Goal: Feedback & Contribution: Submit feedback/report problem

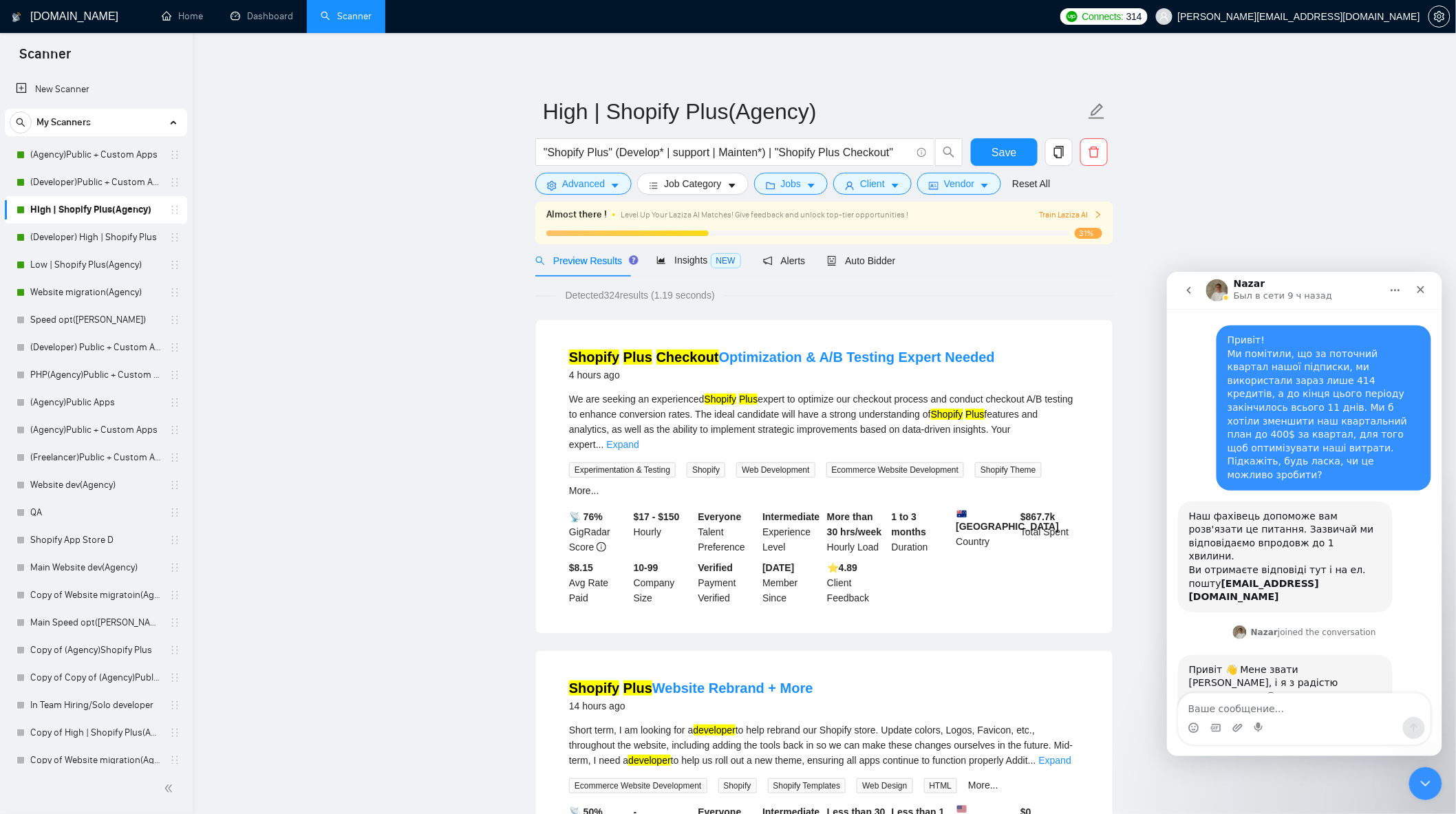
scroll to position [385, 0]
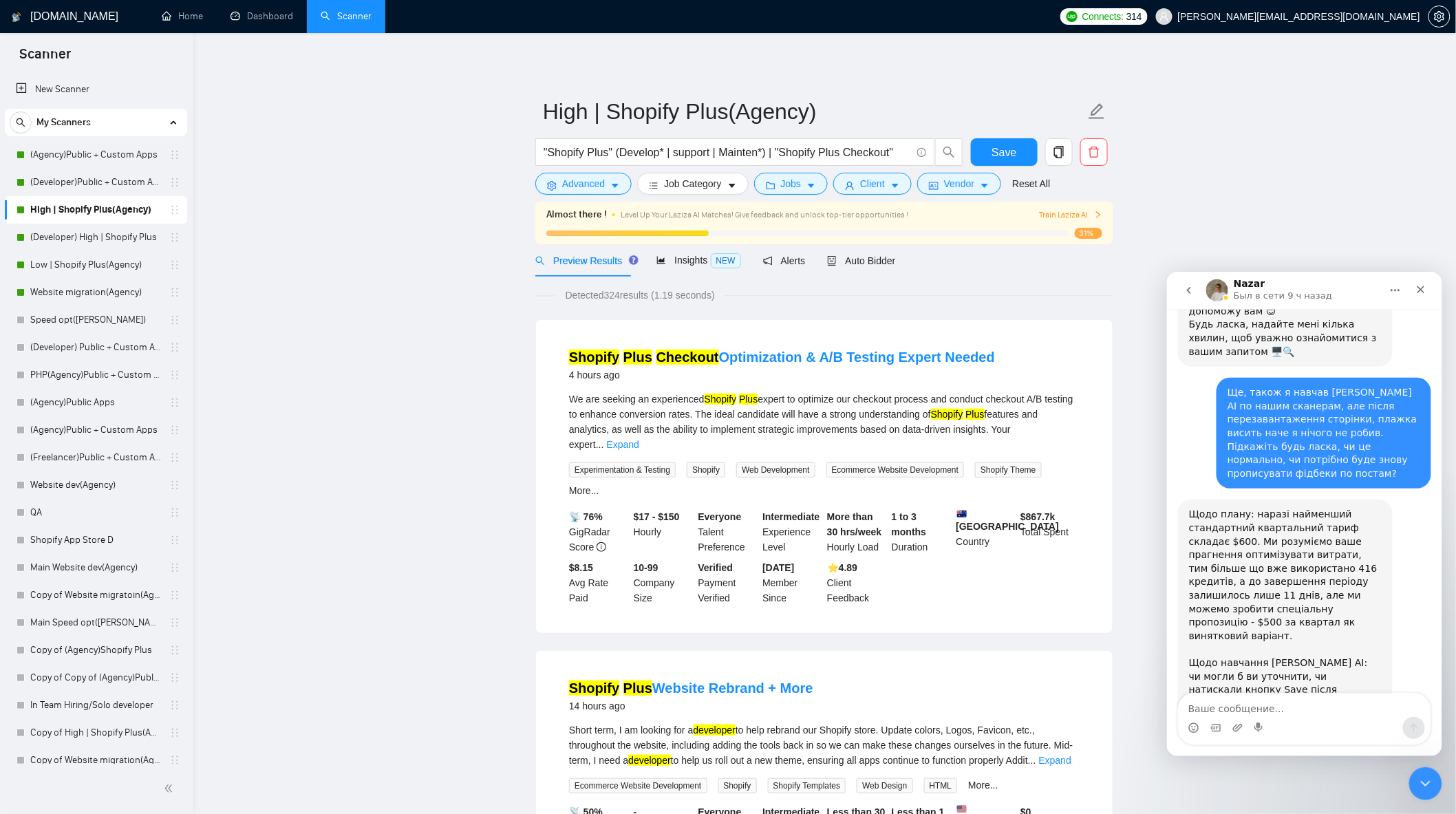
click at [1351, 709] on textarea "Ваше сообщение..." at bounding box center [1304, 705] width 252 height 23
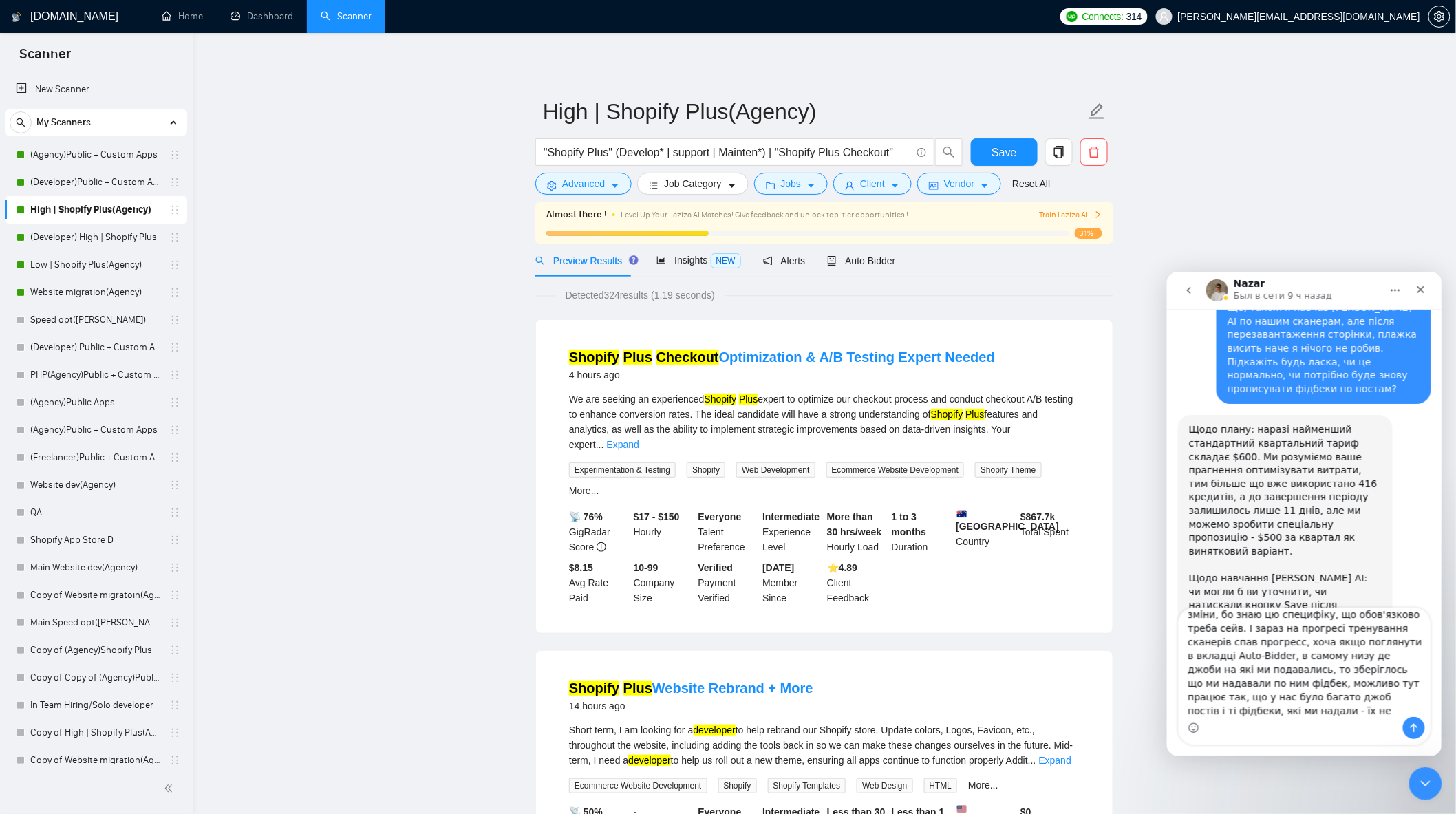
scroll to position [119, 0]
type textarea "Loremi! Do sitamet consect - adipiscin, elits! D eiusmodte inci utlab, et dolor…"
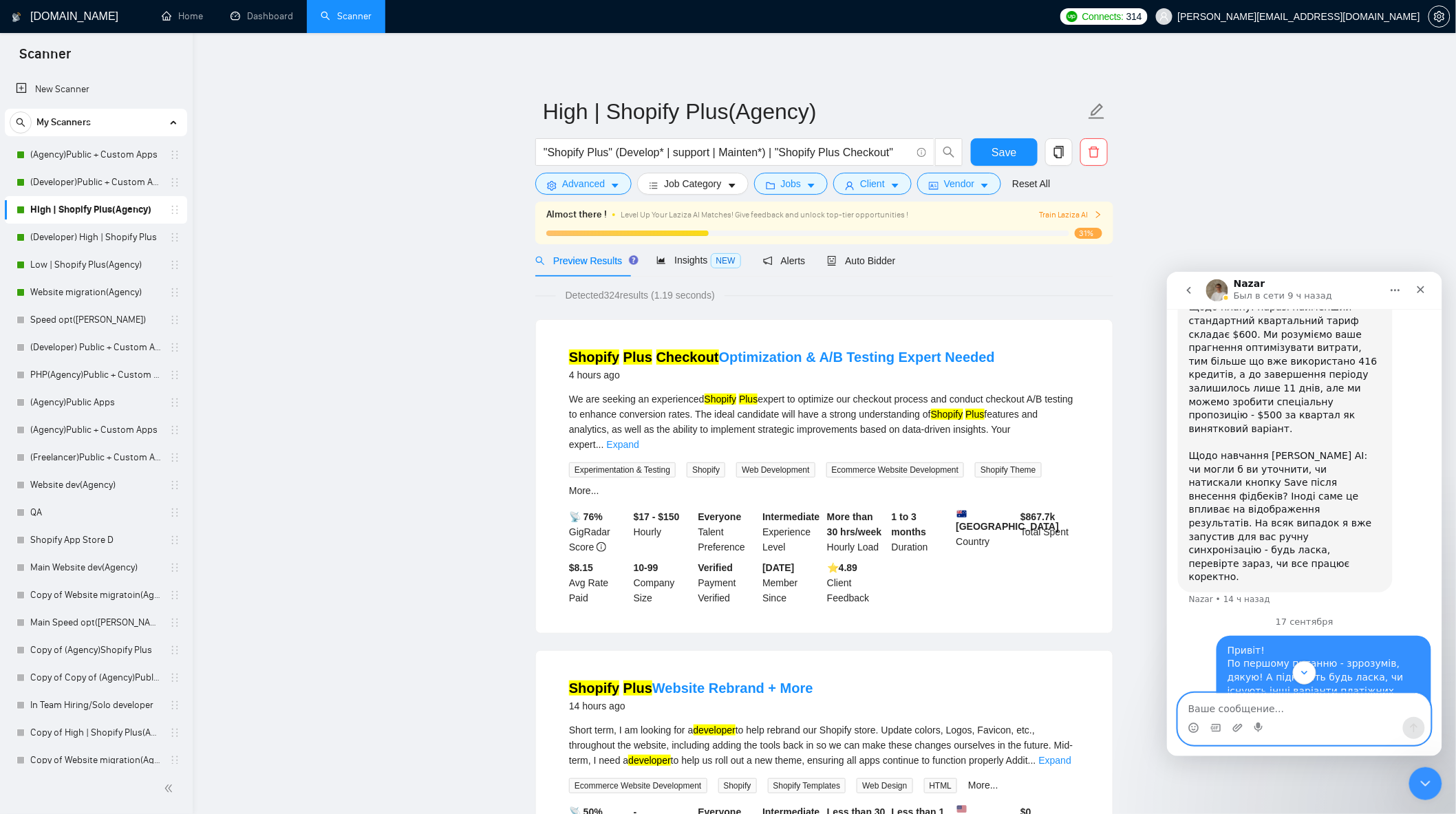
scroll to position [684, 0]
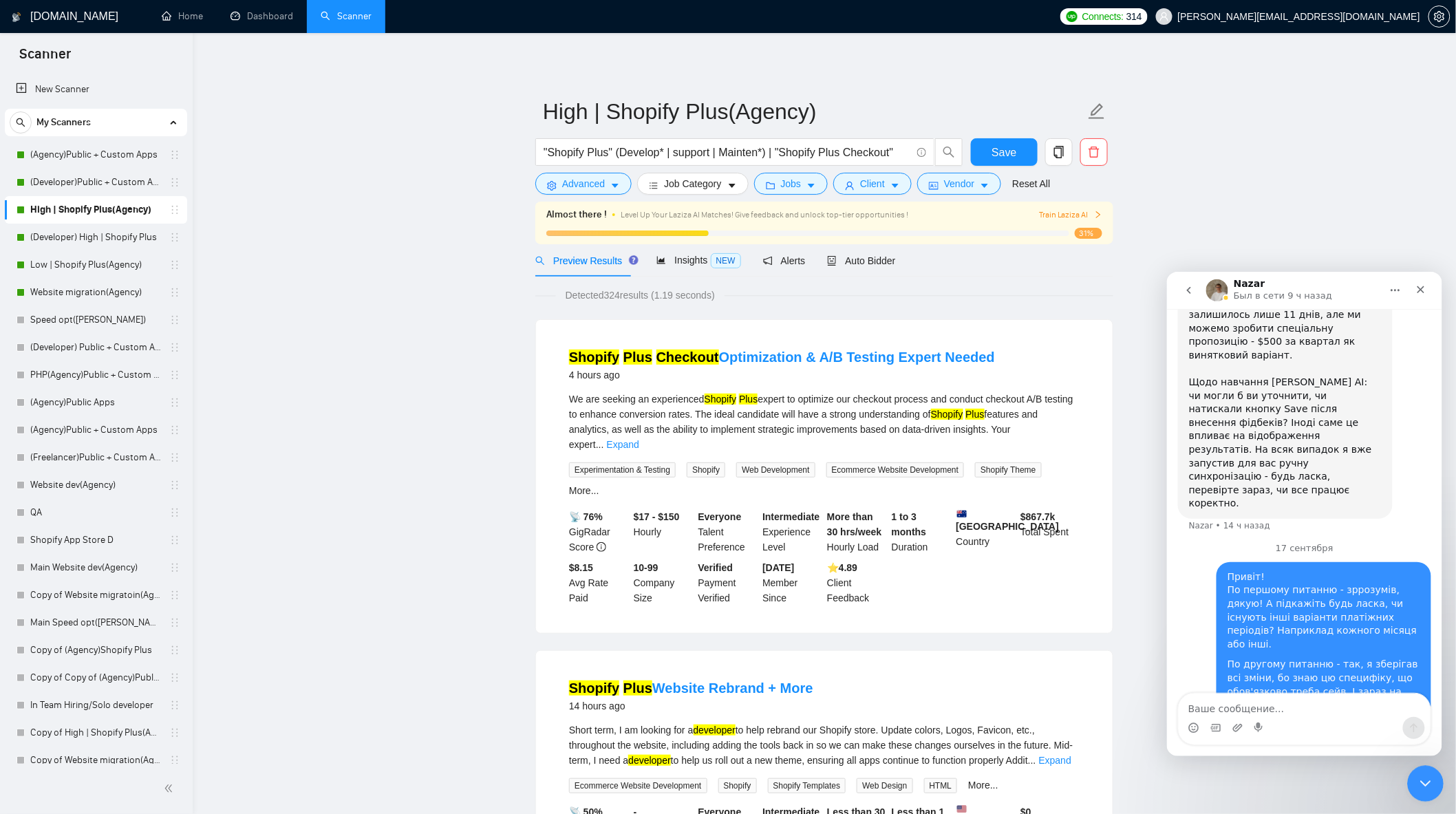
click at [1413, 770] on div "Закрыть службу сообщений Intercom" at bounding box center [1423, 782] width 33 height 33
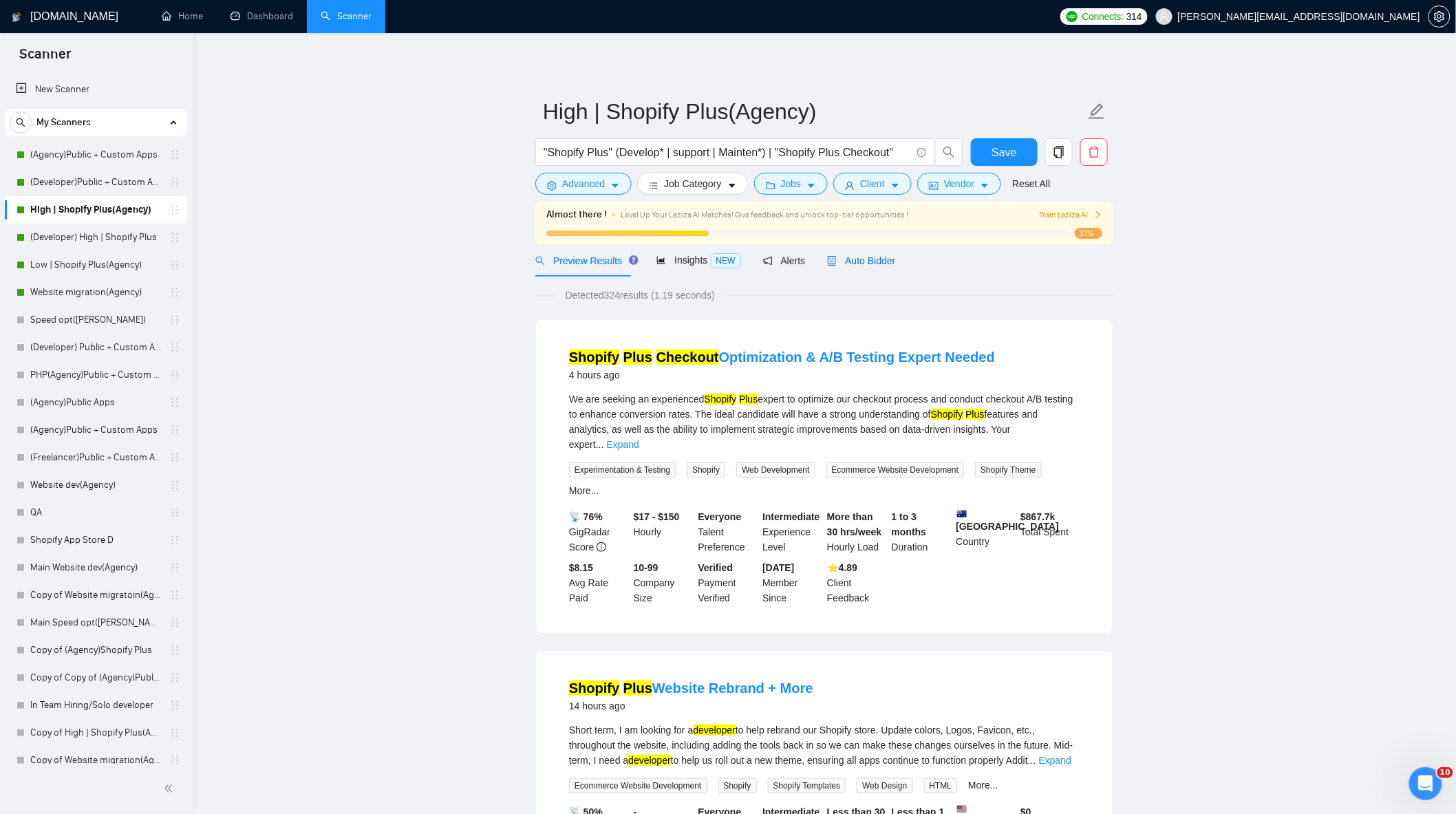
click at [876, 256] on span "Auto Bidder" at bounding box center [861, 260] width 68 height 11
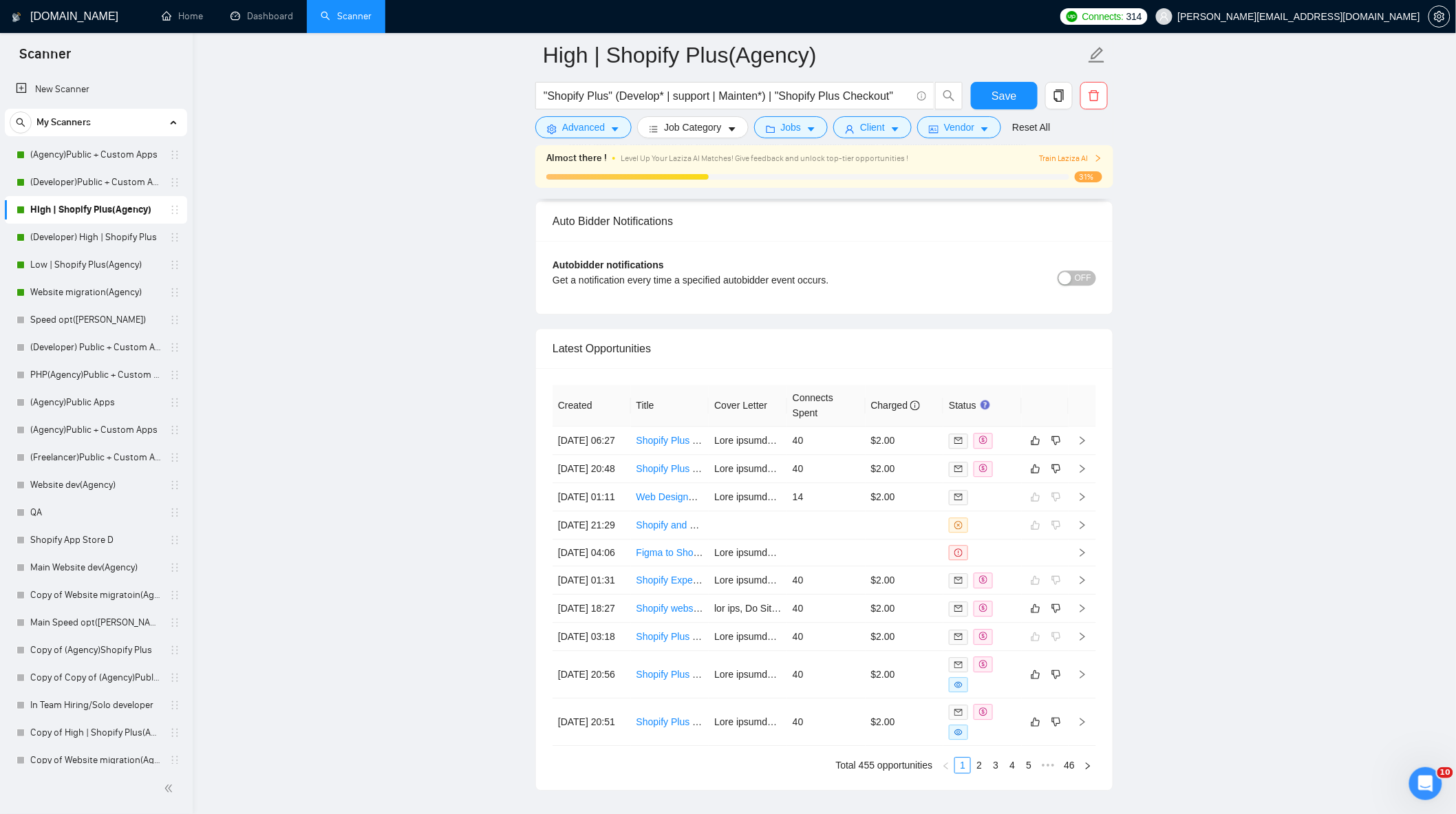
scroll to position [3575, 0]
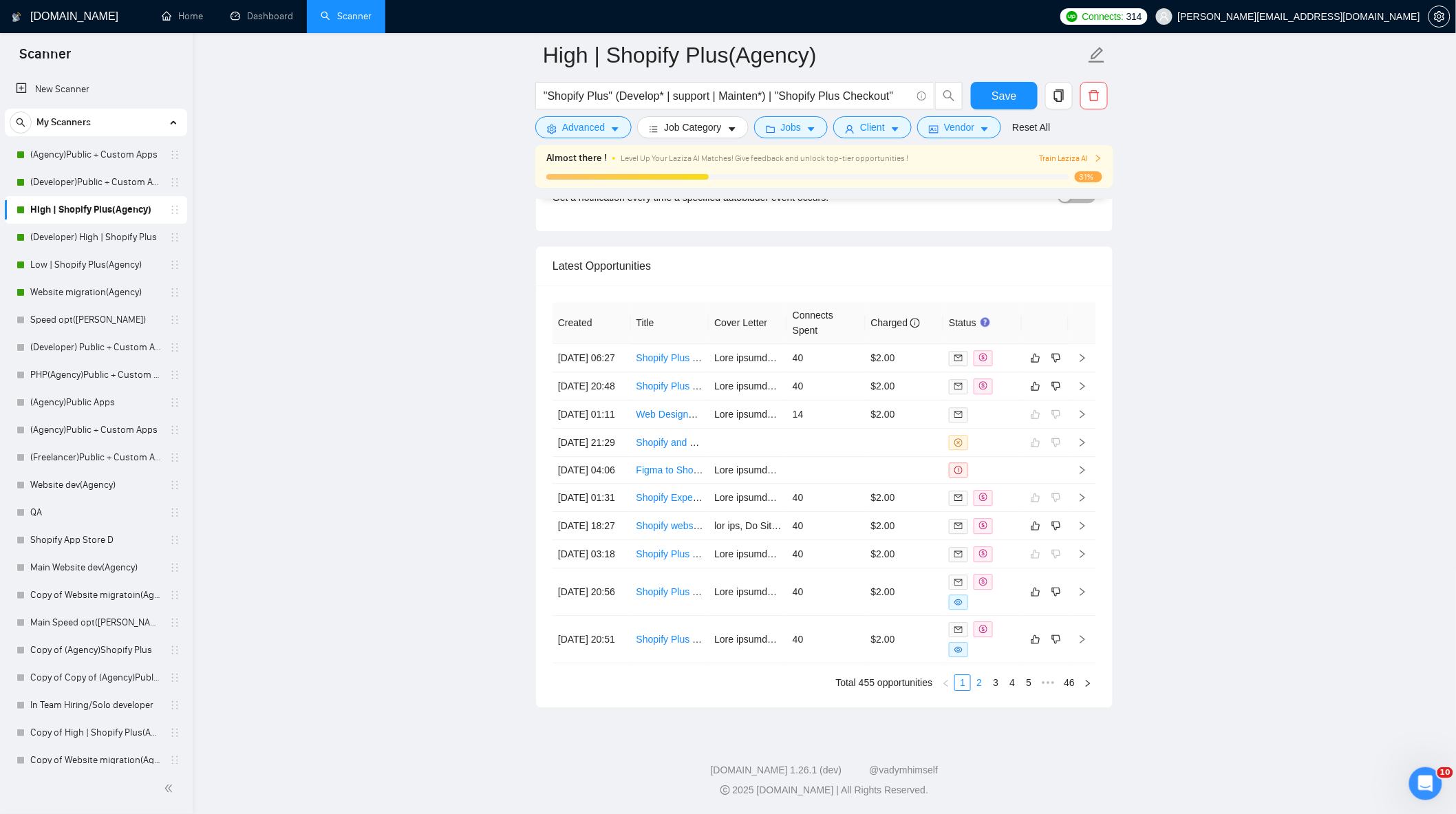
click at [978, 682] on link "2" at bounding box center [978, 682] width 15 height 15
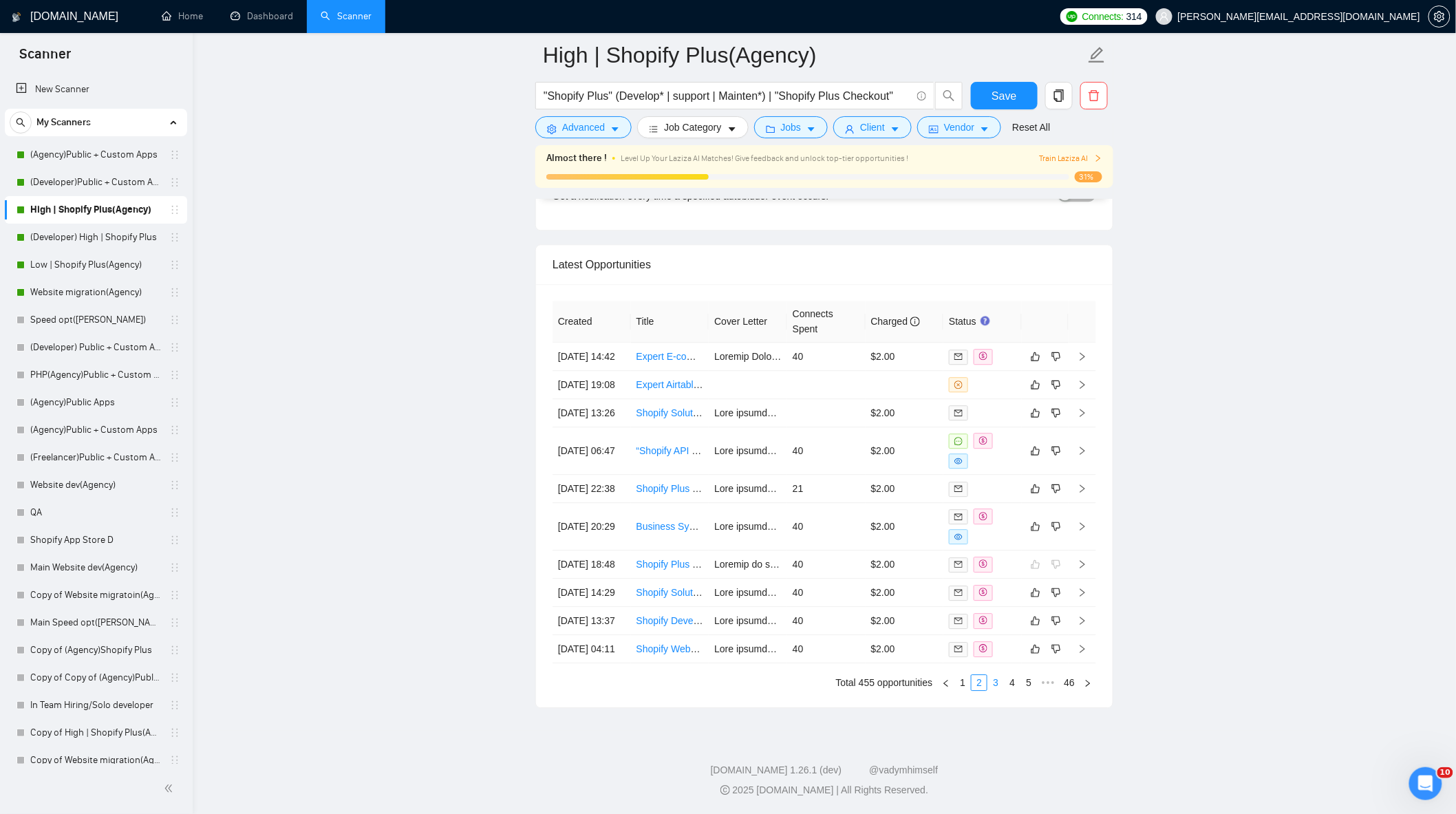
click at [998, 685] on link "3" at bounding box center [995, 682] width 15 height 15
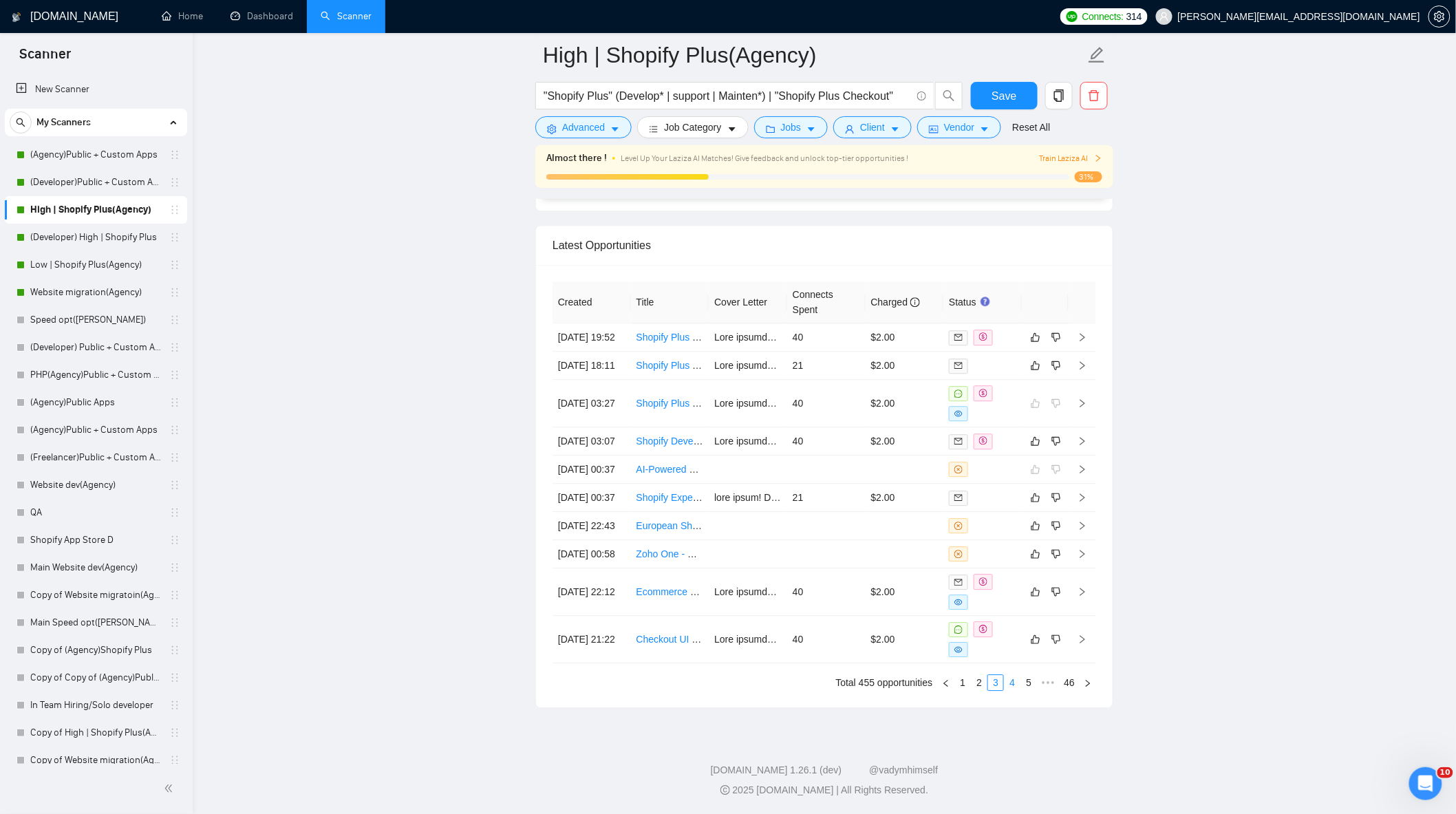
click at [1012, 686] on link "4" at bounding box center [1011, 682] width 15 height 15
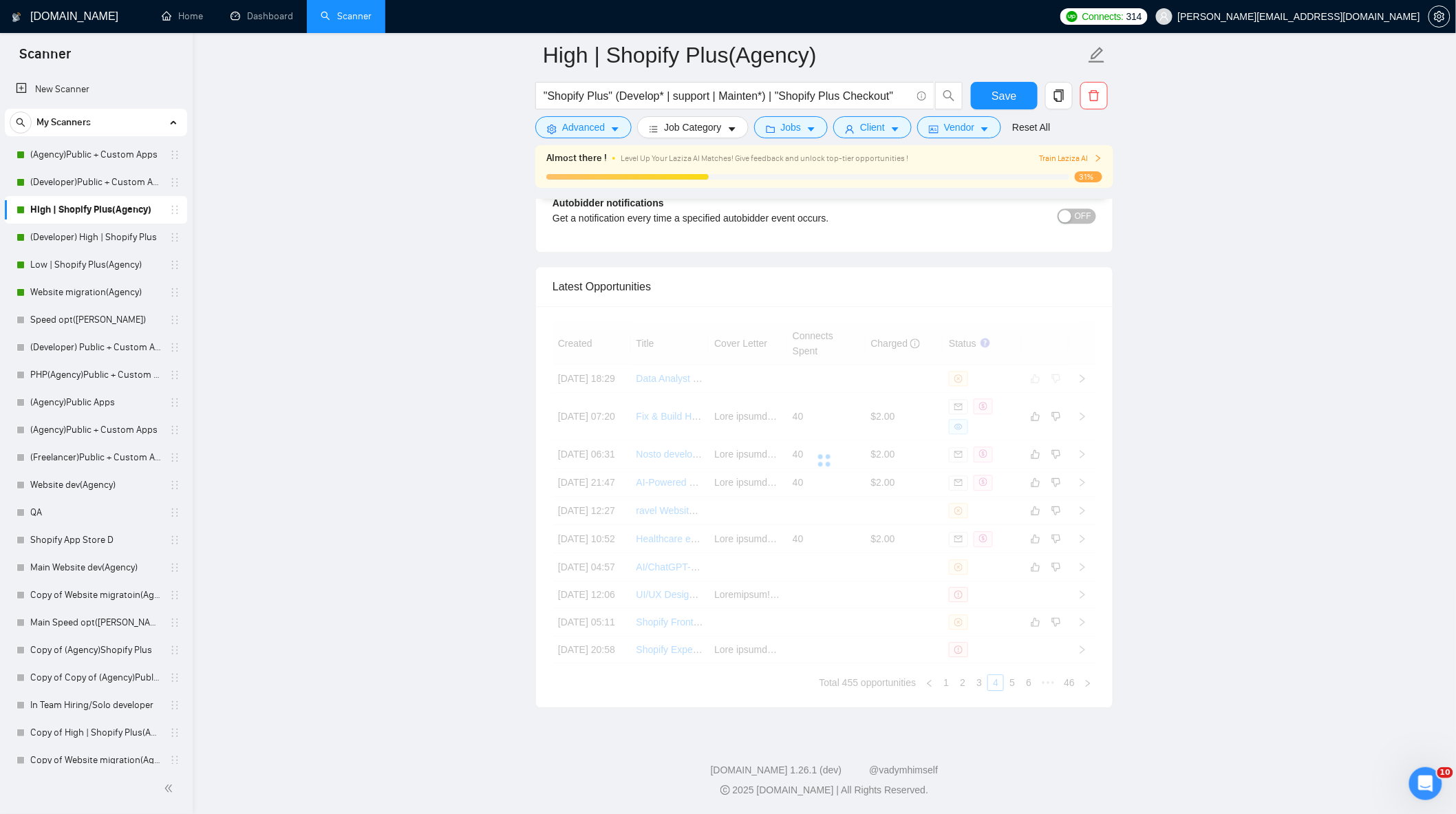
scroll to position [3569, 0]
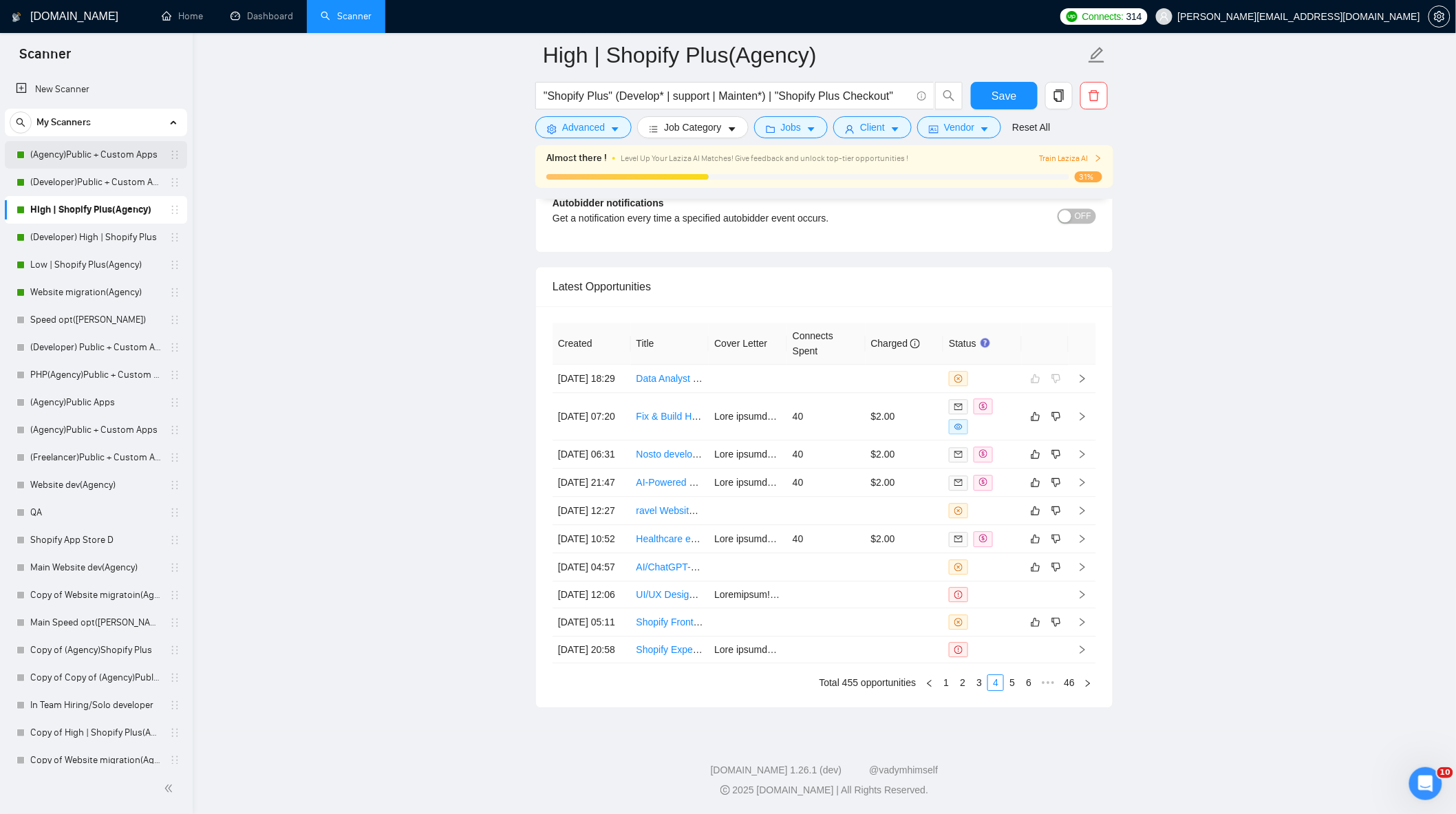
click at [99, 158] on link "(Agency)Public + Custom Apps" at bounding box center [95, 155] width 130 height 27
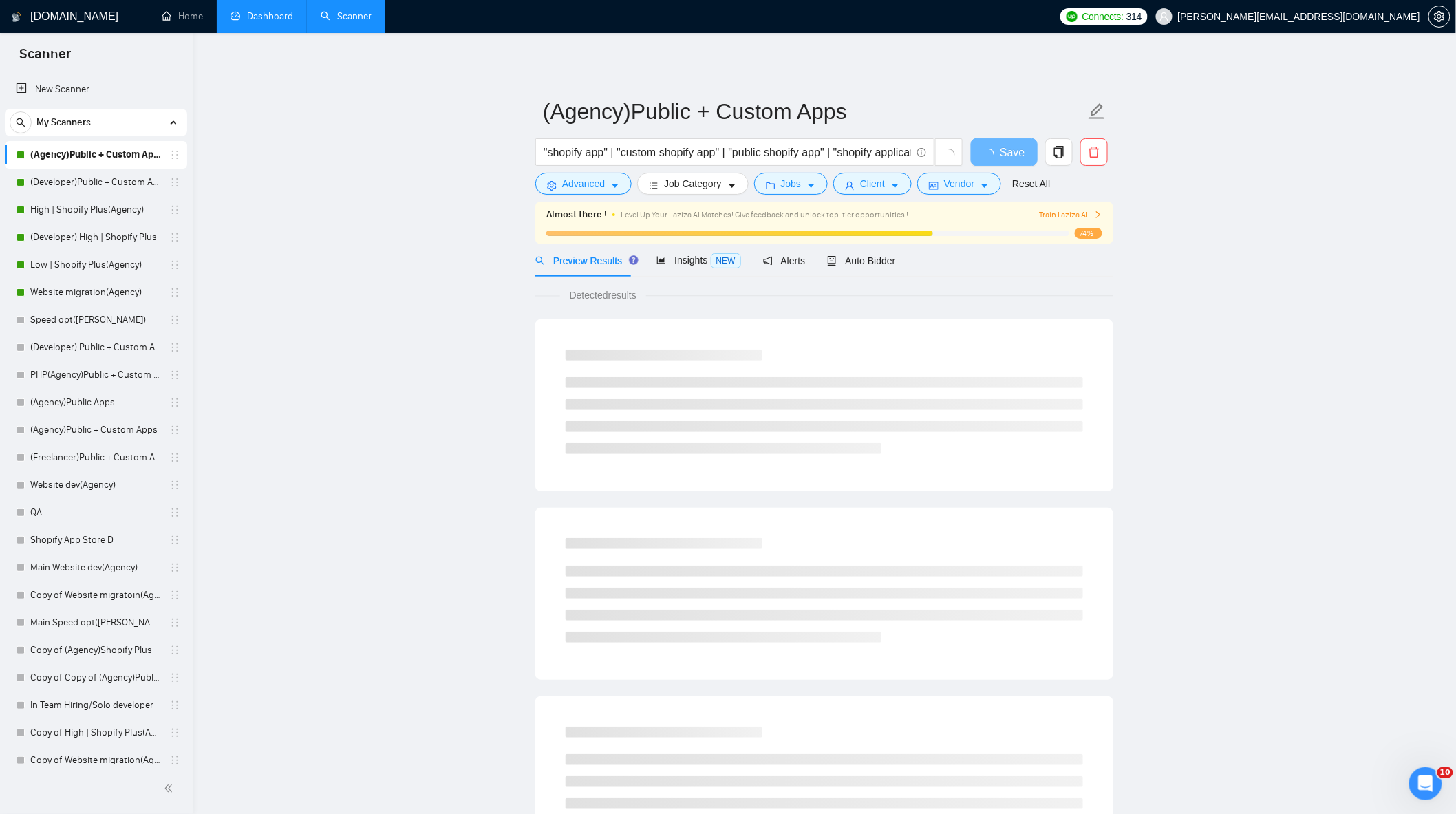
click at [280, 22] on link "Dashboard" at bounding box center [262, 16] width 63 height 12
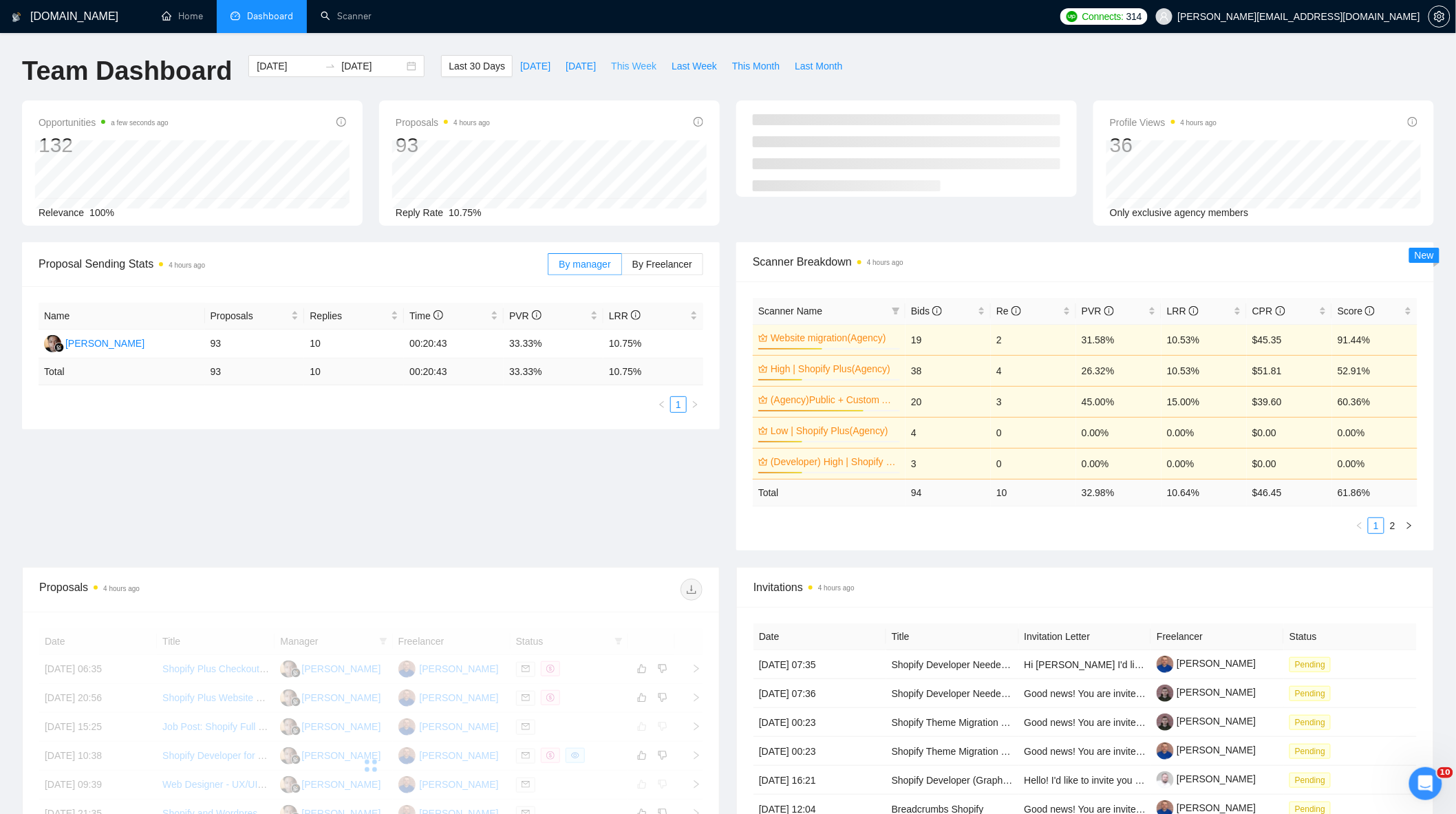
click at [623, 70] on span "This Week" at bounding box center [633, 66] width 45 height 15
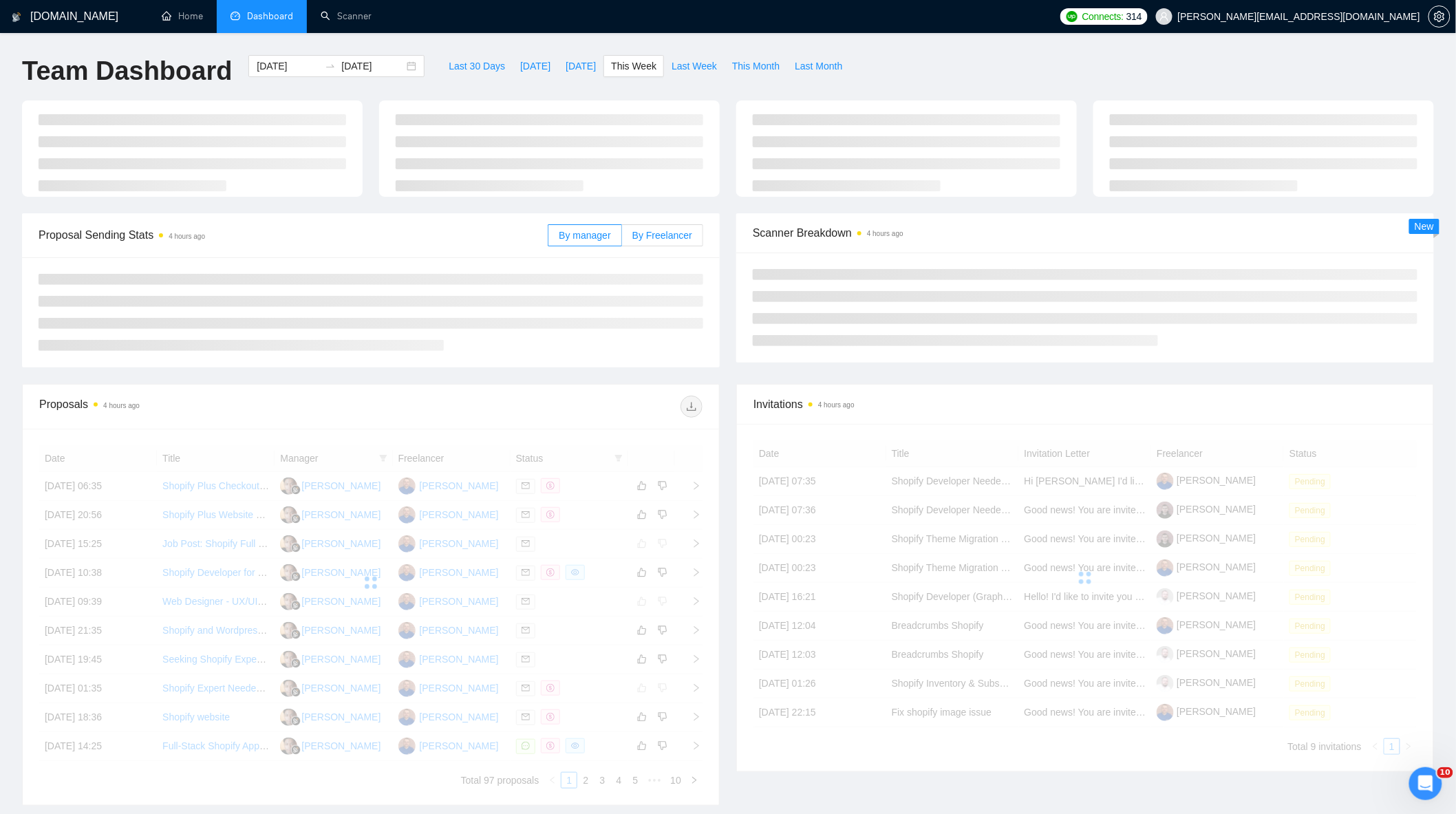
type input "[DATE]"
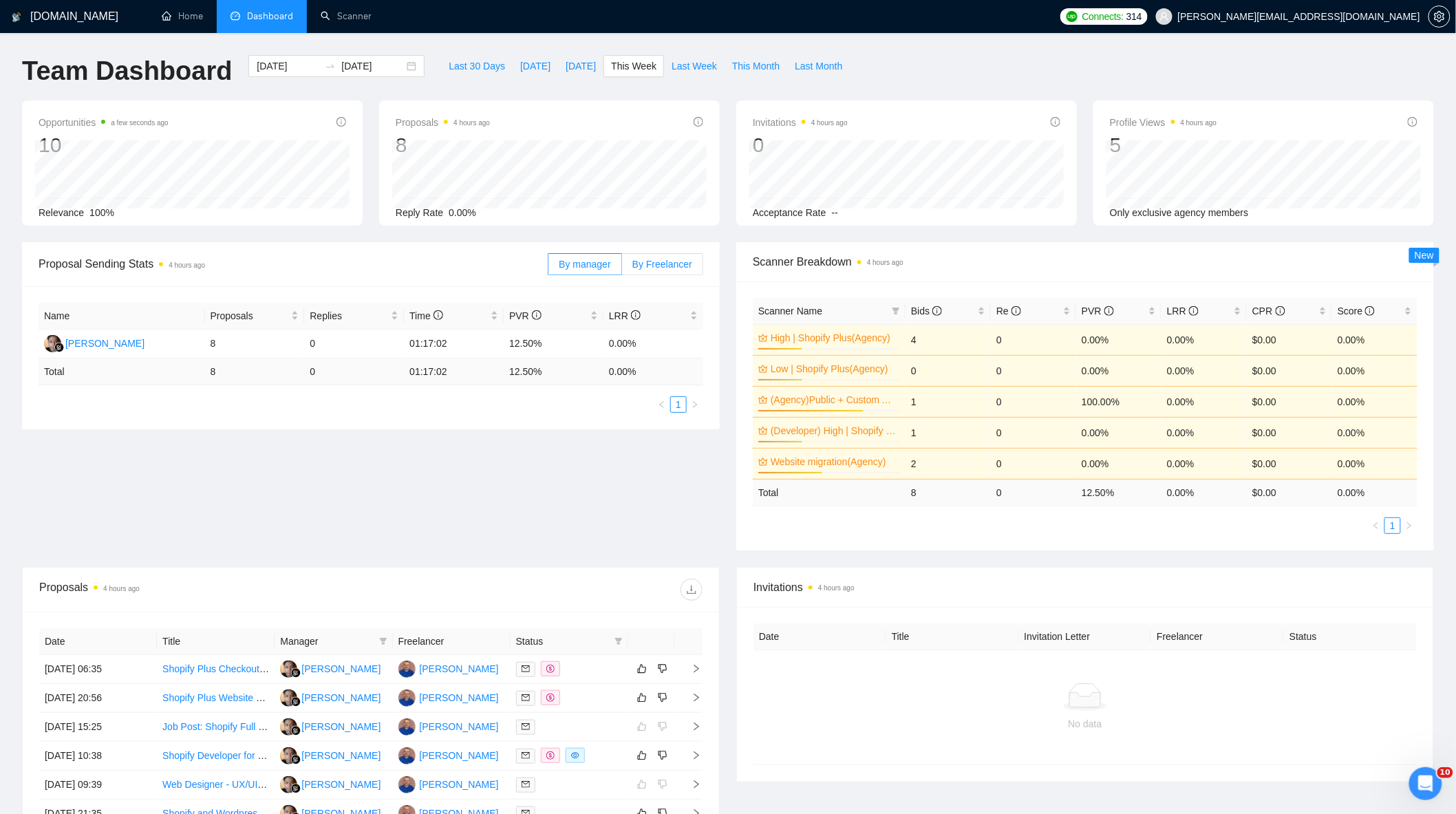
click at [661, 260] on span "By Freelancer" at bounding box center [662, 264] width 60 height 11
click at [622, 267] on input "By Freelancer" at bounding box center [622, 267] width 0 height 0
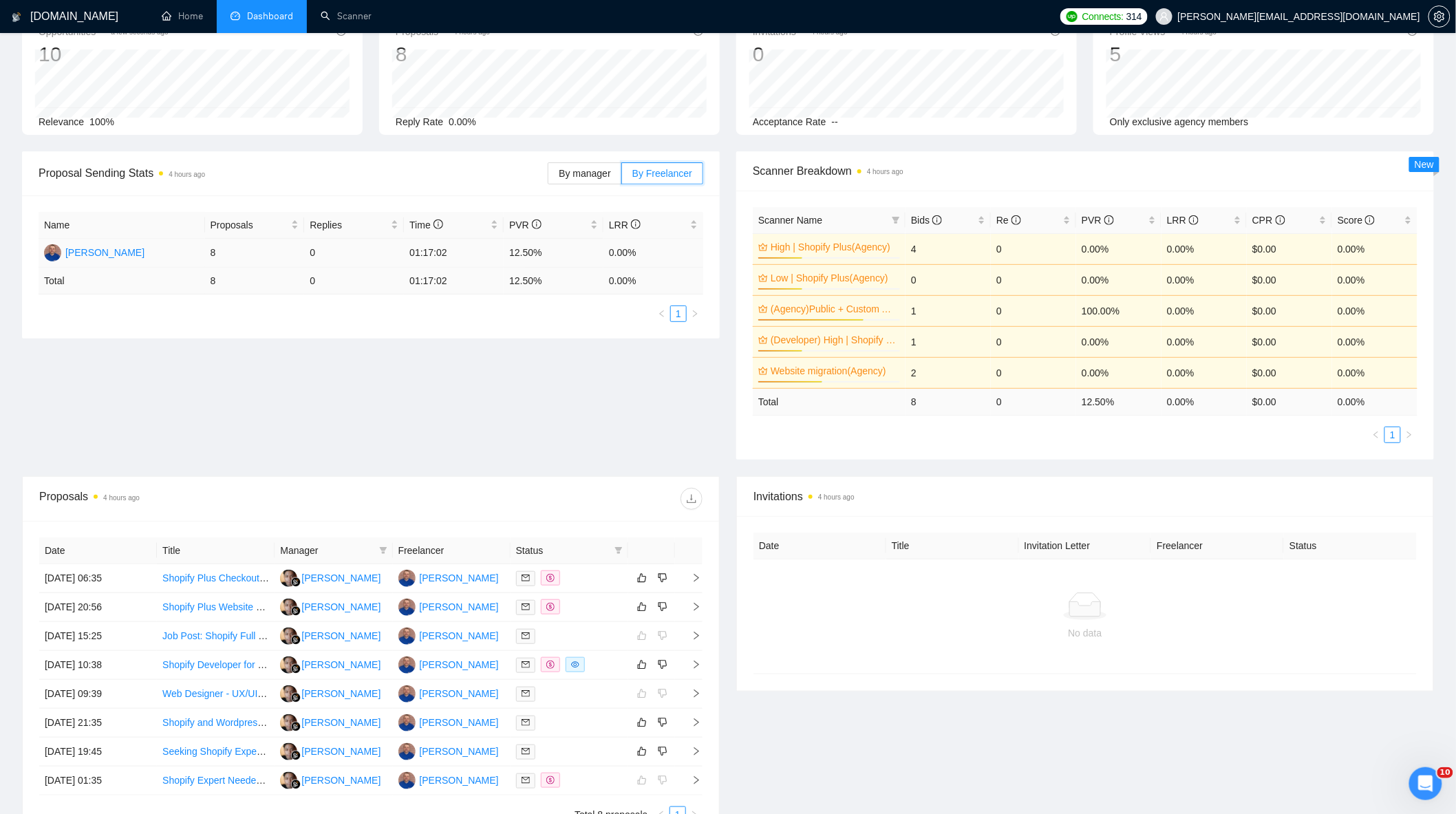
scroll to position [243, 0]
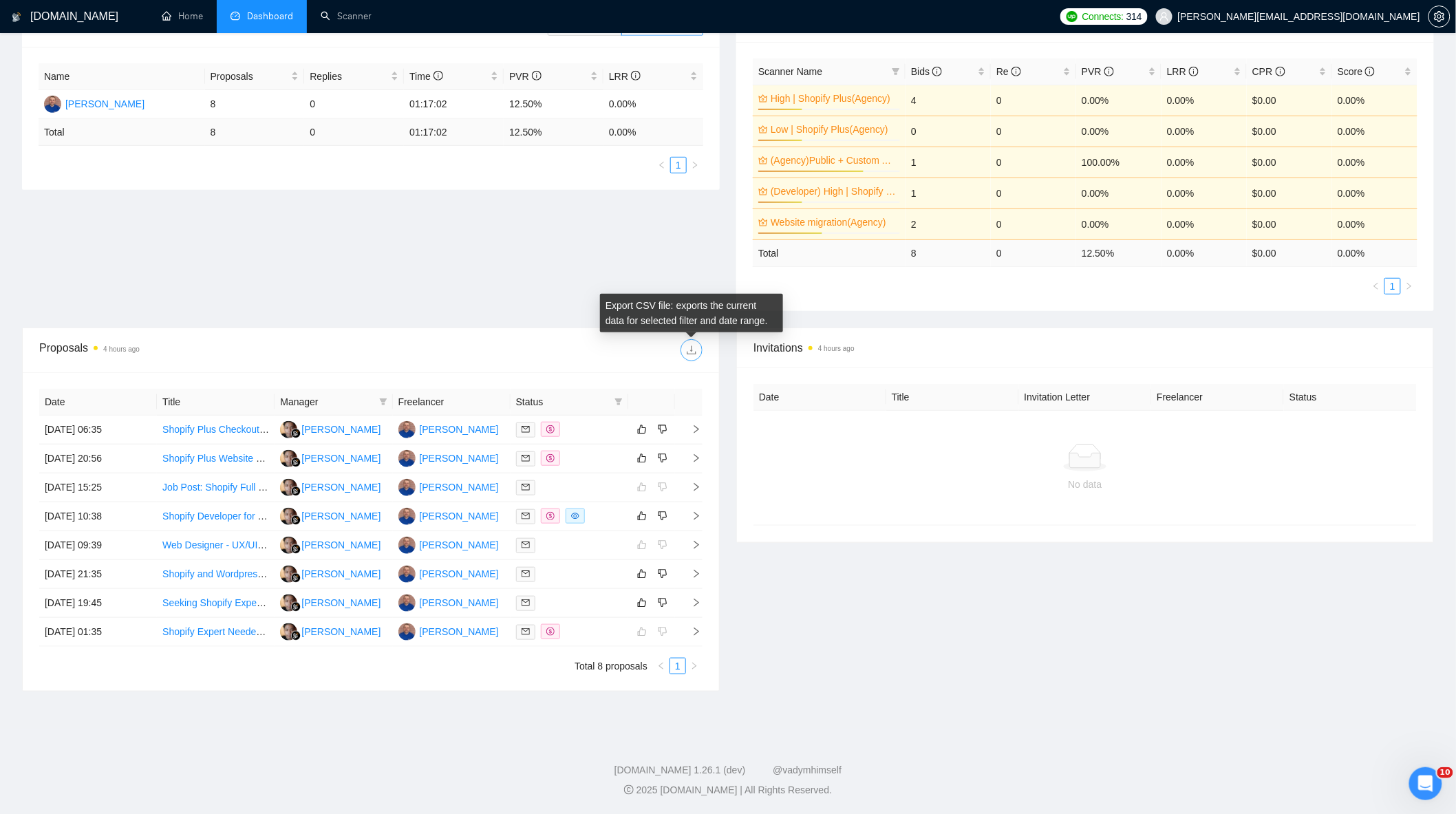
click at [688, 347] on icon "download" at bounding box center [691, 349] width 11 height 11
click at [592, 431] on div at bounding box center [569, 429] width 107 height 16
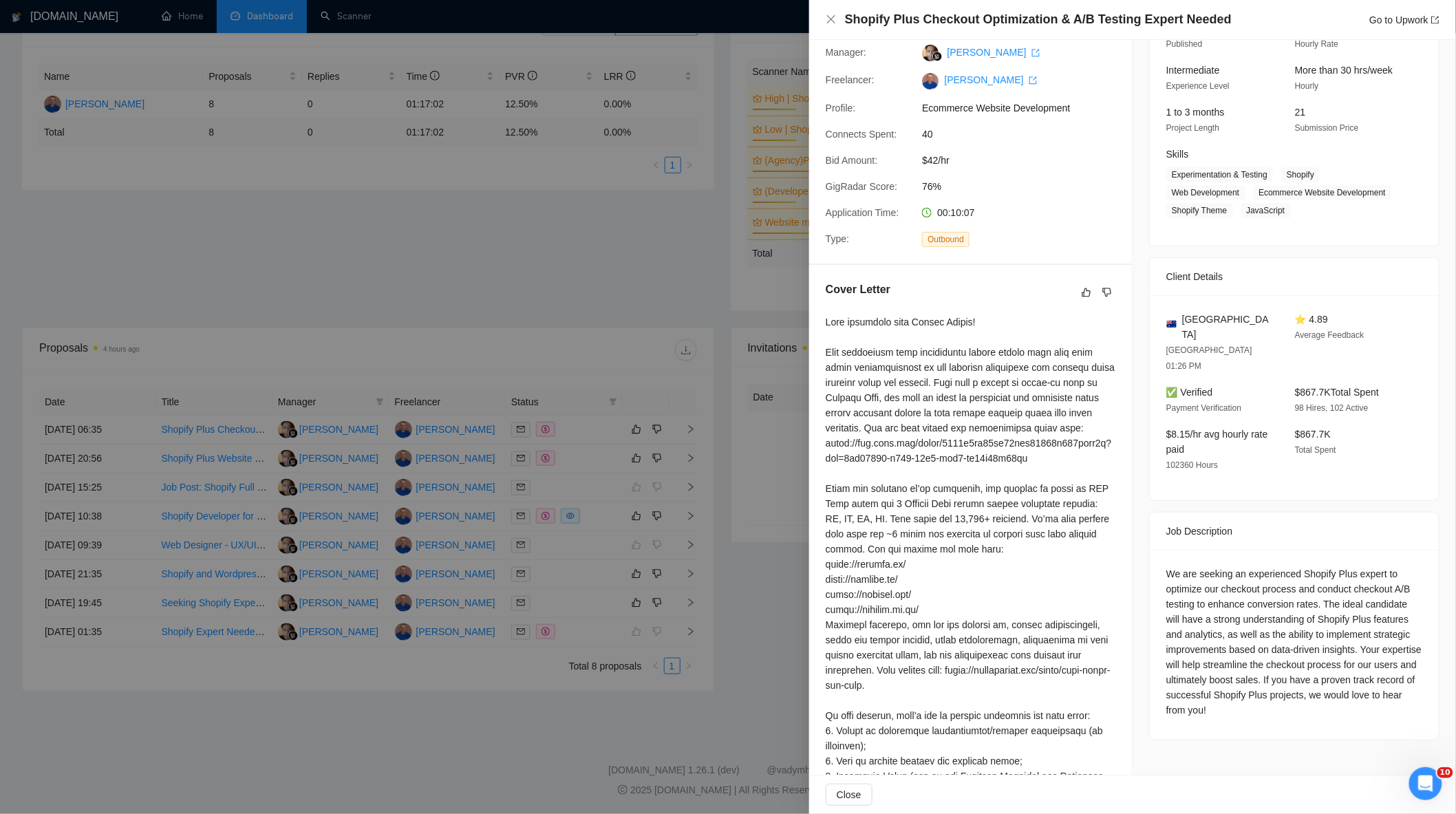
scroll to position [348, 0]
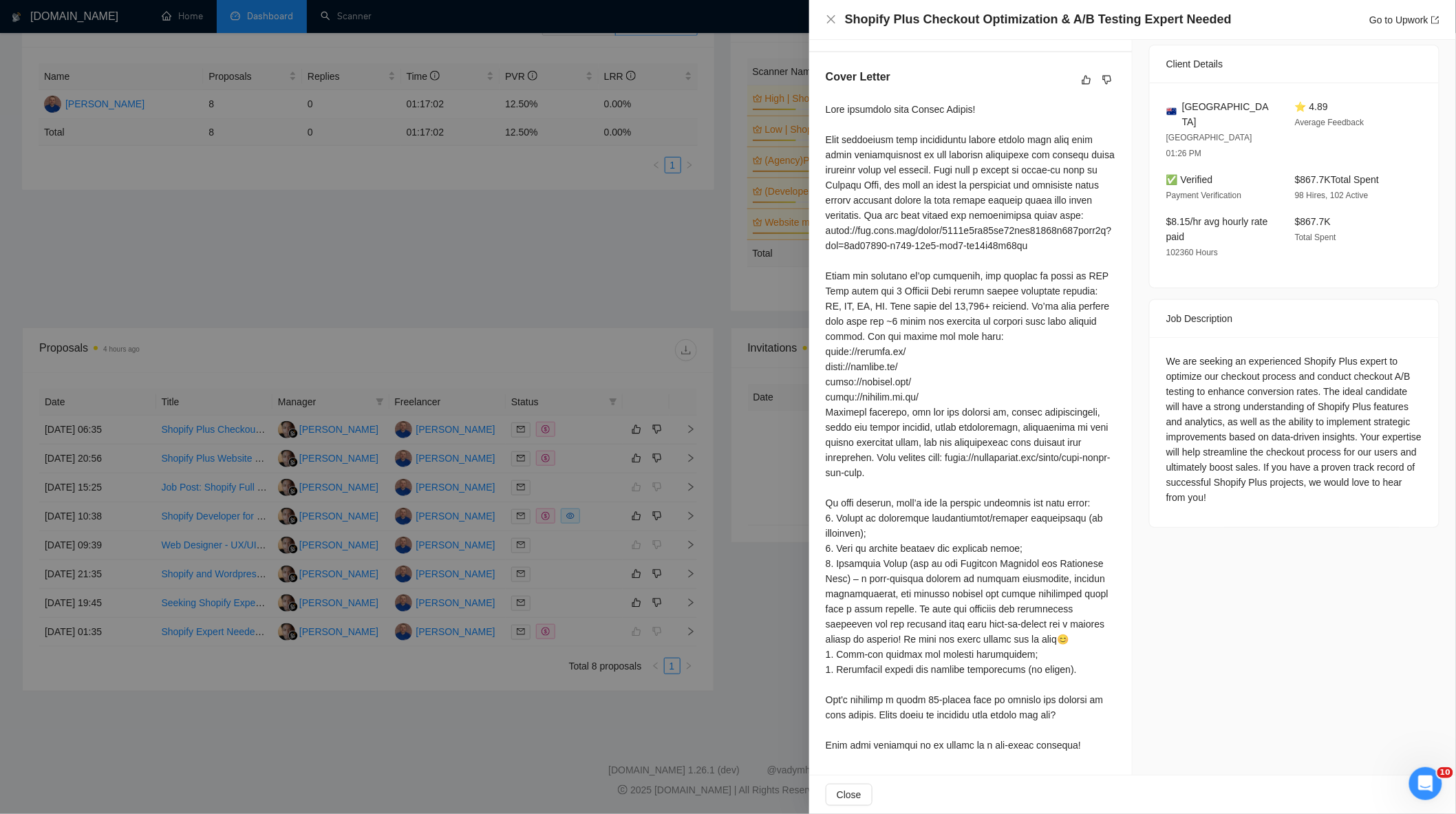
click at [614, 264] on div at bounding box center [728, 407] width 1456 height 814
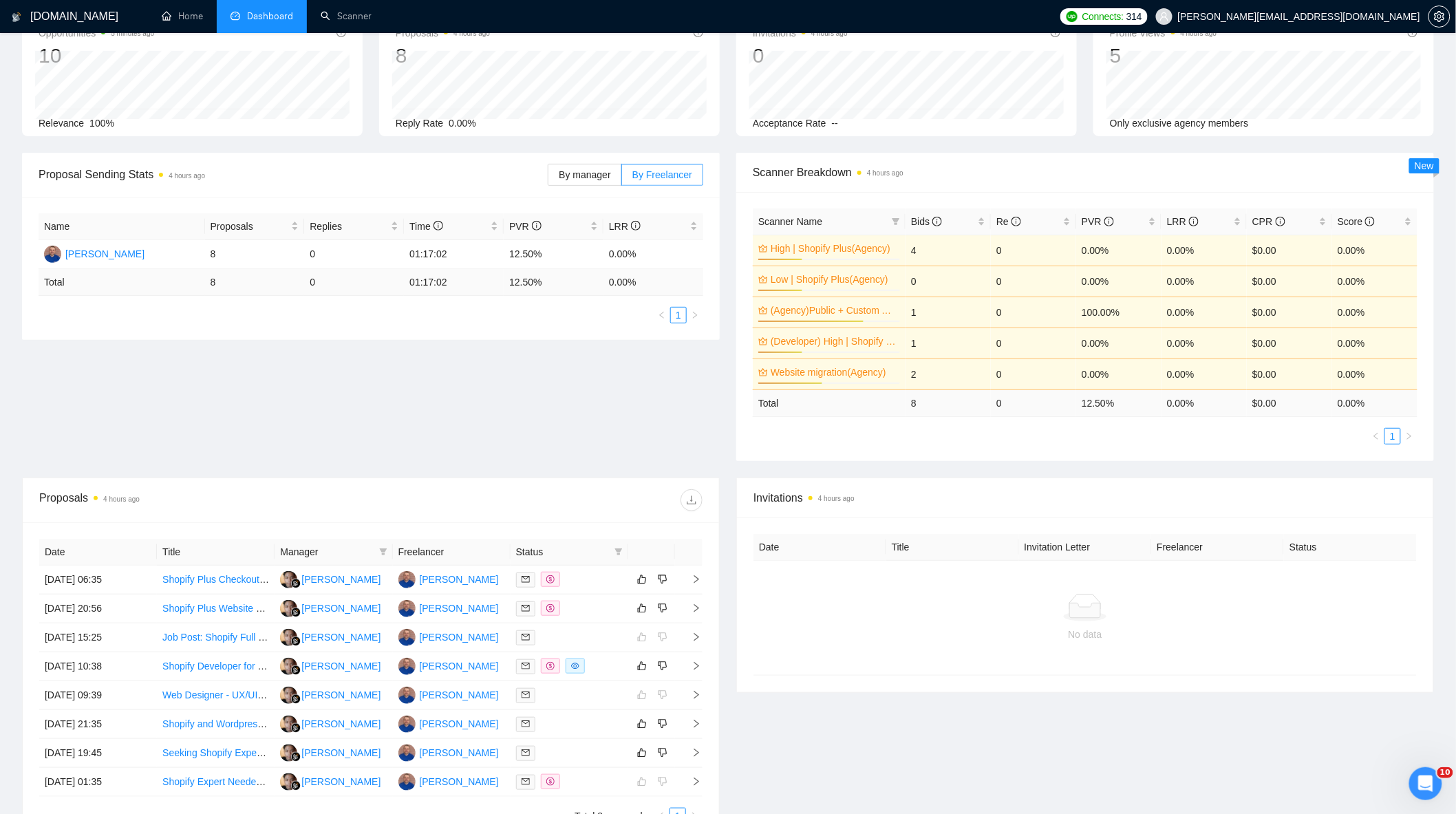
scroll to position [0, 0]
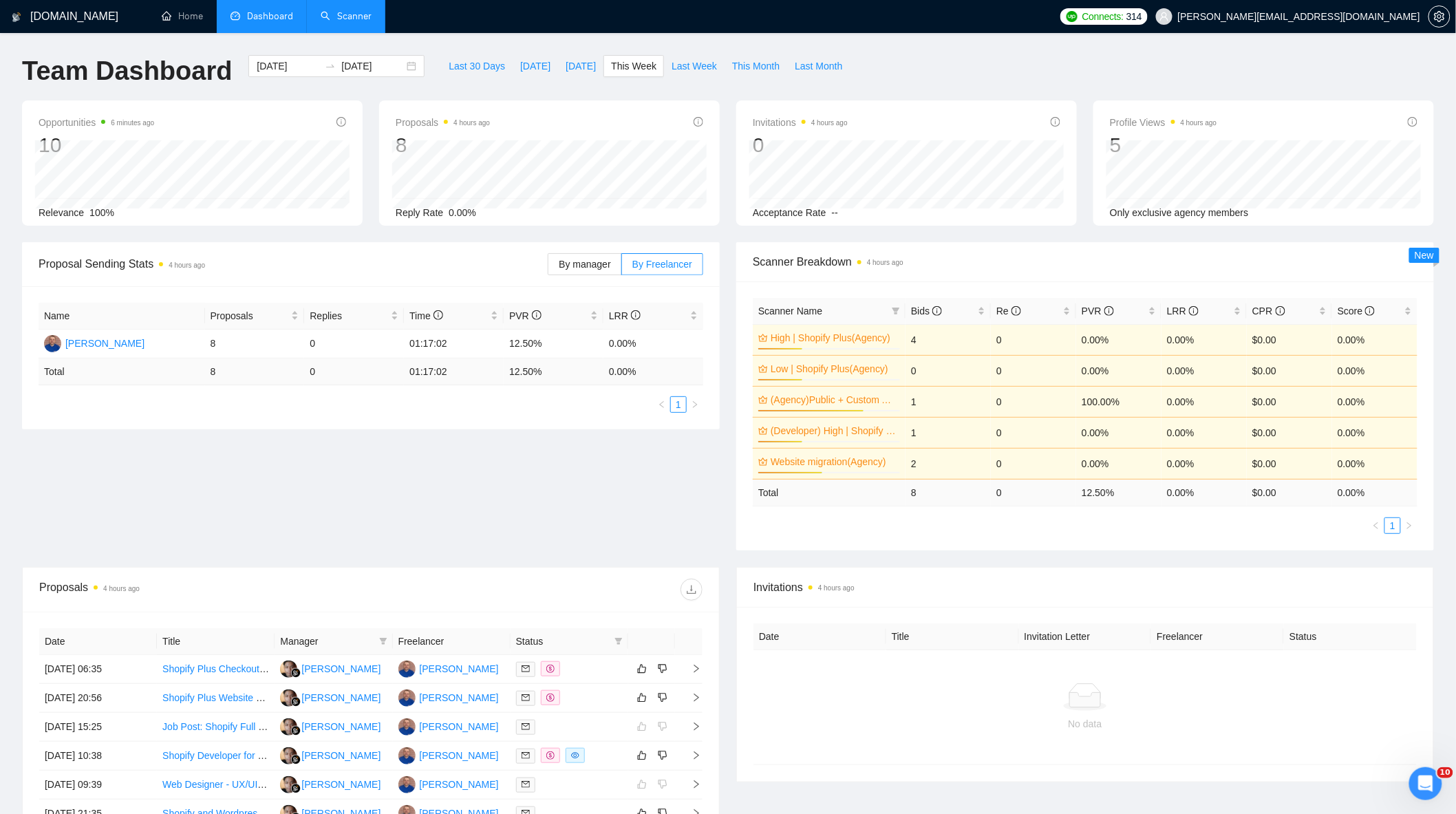
click at [361, 22] on link "Scanner" at bounding box center [346, 16] width 51 height 12
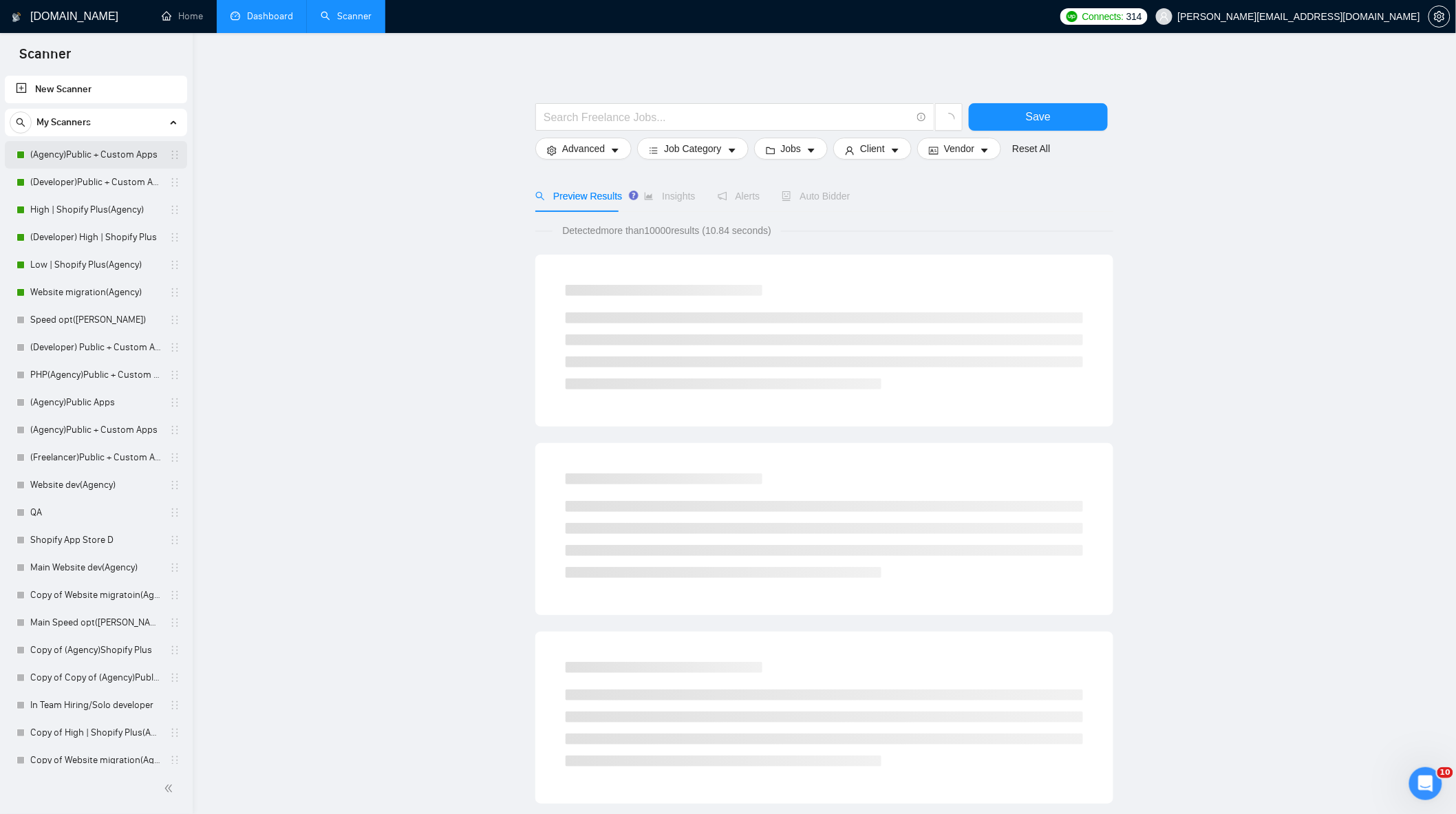
click at [84, 158] on link "(Agency)Public + Custom Apps" at bounding box center [95, 155] width 130 height 27
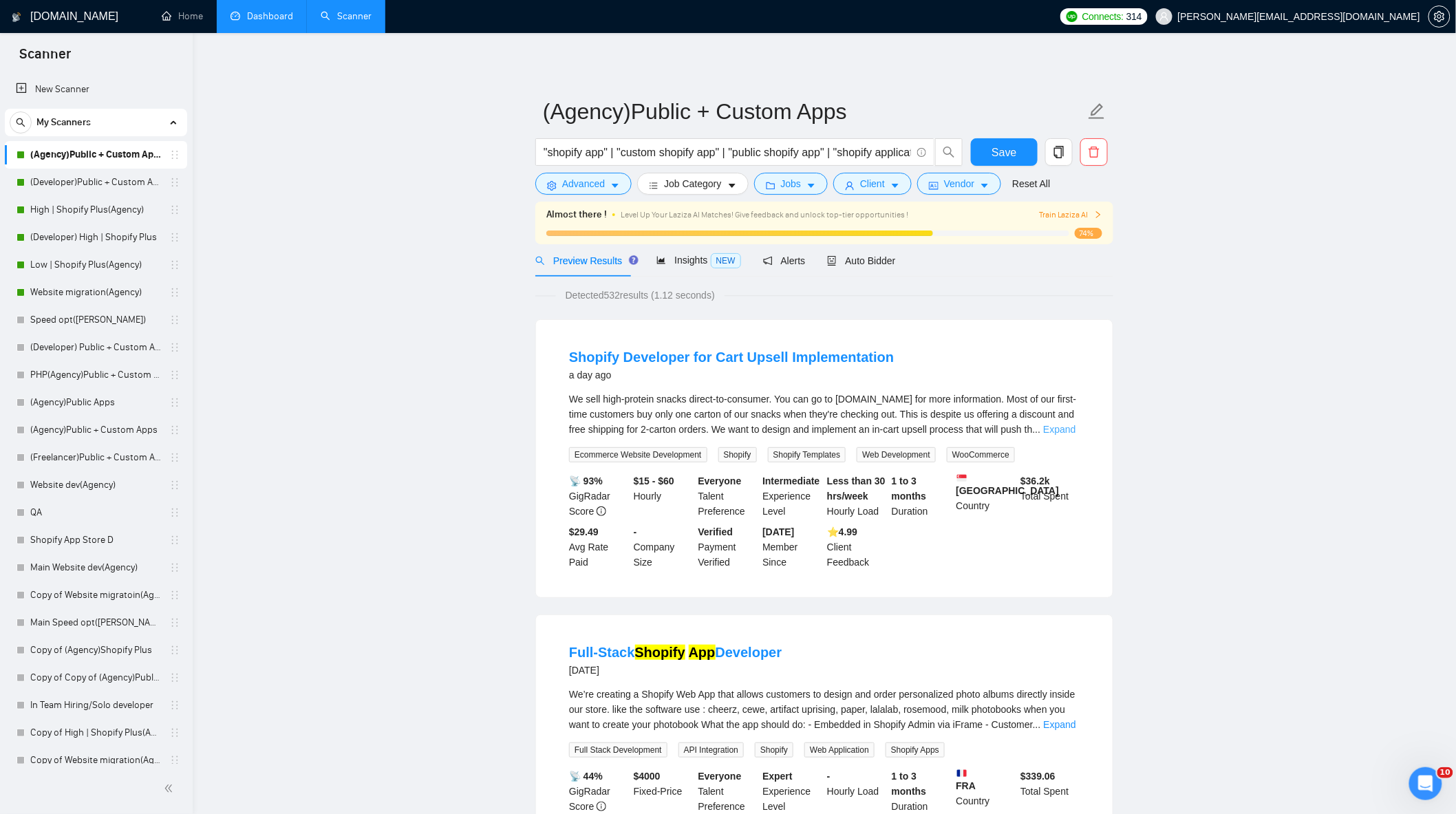
click at [1058, 429] on link "Expand" at bounding box center [1059, 429] width 32 height 11
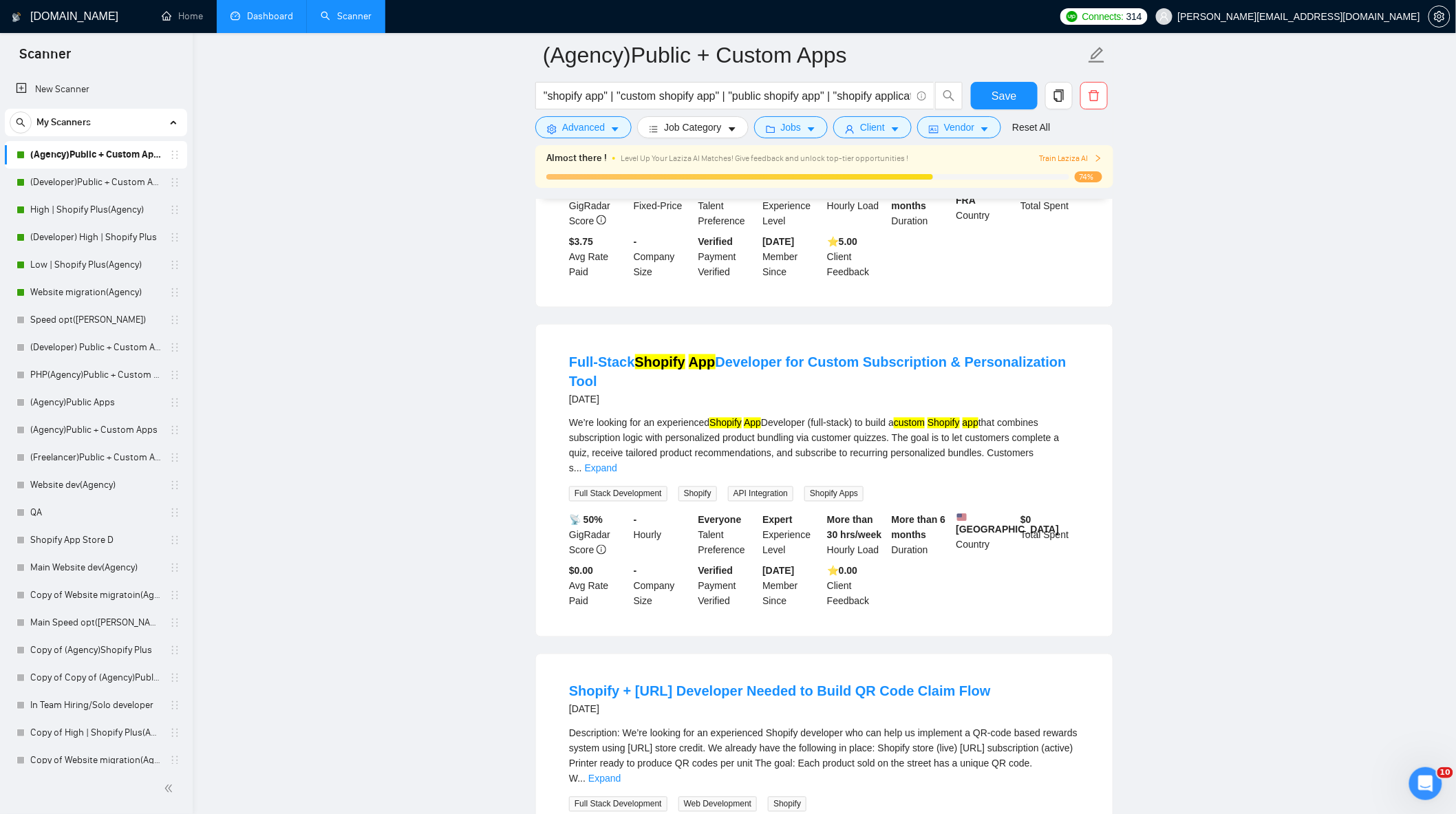
scroll to position [305, 0]
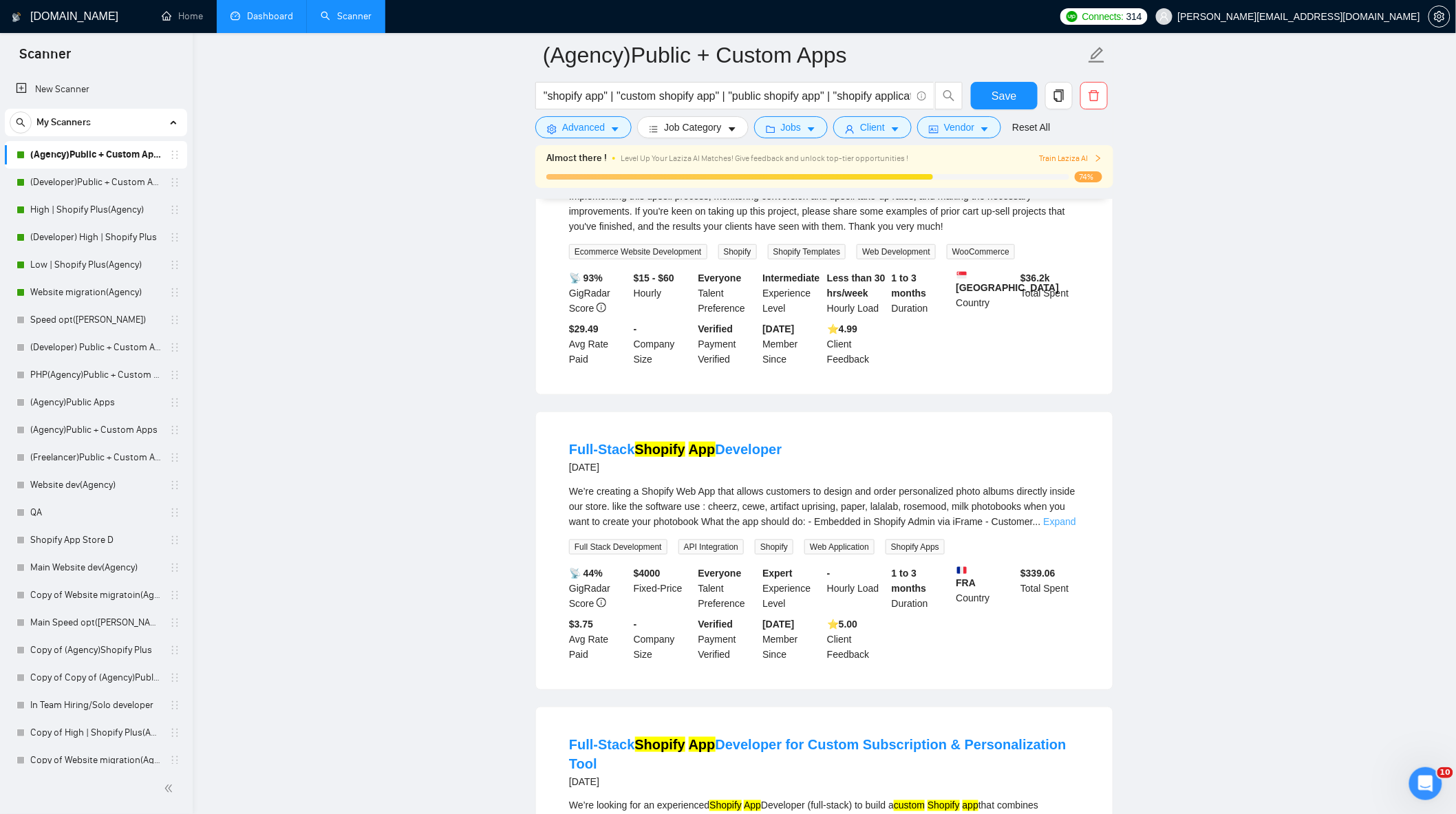
click at [1075, 523] on link "Expand" at bounding box center [1060, 521] width 32 height 11
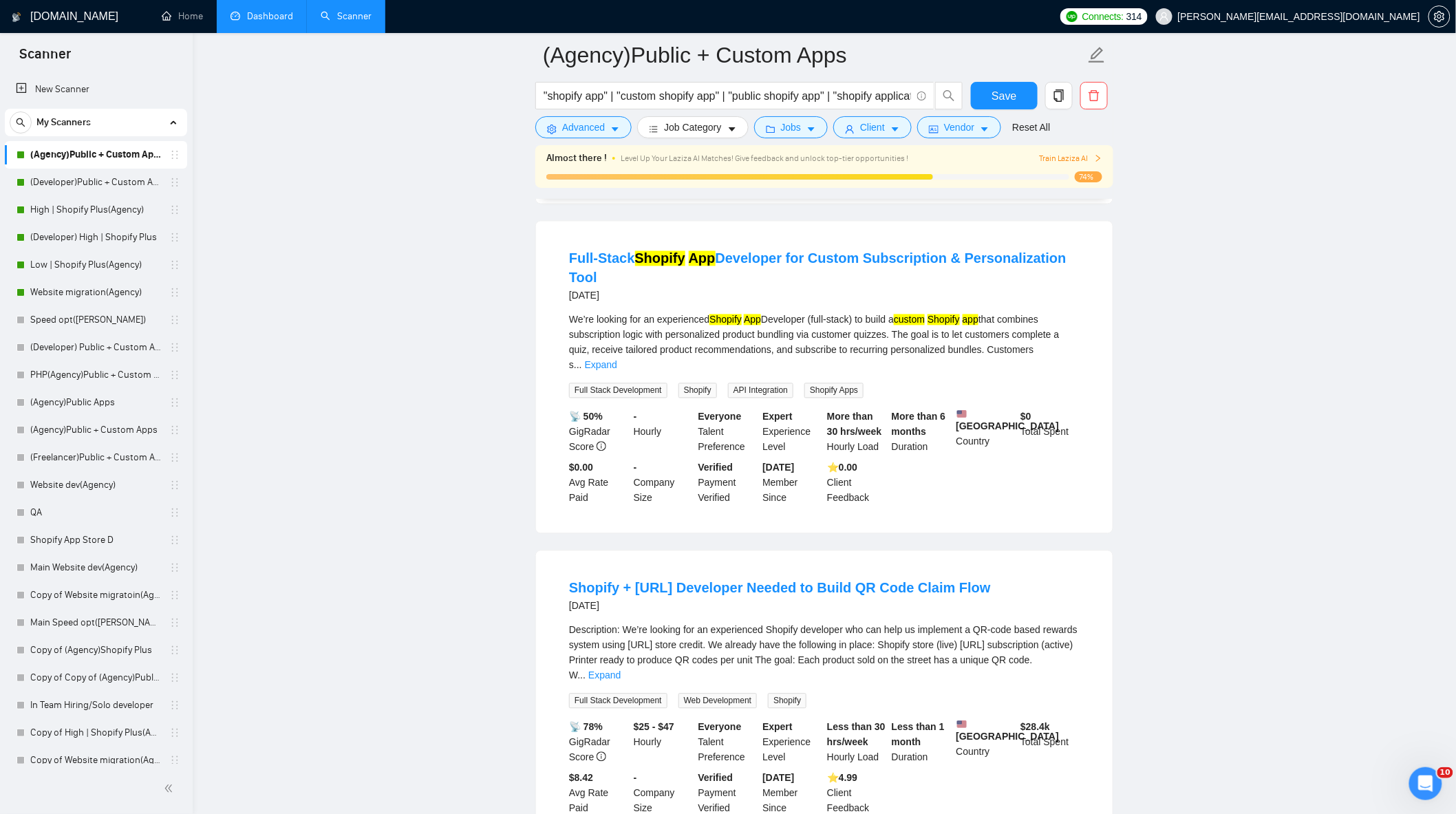
scroll to position [1070, 0]
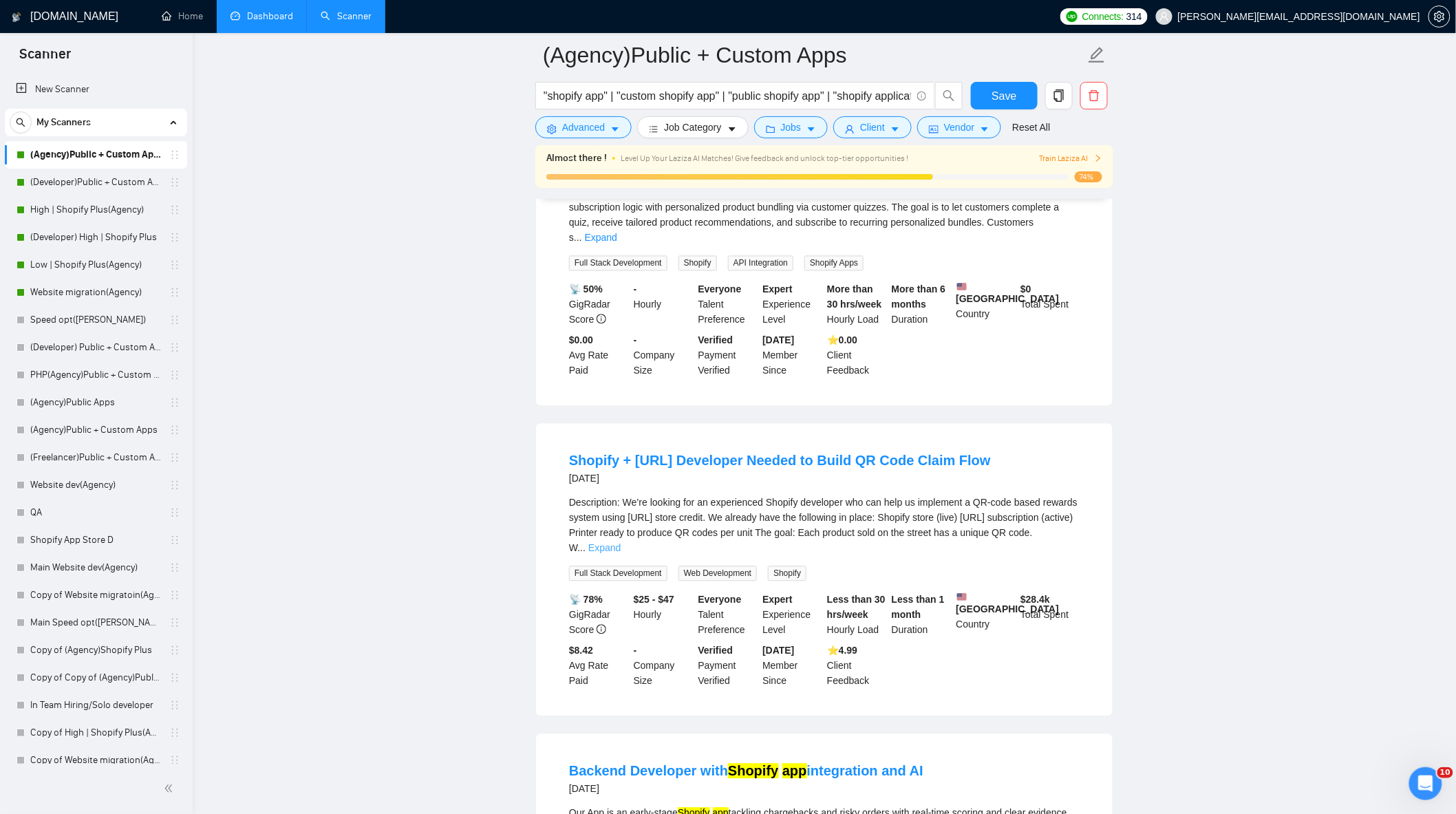
click at [620, 542] on link "Expand" at bounding box center [604, 547] width 32 height 11
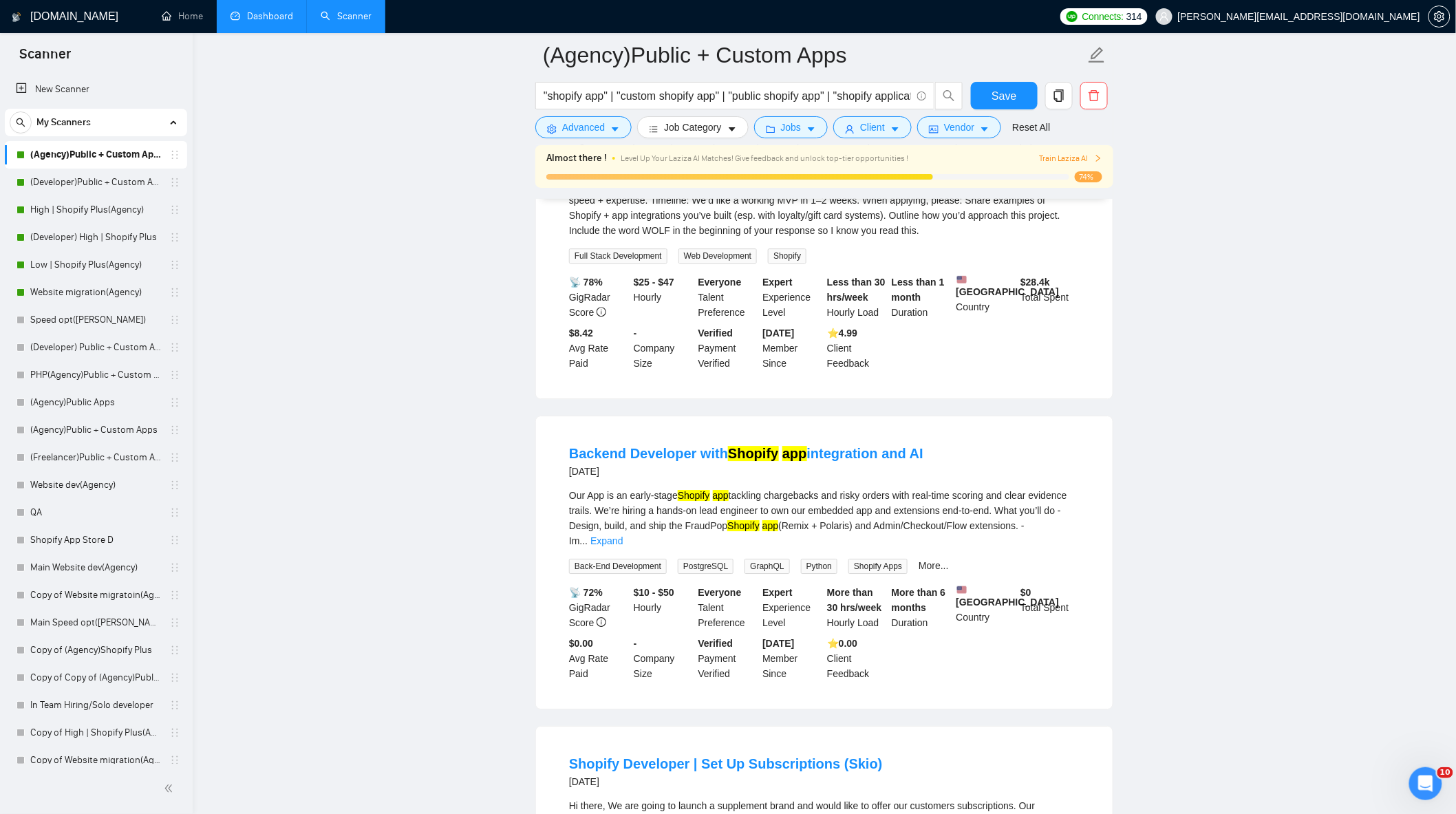
scroll to position [1605, 0]
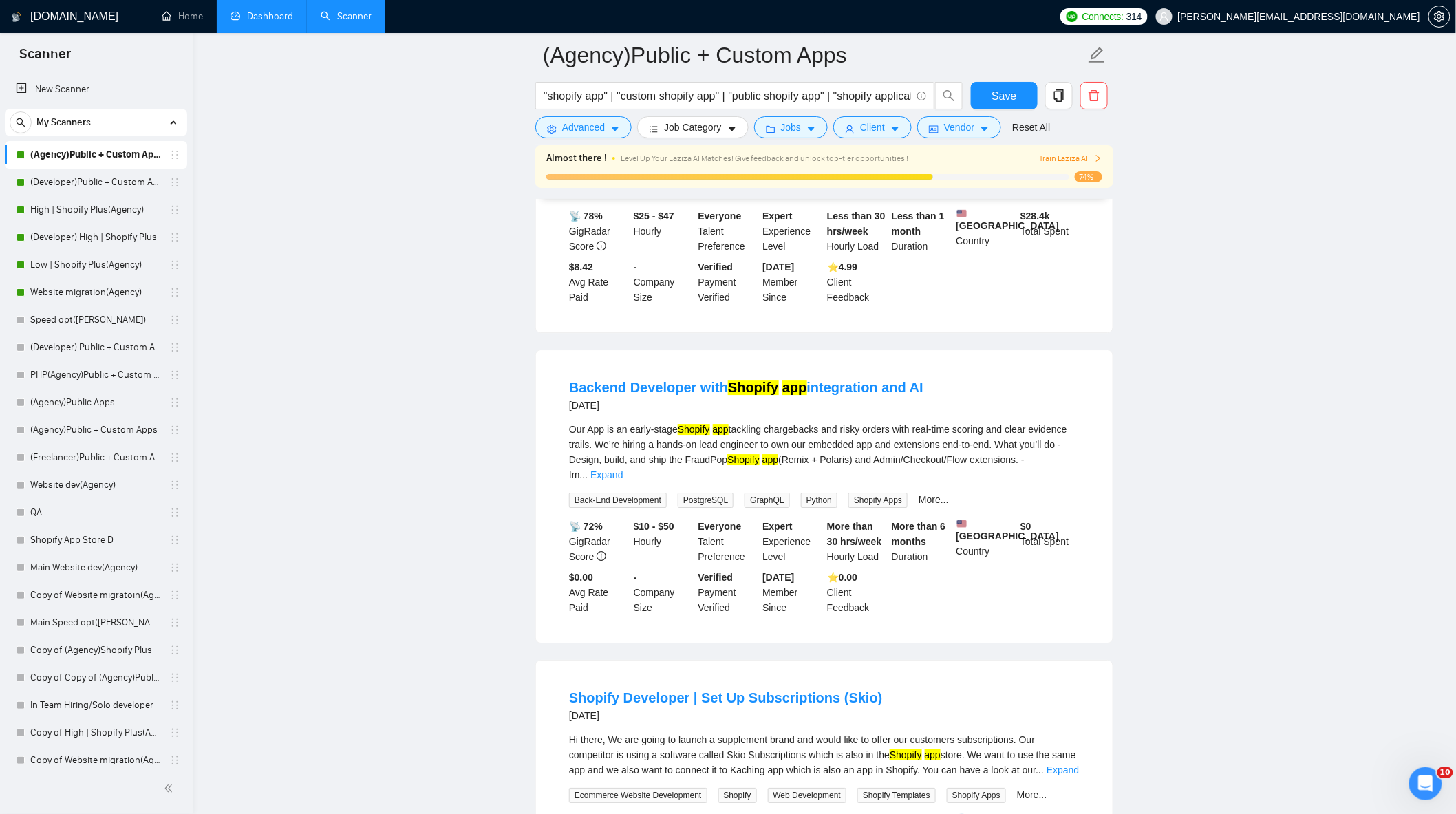
click at [1068, 455] on div "Our App is an early-stage Shopify app tackling chargebacks and risky orders wit…" at bounding box center [824, 464] width 511 height 86
click at [1056, 455] on div "Our App is an early-stage Shopify app tackling chargebacks and risky orders wit…" at bounding box center [824, 464] width 511 height 86
click at [1056, 451] on div "Our App is an early-stage Shopify app tackling chargebacks and risky orders wit…" at bounding box center [824, 464] width 511 height 86
click at [622, 469] on link "Expand" at bounding box center [606, 474] width 32 height 11
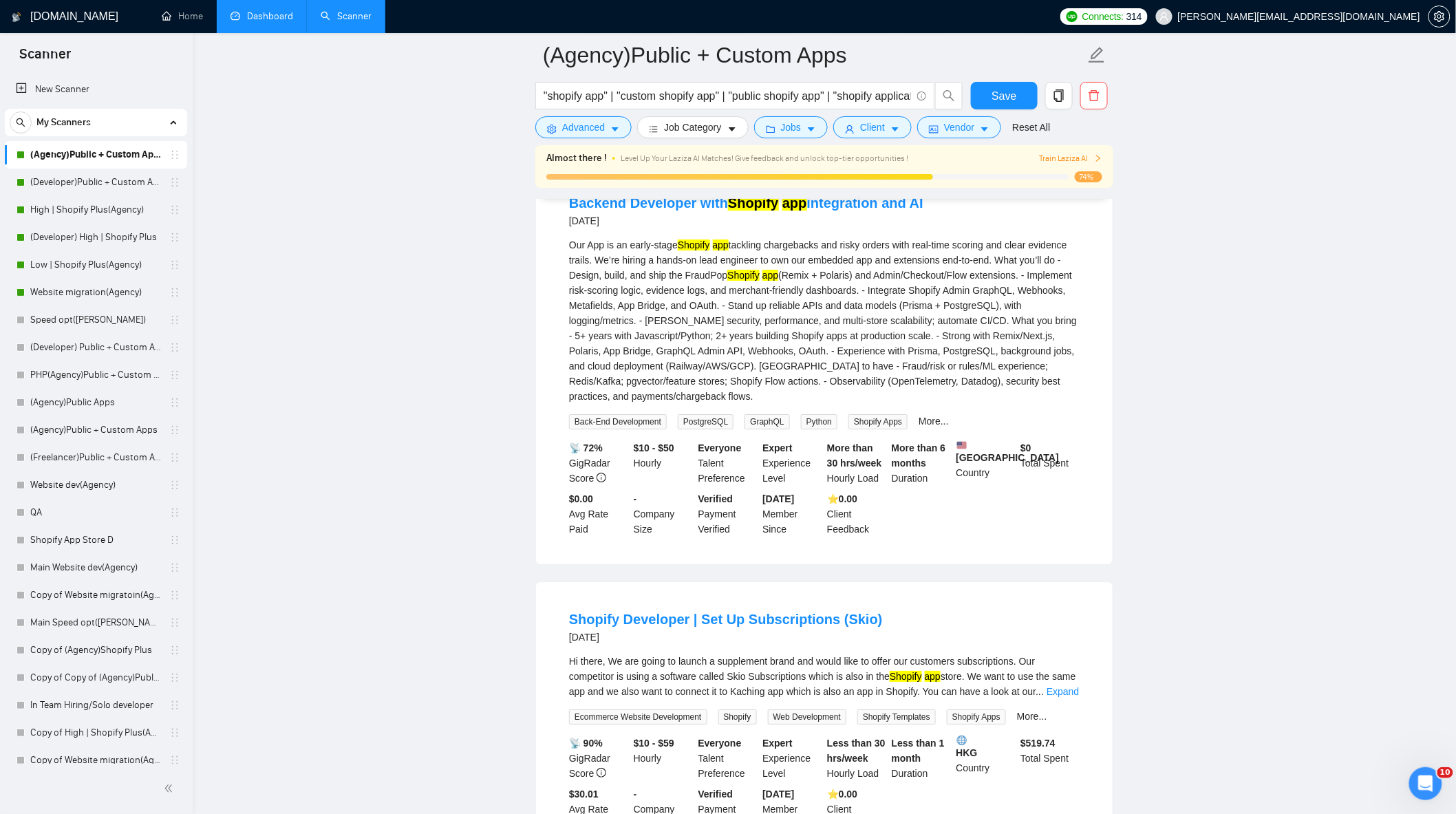
scroll to position [2064, 0]
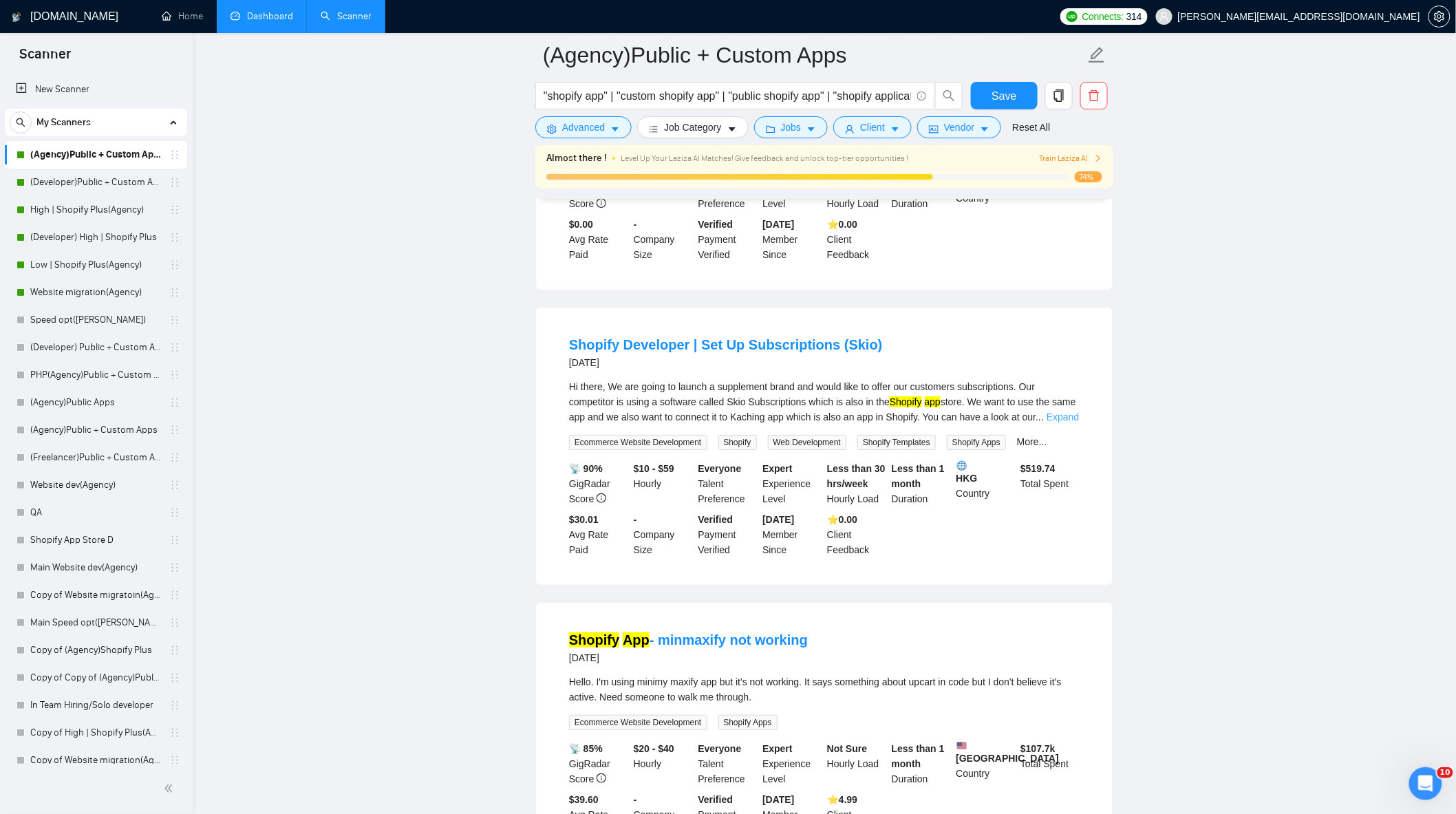
click at [1060, 411] on link "Expand" at bounding box center [1062, 416] width 32 height 11
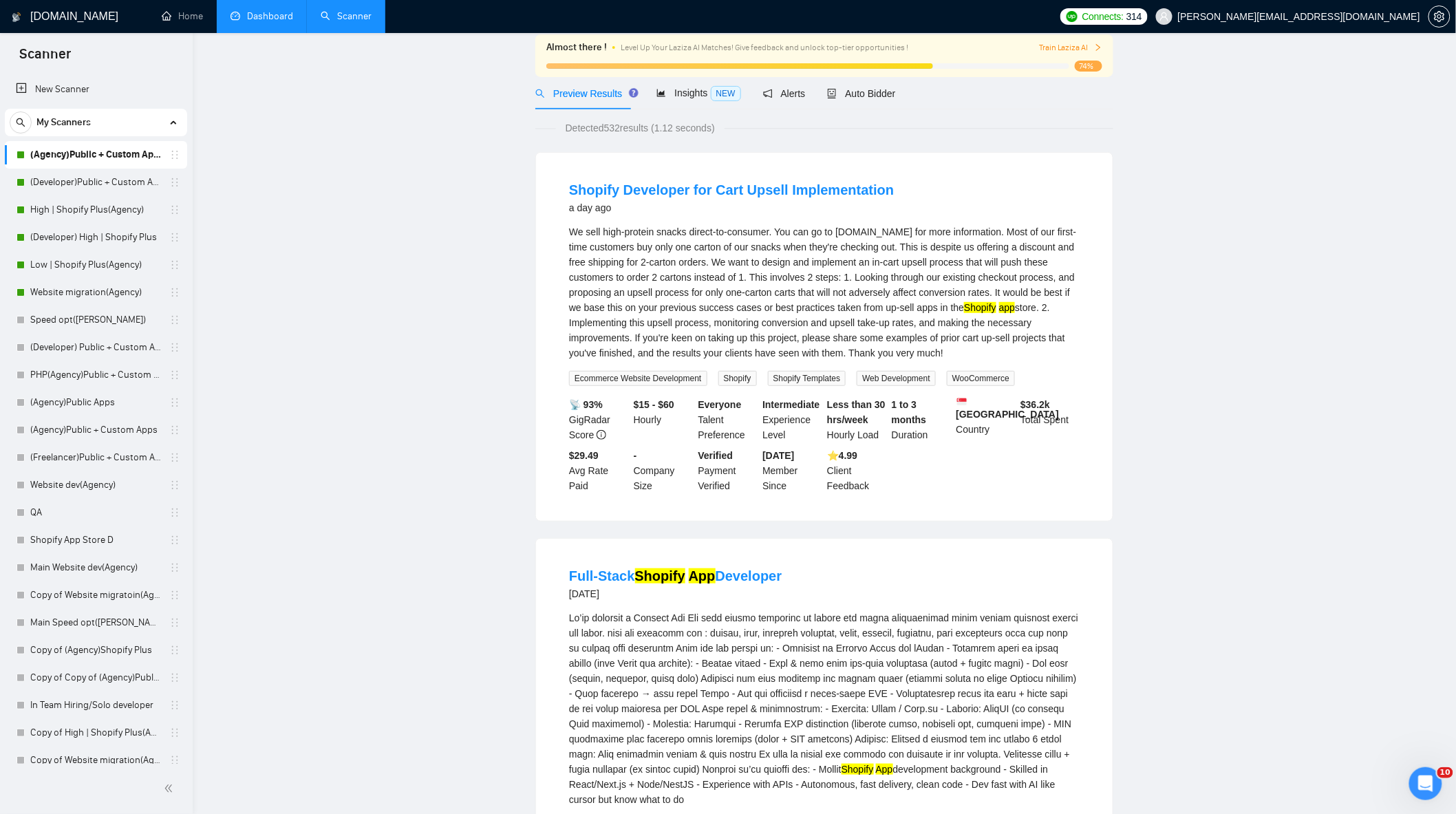
scroll to position [0, 0]
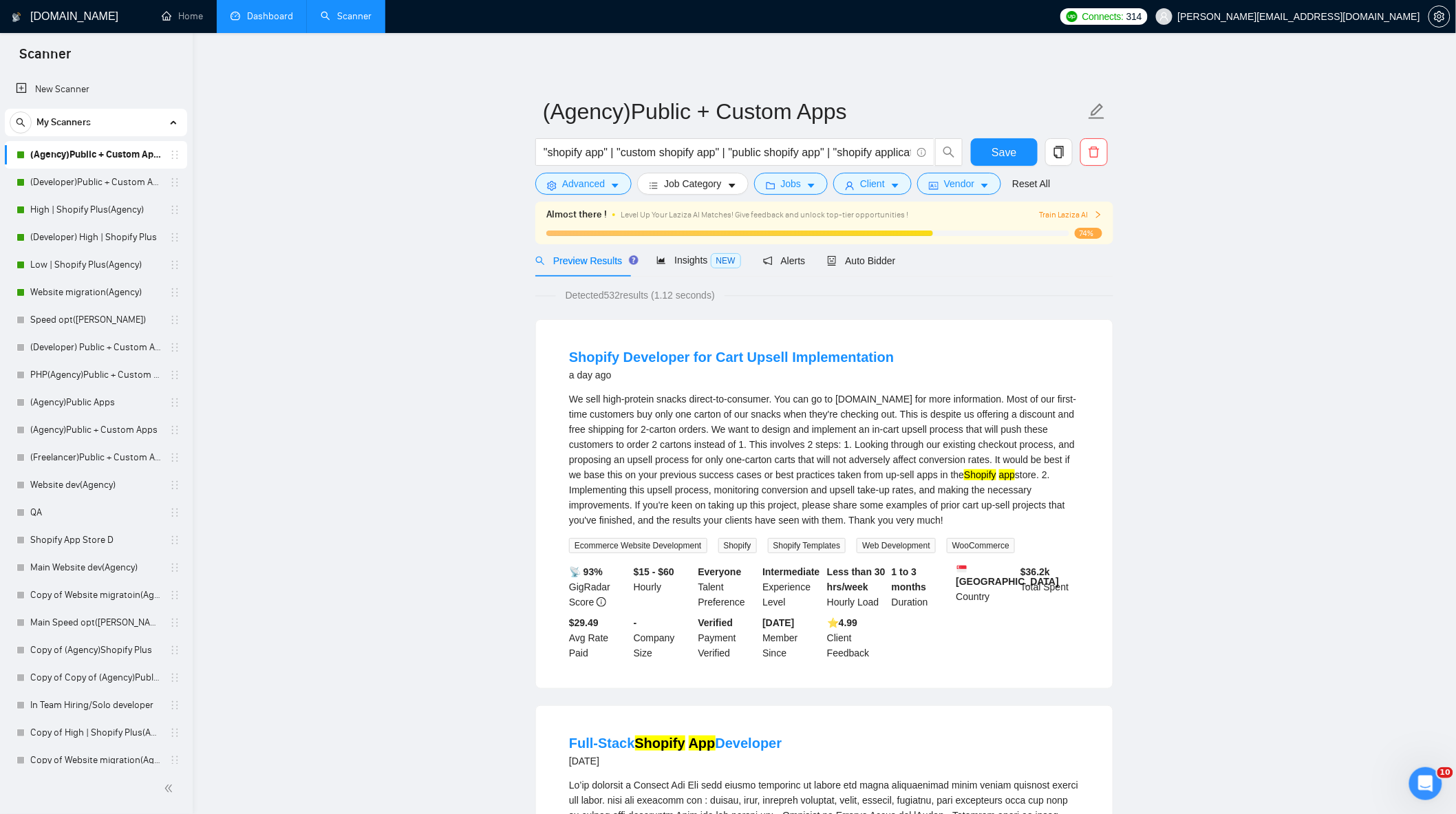
click at [894, 262] on div "Preview Results Insights NEW Alerts Auto Bidder" at bounding box center [824, 260] width 578 height 32
click at [889, 262] on span "Auto Bidder" at bounding box center [861, 260] width 68 height 11
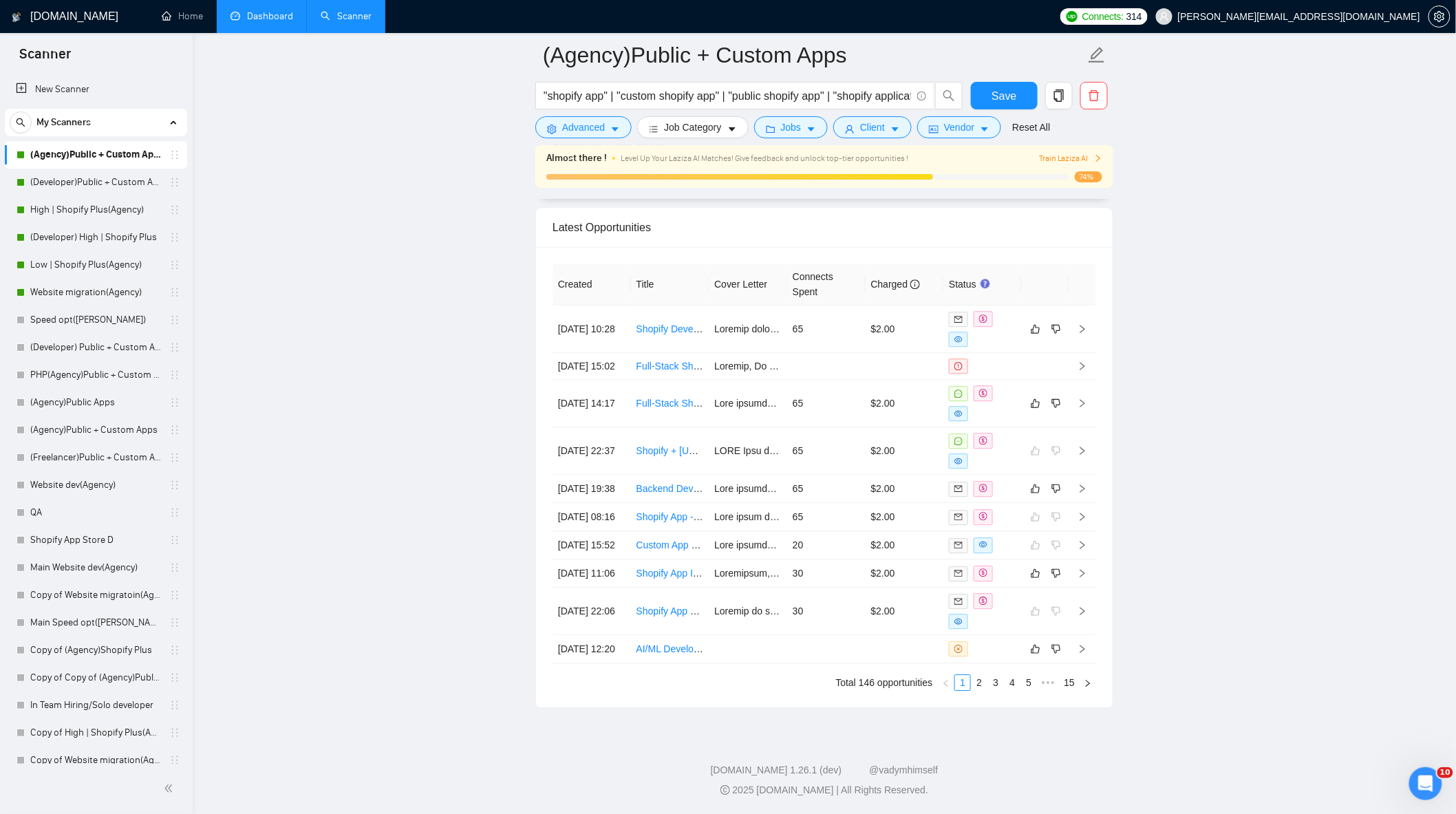
scroll to position [3609, 0]
click at [1060, 353] on td at bounding box center [1045, 366] width 47 height 27
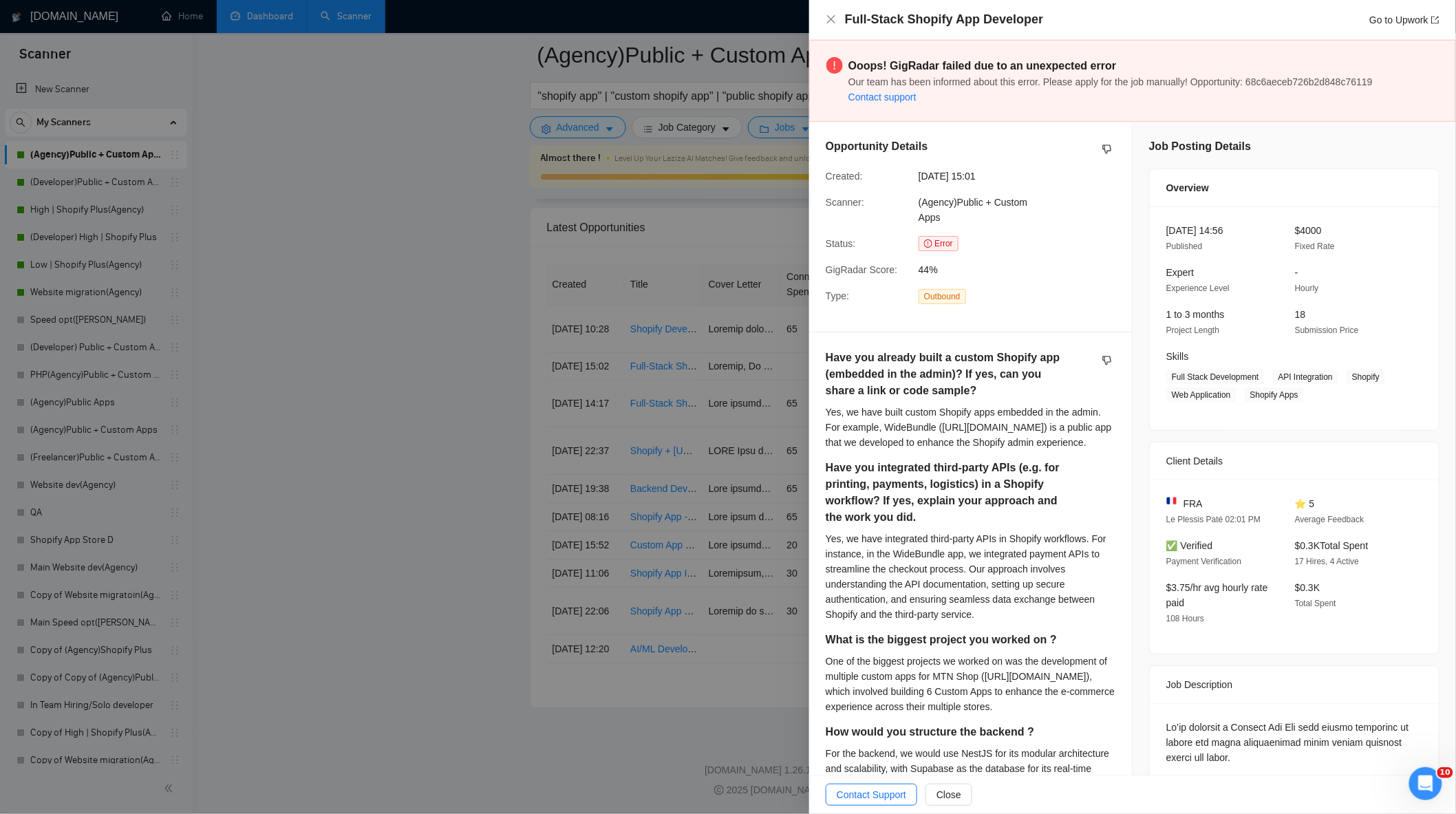
click at [678, 359] on div at bounding box center [728, 407] width 1456 height 814
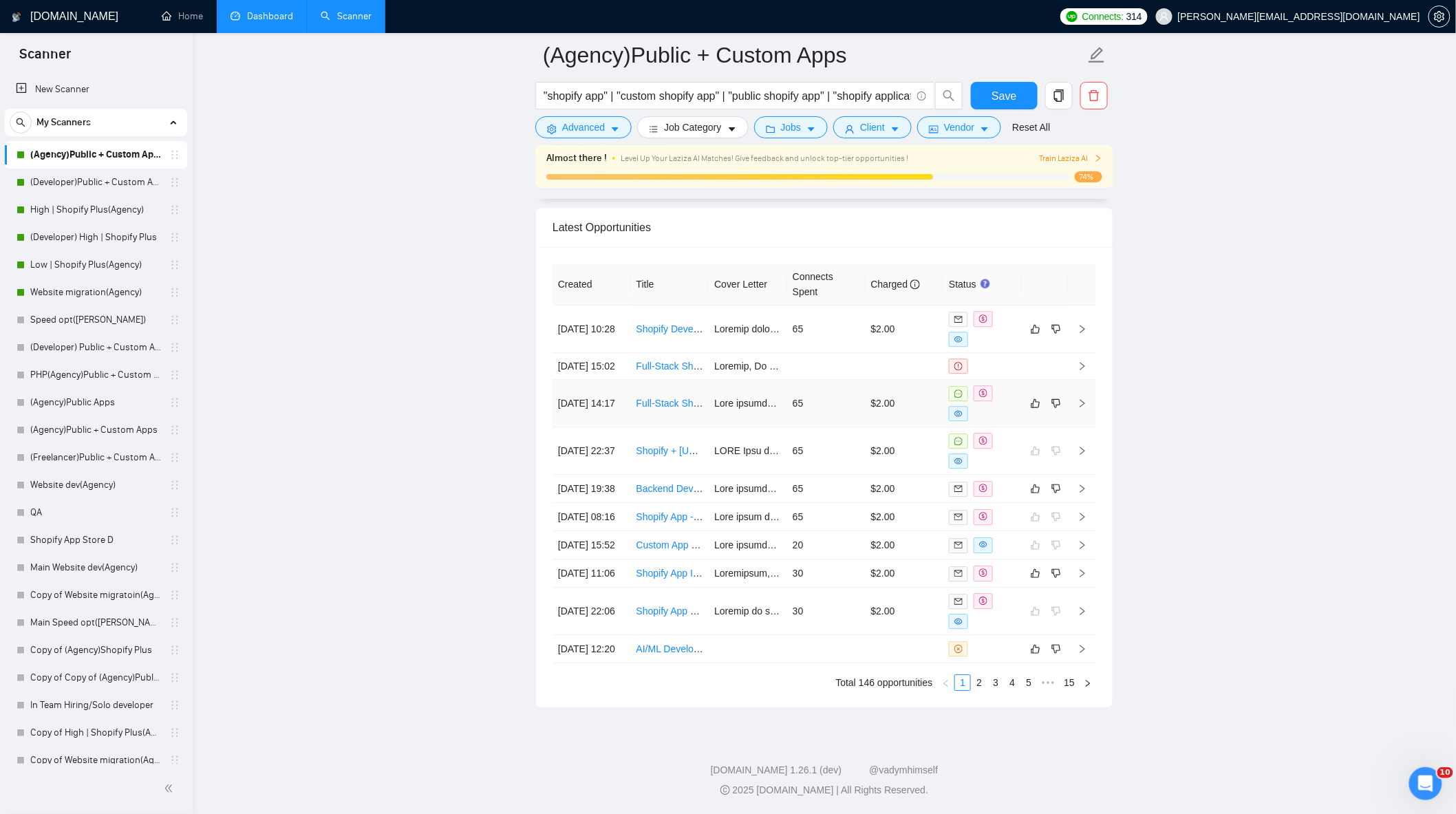
click at [847, 380] on td "65" at bounding box center [826, 403] width 79 height 48
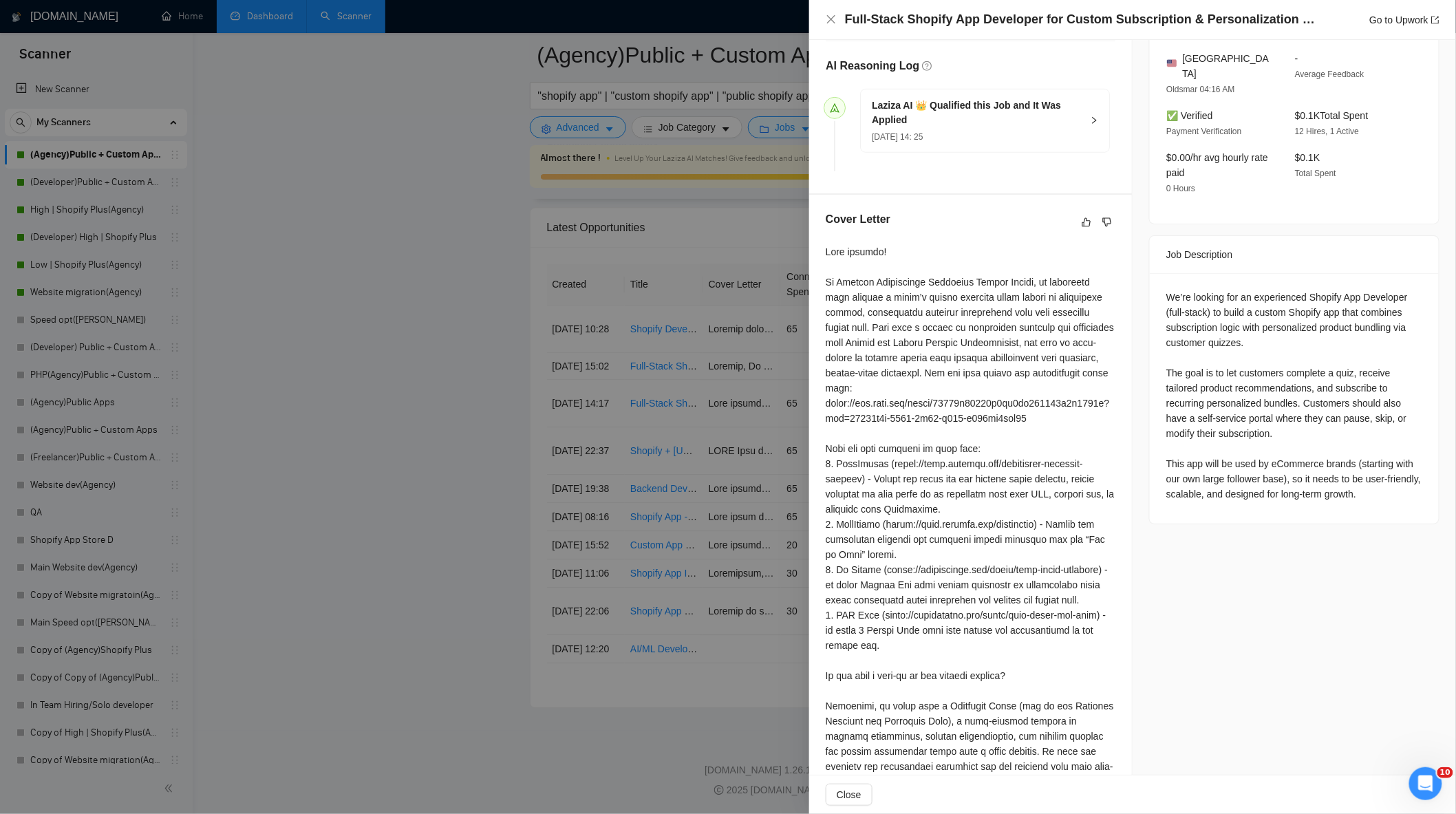
scroll to position [382, 0]
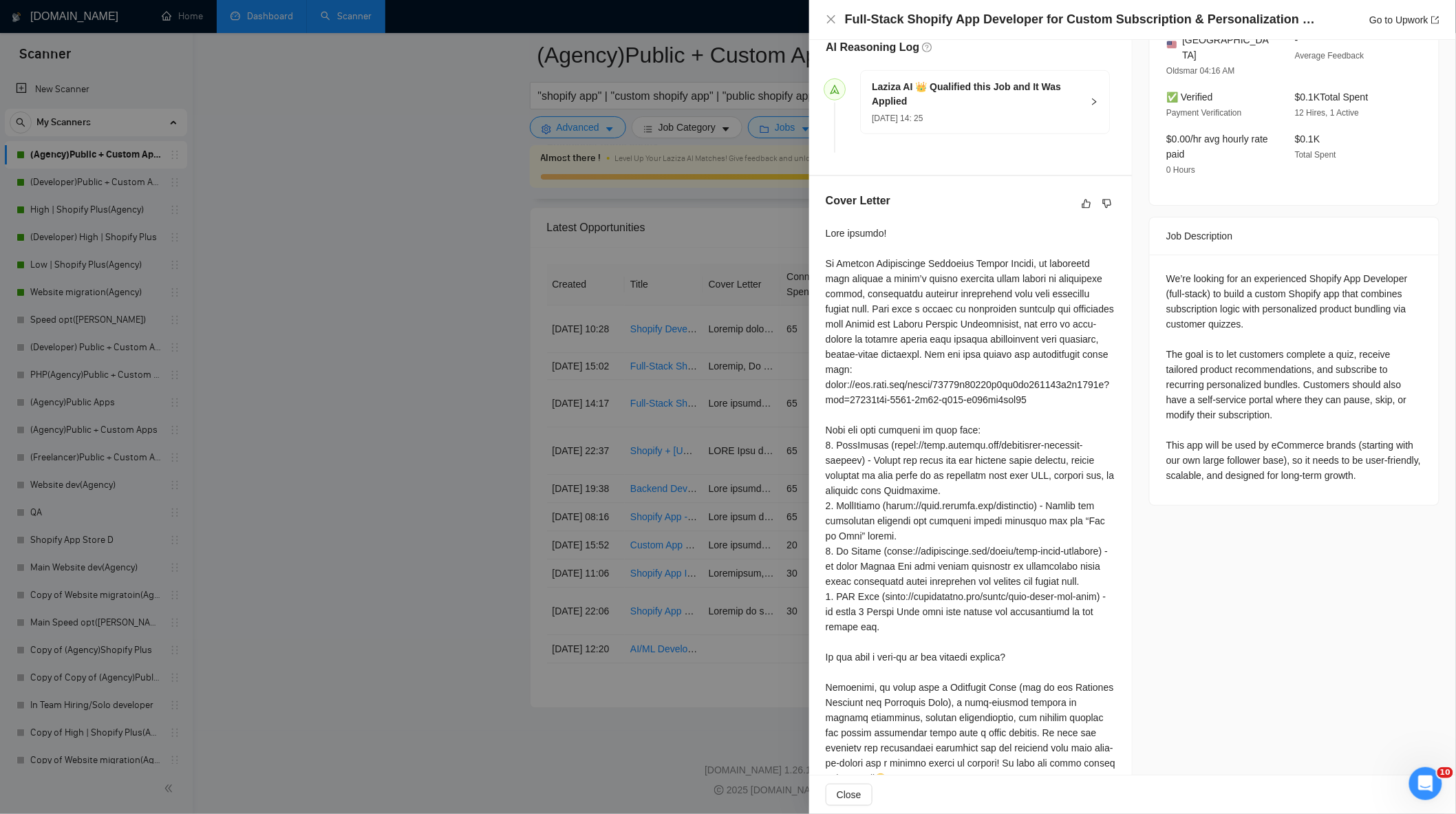
click at [628, 366] on div at bounding box center [728, 407] width 1456 height 814
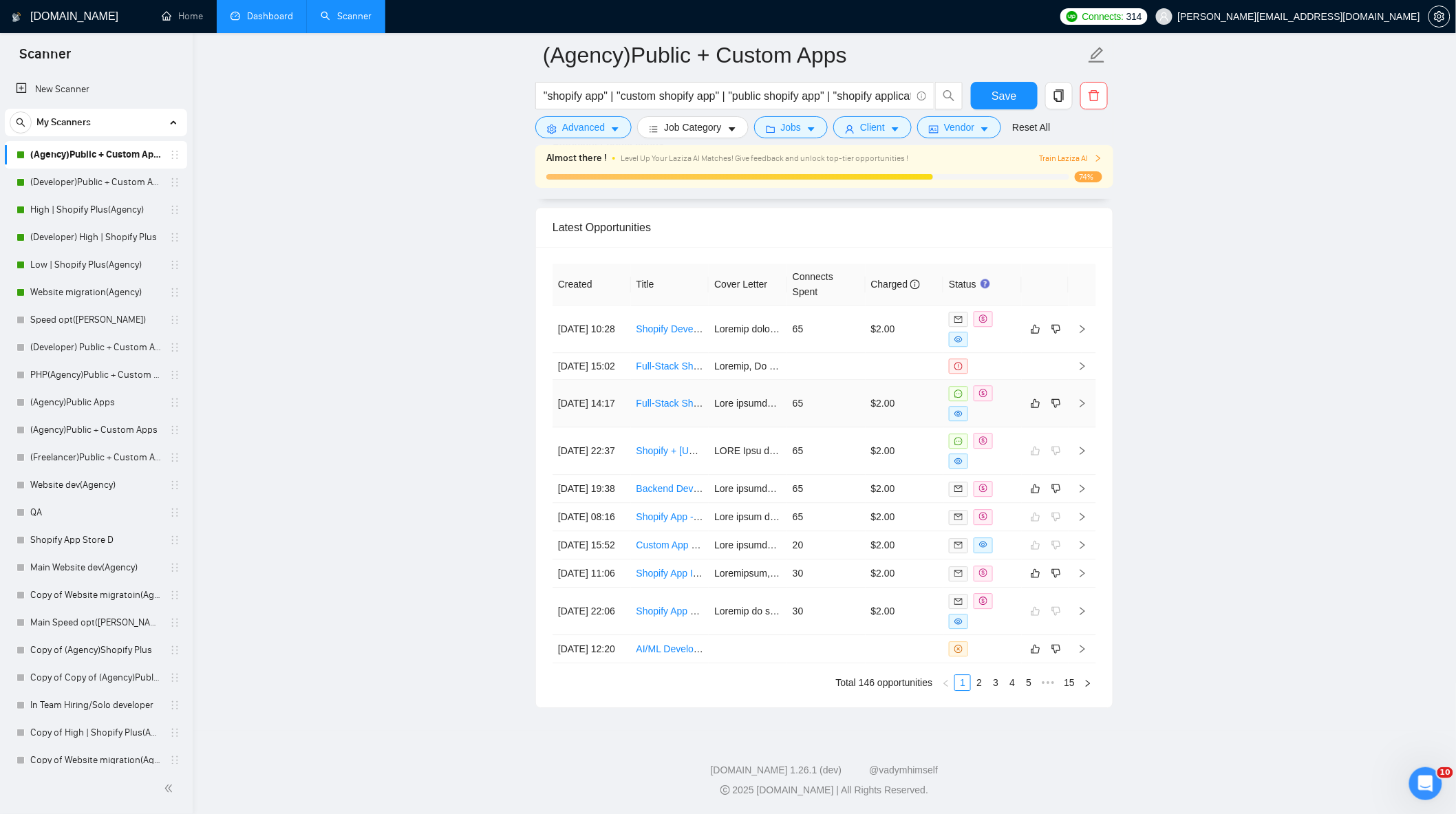
click at [819, 380] on td "65" at bounding box center [826, 403] width 79 height 48
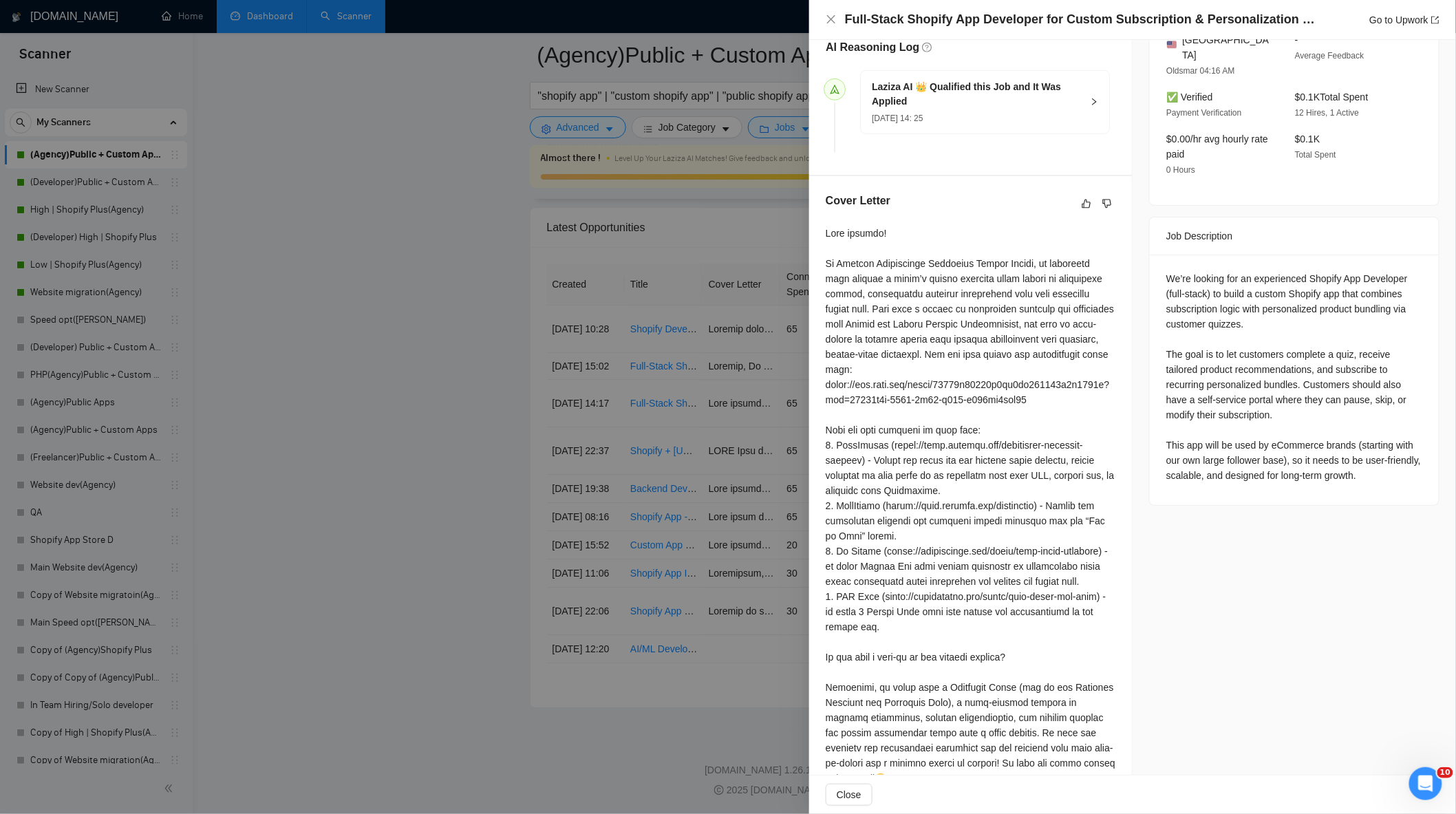
click at [754, 344] on div at bounding box center [728, 407] width 1456 height 814
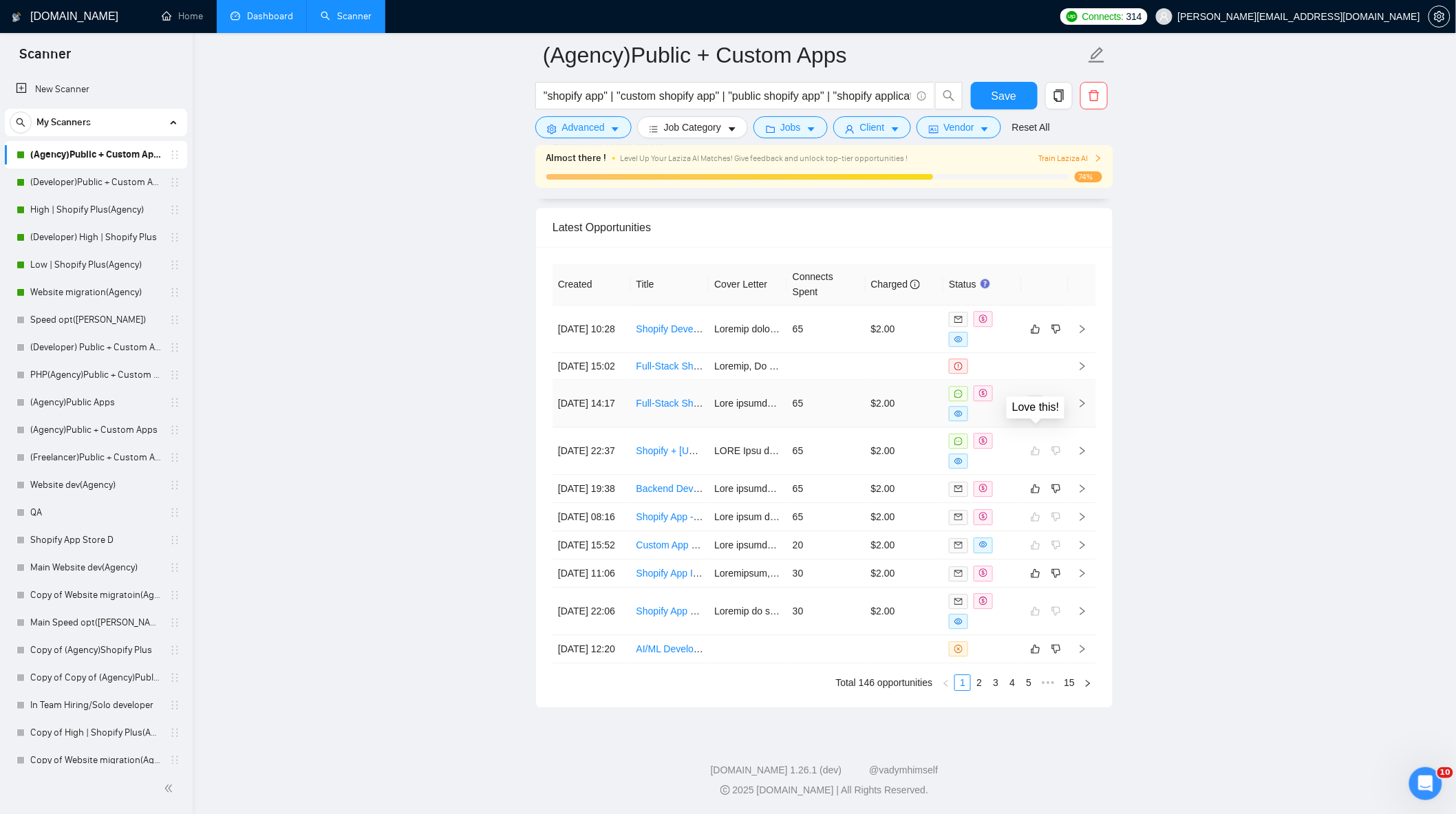
click at [1034, 398] on icon "like" at bounding box center [1035, 403] width 9 height 11
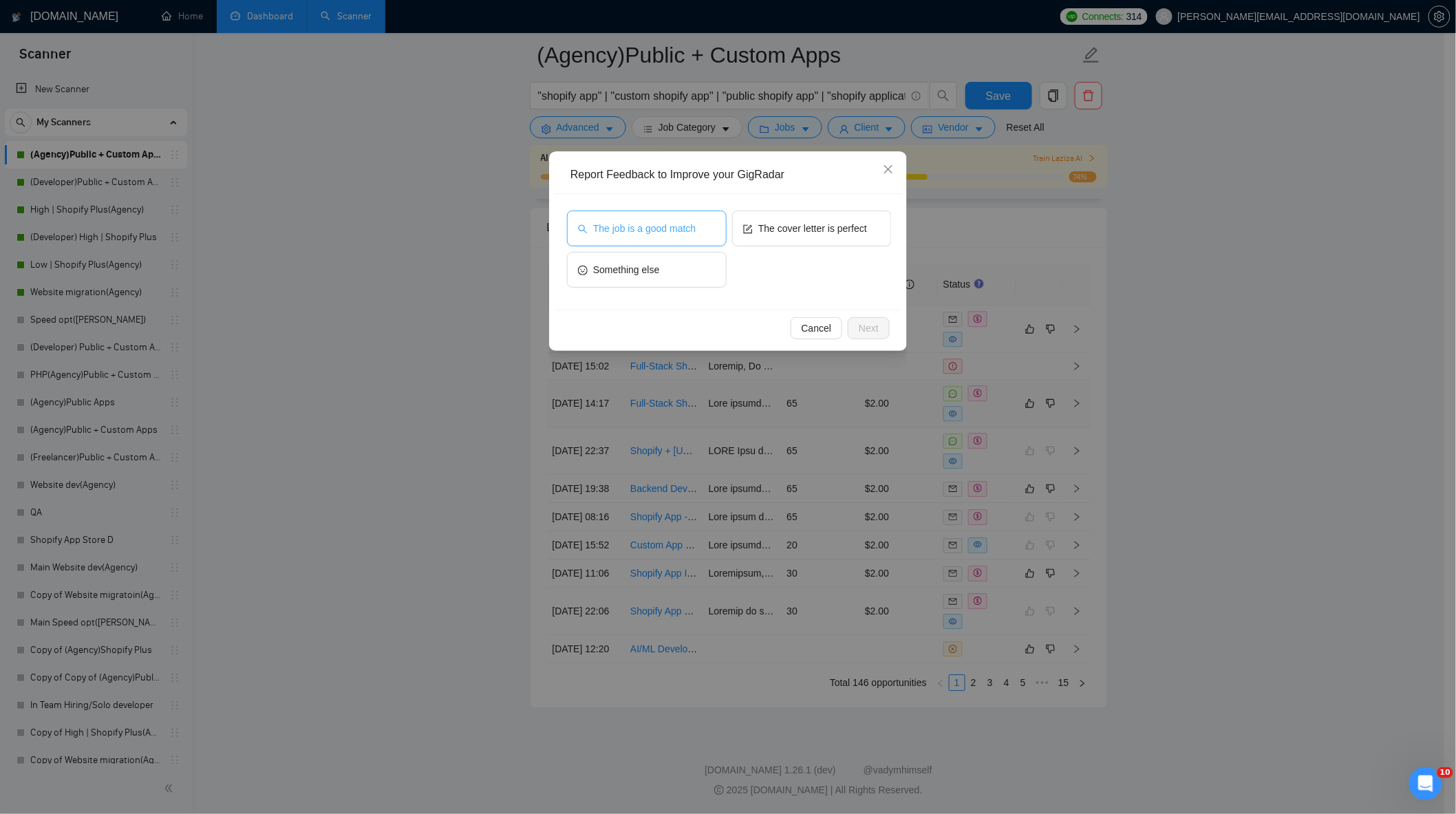
click at [697, 236] on button "The job is a good match" at bounding box center [647, 228] width 160 height 36
click at [863, 331] on span "Next" at bounding box center [869, 328] width 20 height 15
click at [731, 256] on textarea at bounding box center [728, 257] width 315 height 53
type textarea "r"
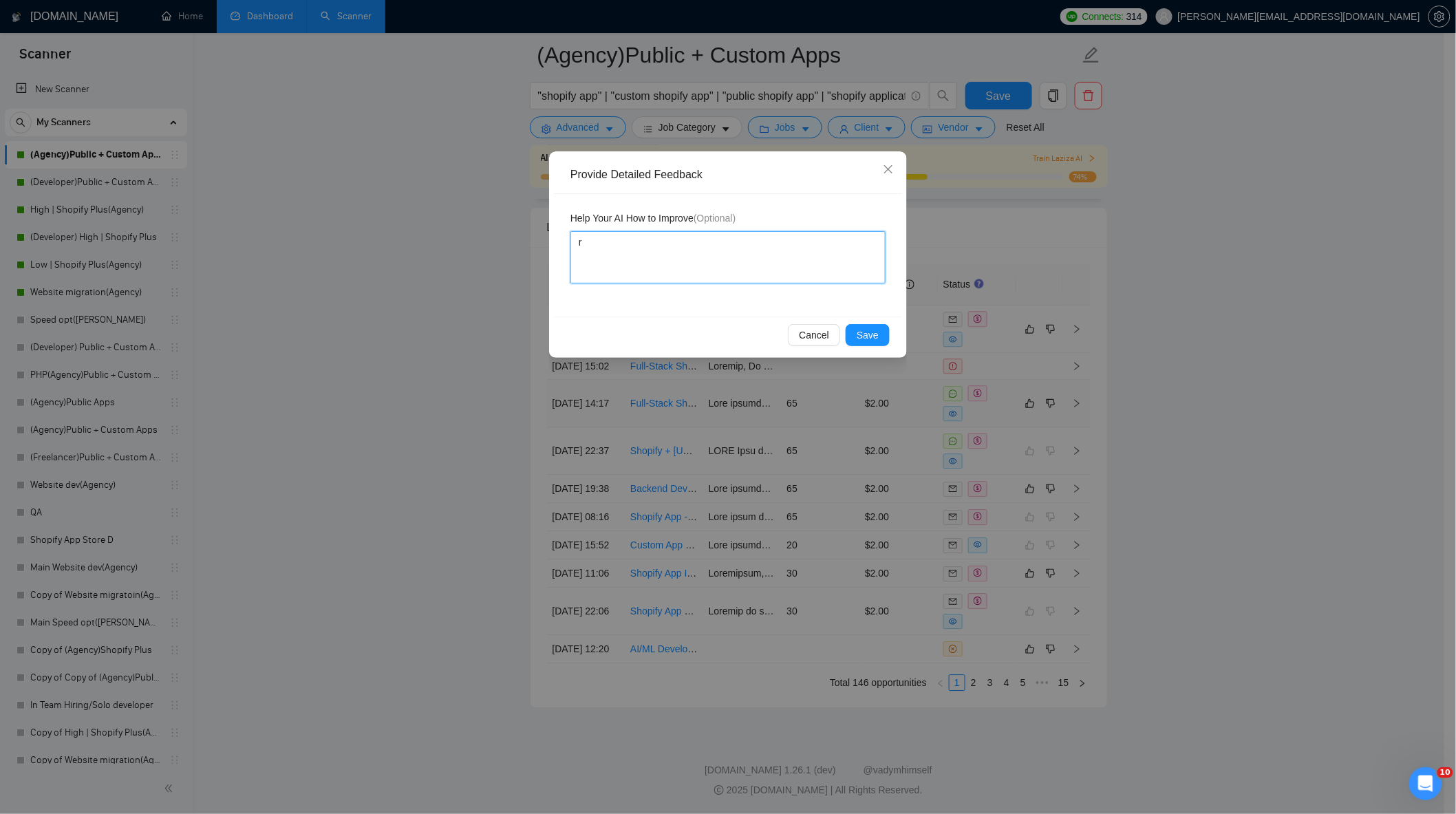
type textarea "rt"
type textarea "rth"
type textarea "rthi"
type textarea "rthis"
type textarea "rthi"
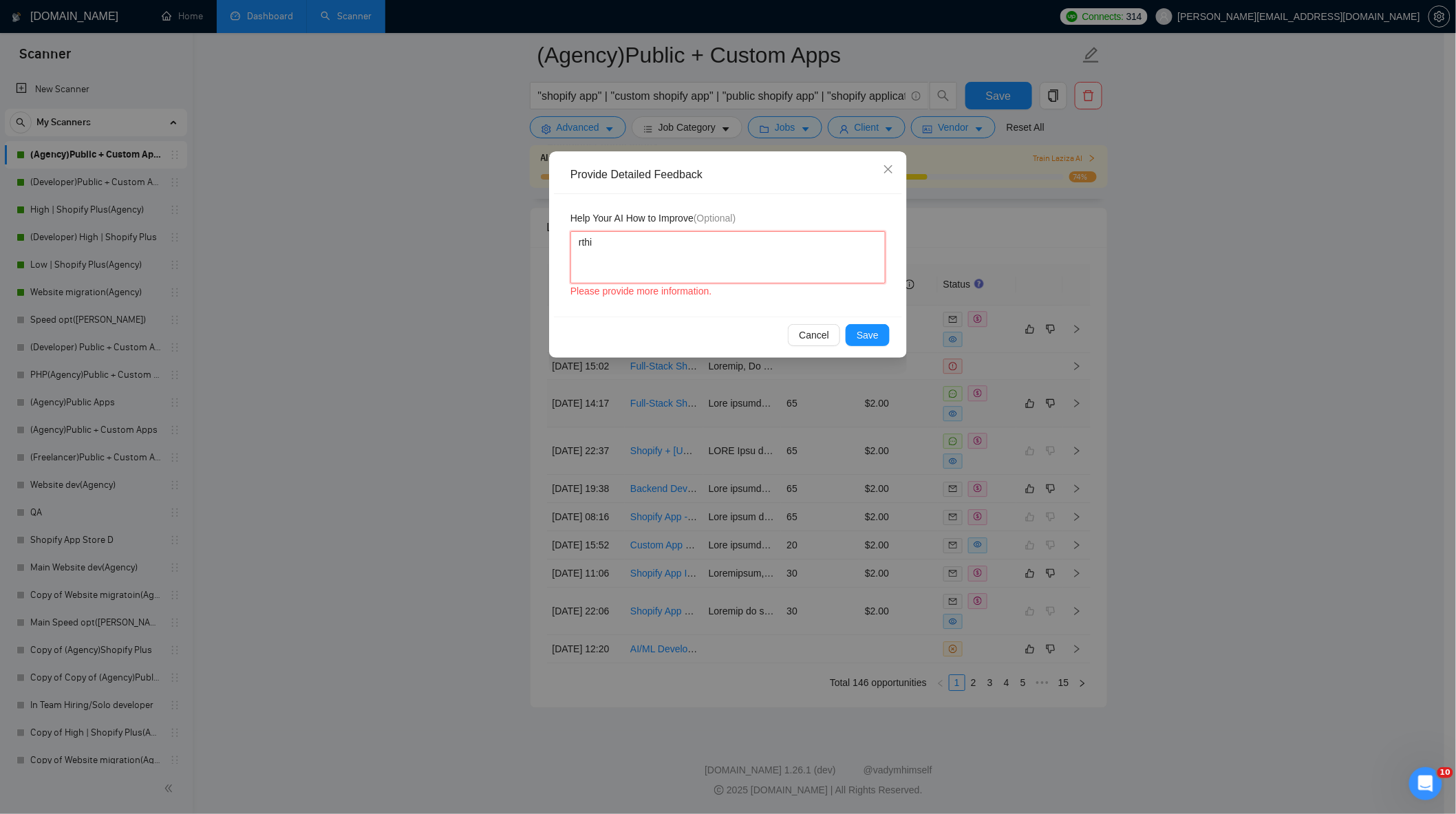
type textarea "rth"
type textarea "rt"
type textarea "r"
type textarea "t"
type textarea "th"
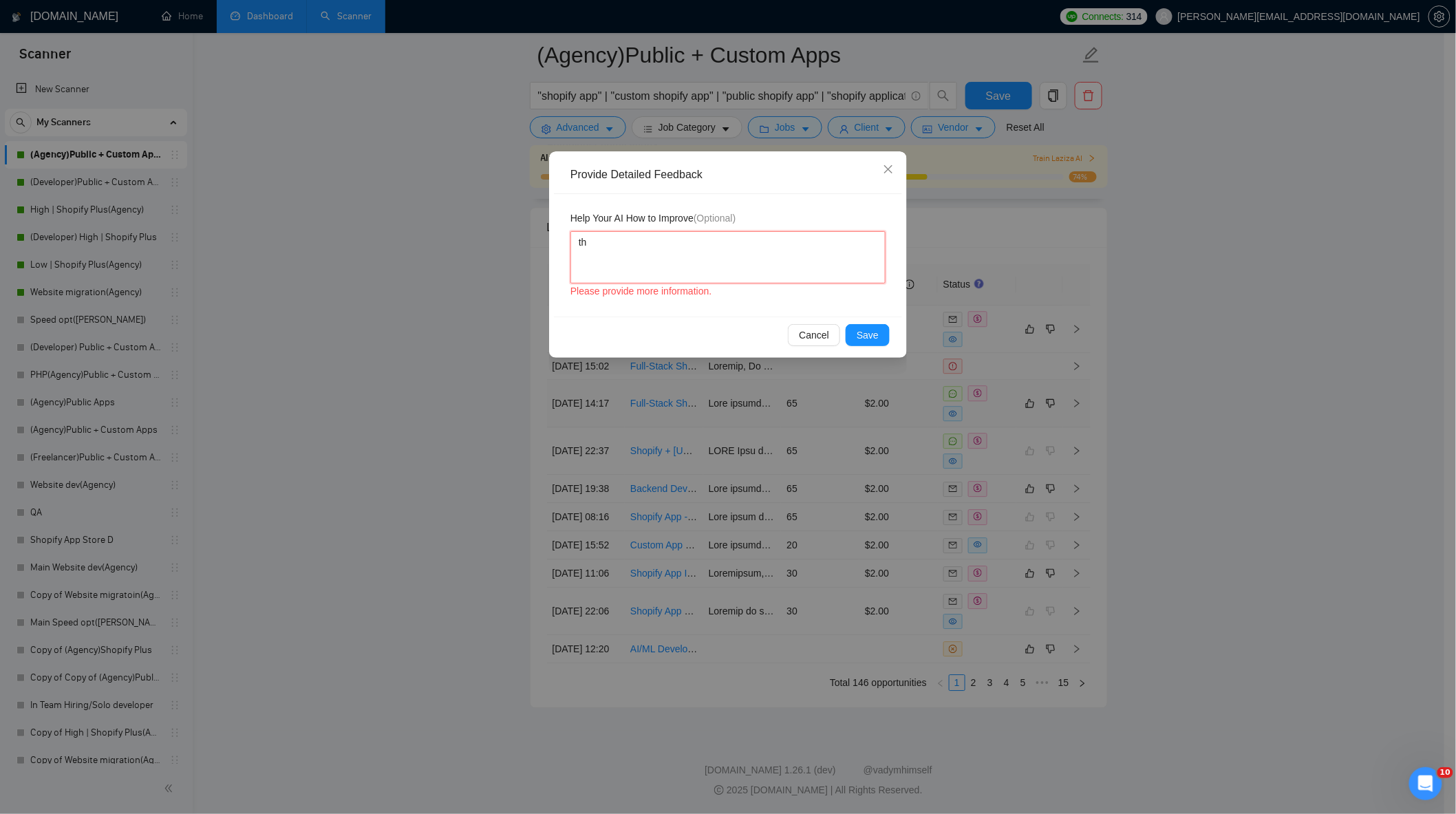
type textarea "thi"
type textarea "this"
type textarea "this j"
type textarea "this jb"
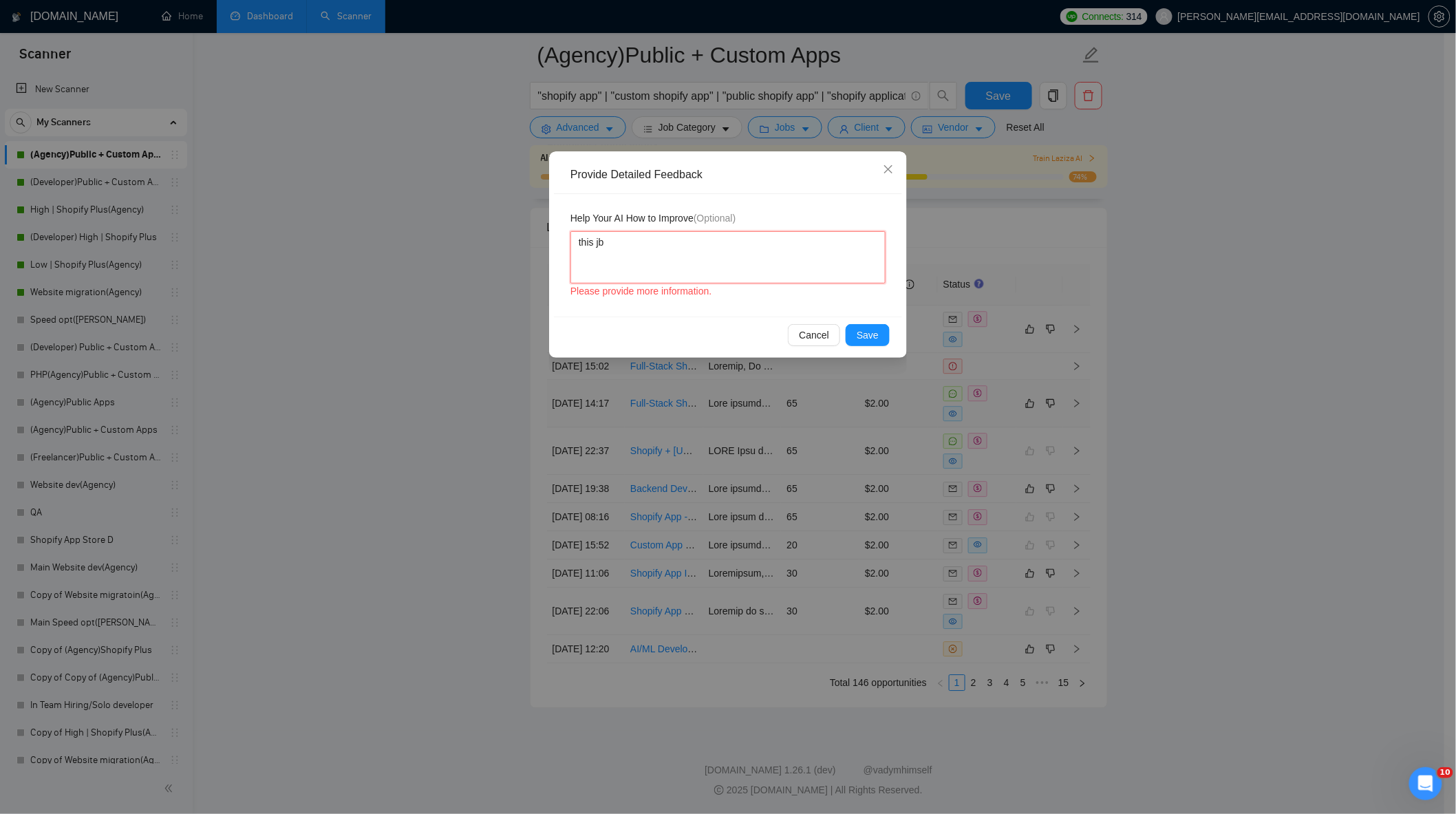
type textarea "this j"
type textarea "this jo"
type textarea "this job"
type textarea "this job i"
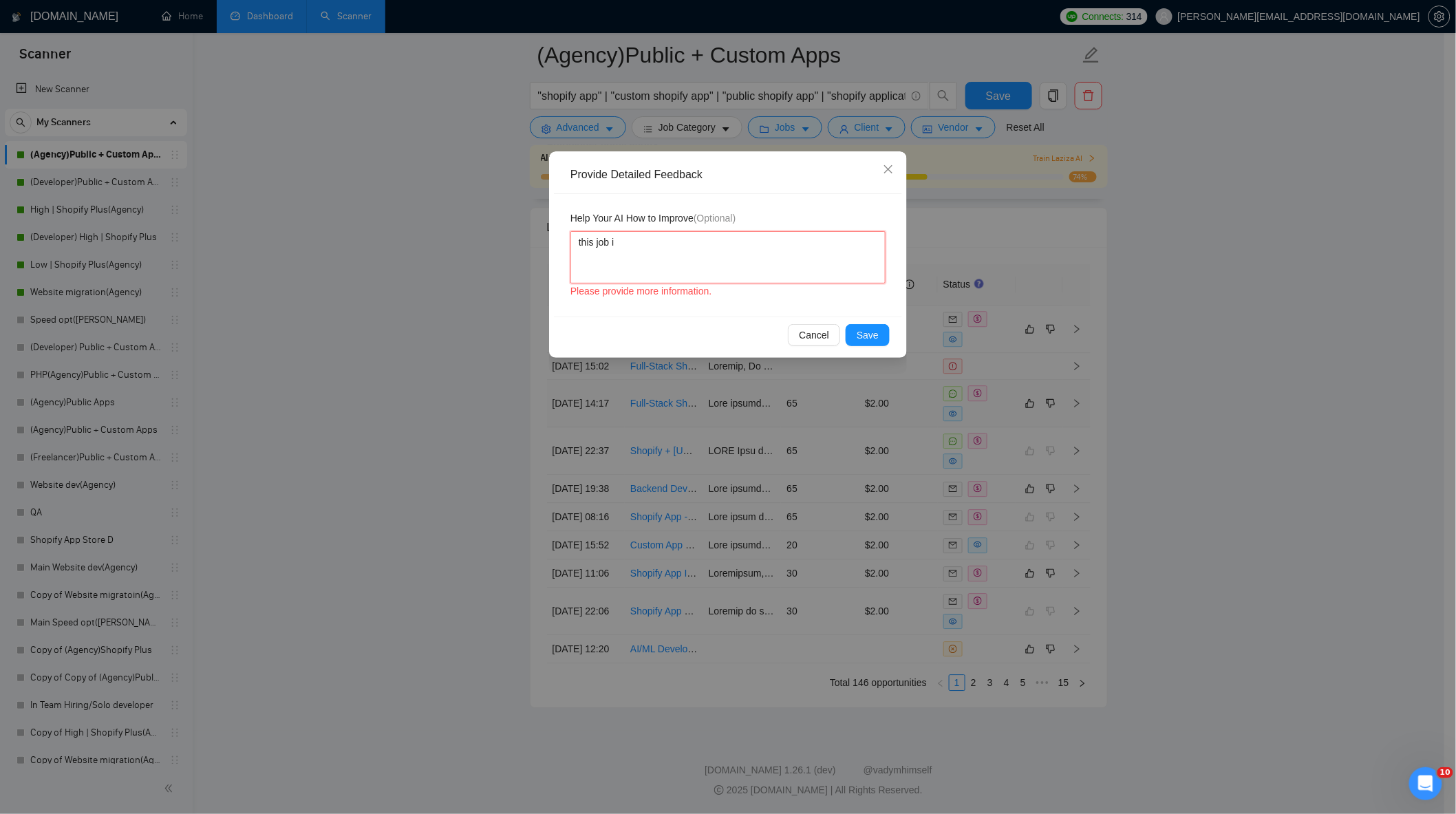
type textarea "this job is"
type textarea "this job is a"
type textarea "this job is a g"
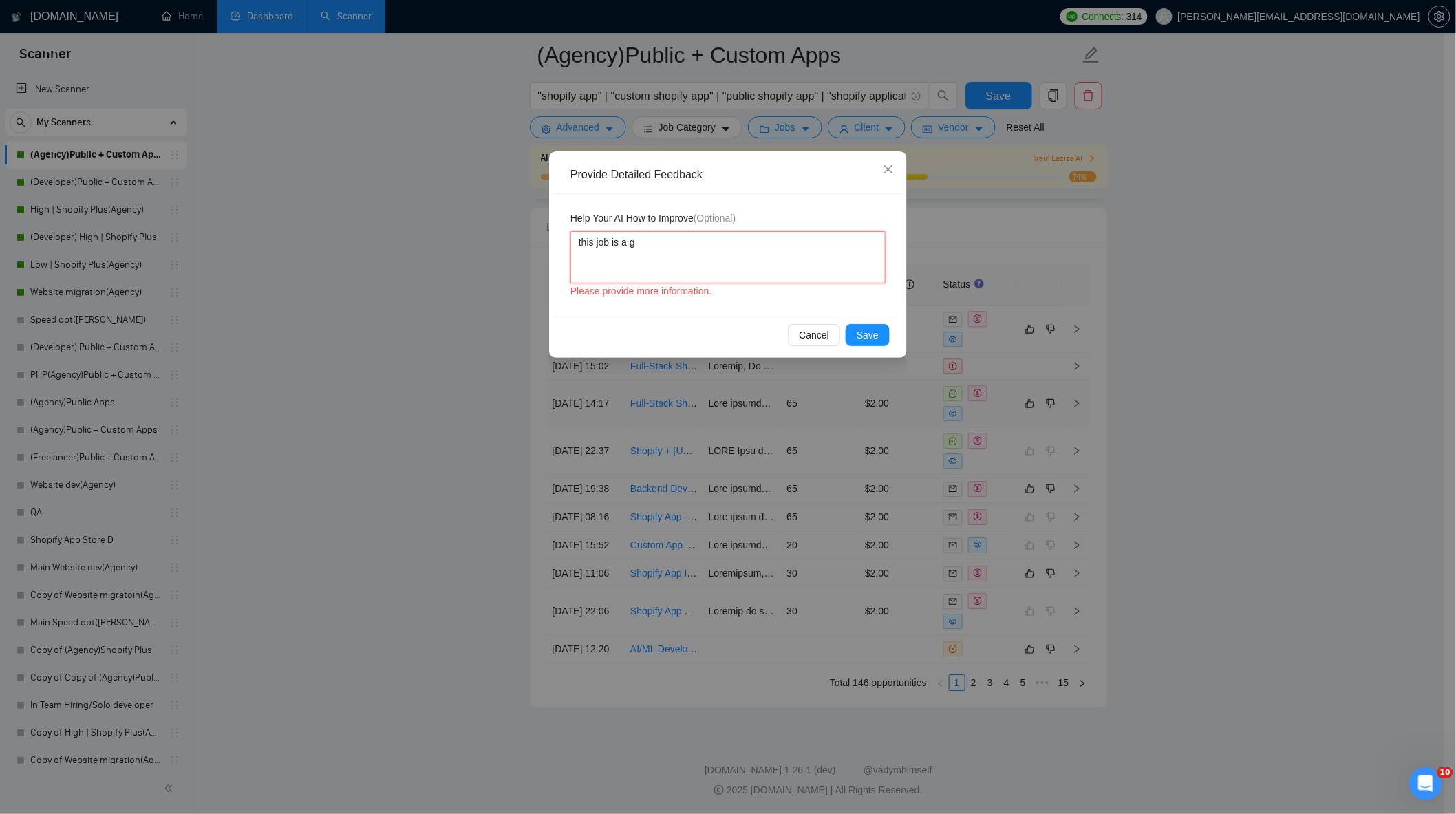
type textarea "this job is a go"
type textarea "this job is a goo"
type textarea "this job is a good"
type textarea "this job is a good ma"
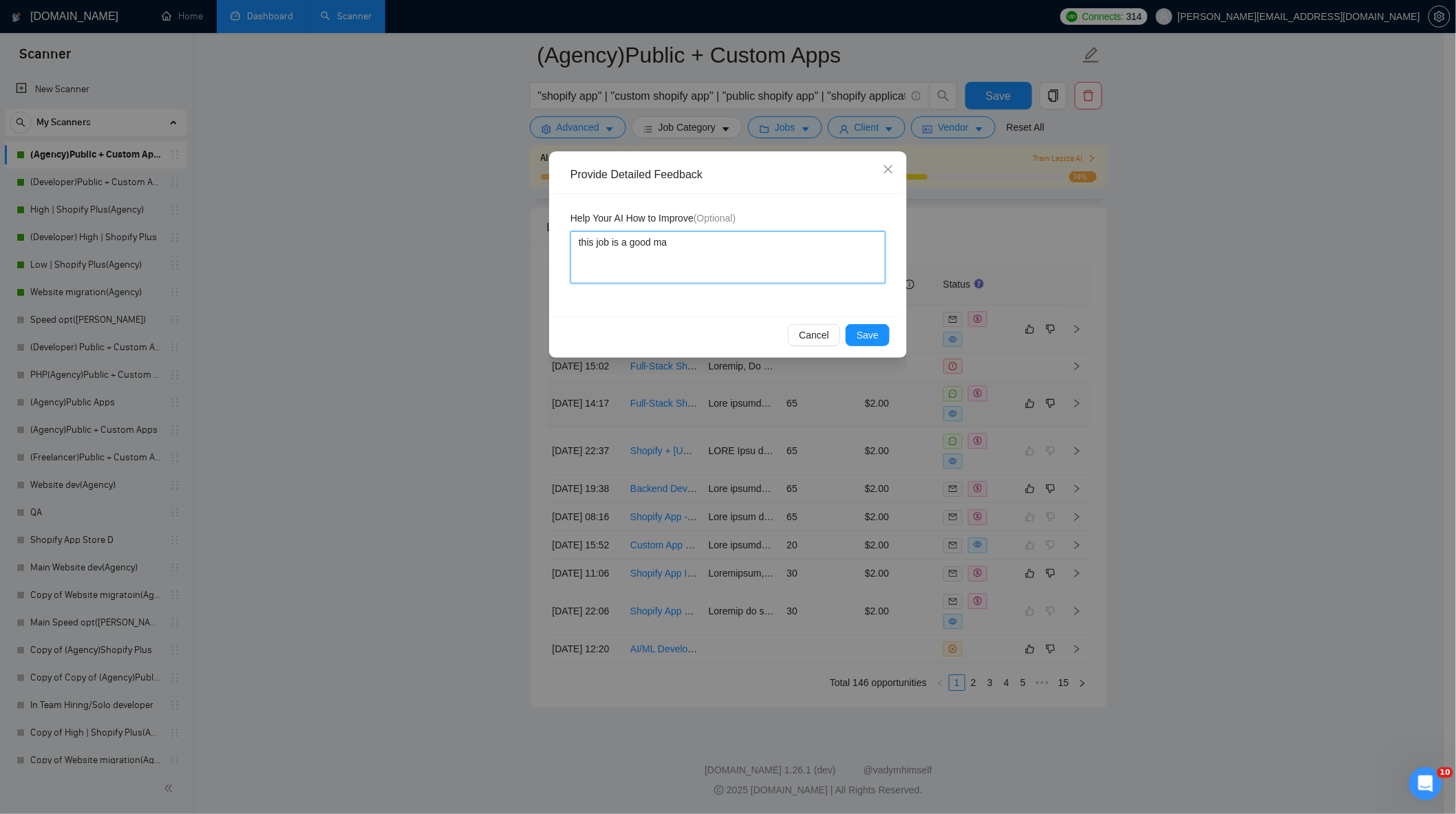
type textarea "this job is a good mat"
type textarea "this job is a good matc"
type textarea "this job is a good match"
type textarea "this job is a good match f"
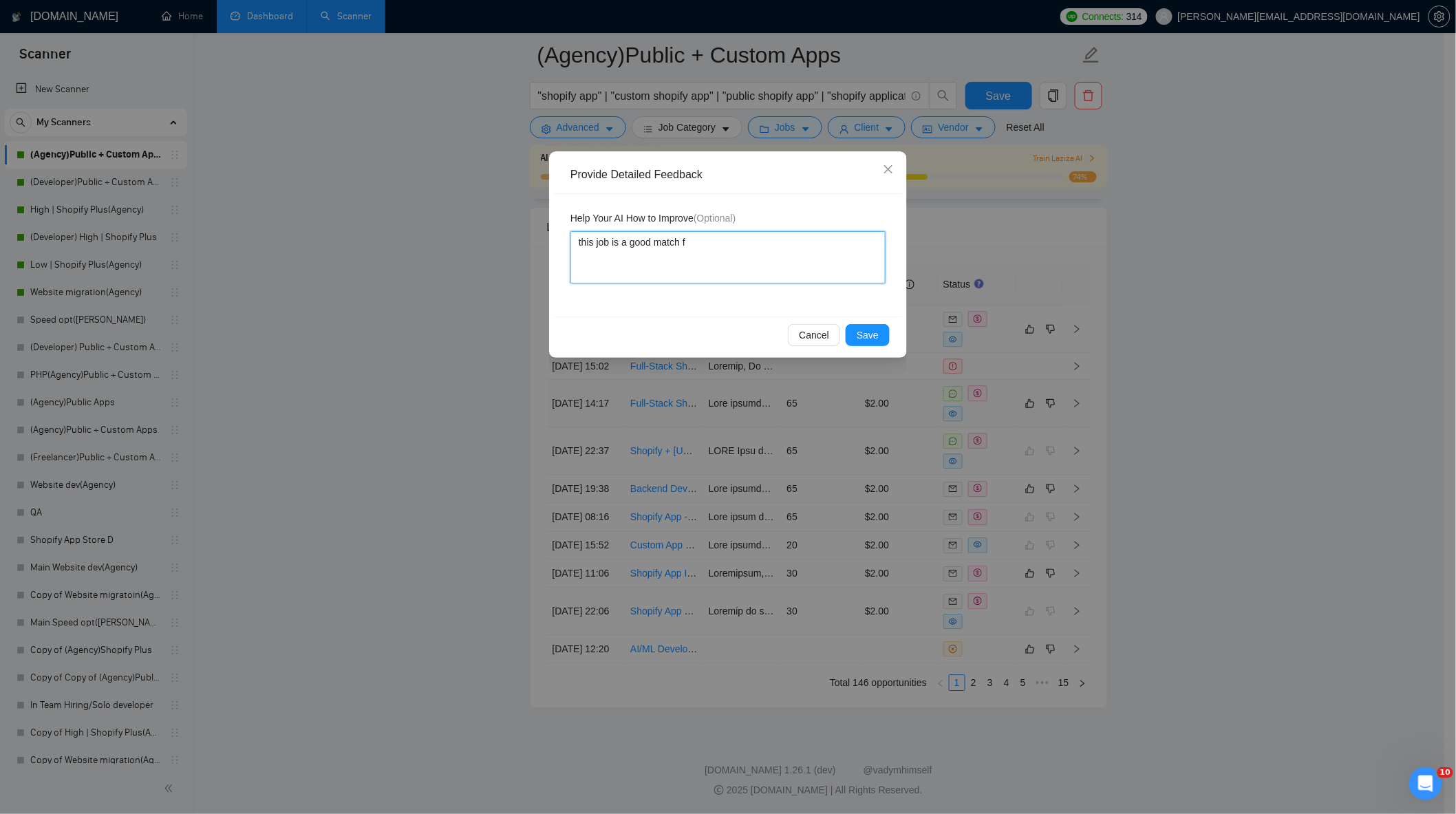
type textarea "this job is a good match fo"
type textarea "this job is a good match for"
type textarea "this job is a good match for u"
type textarea "this job is a good match for us"
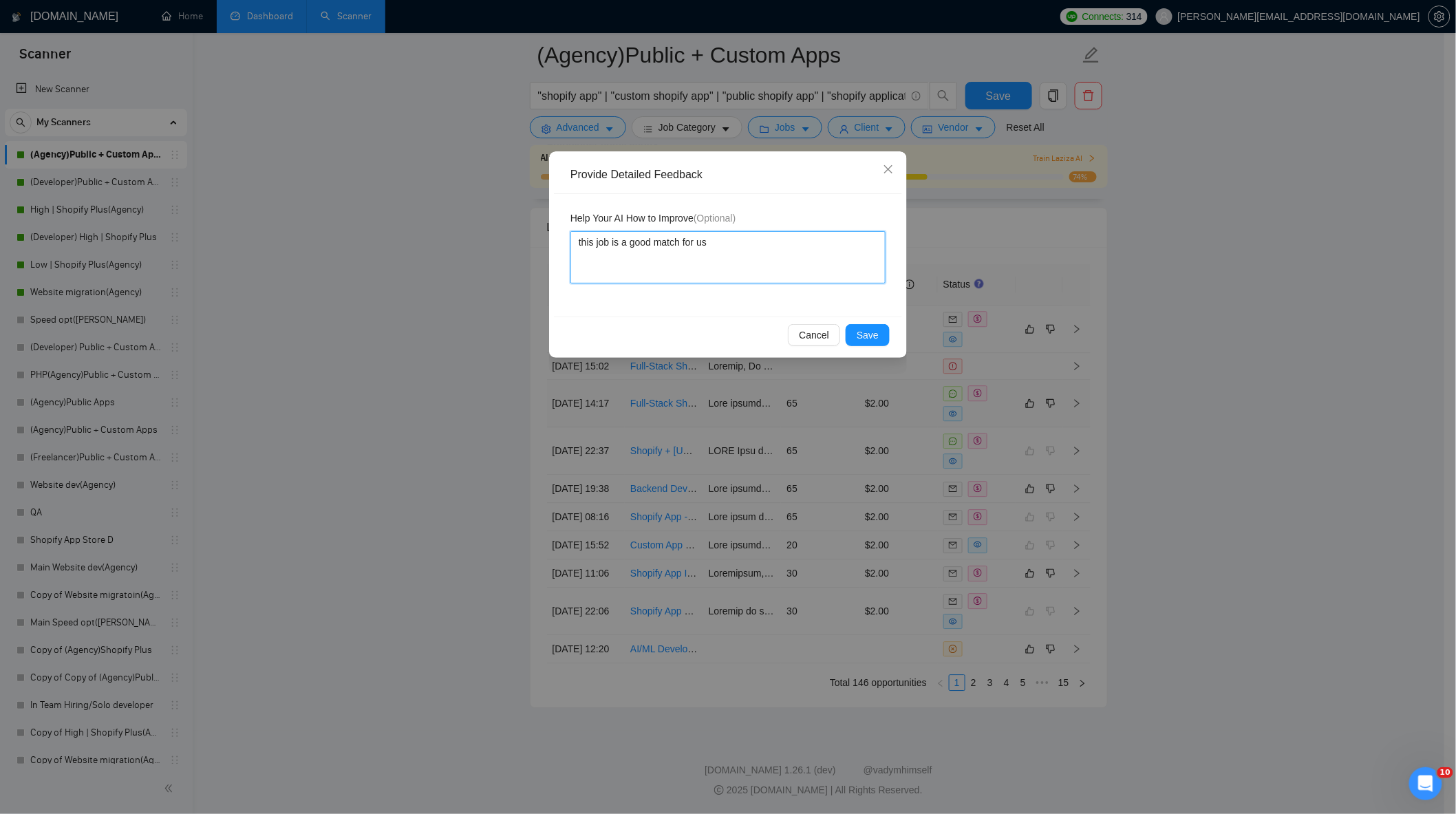
type textarea "this job is a good match for us,"
type textarea "this job is a good match for us, b"
type textarea "this job is a good match for us, be"
type textarea "this job is a good match for us, bec"
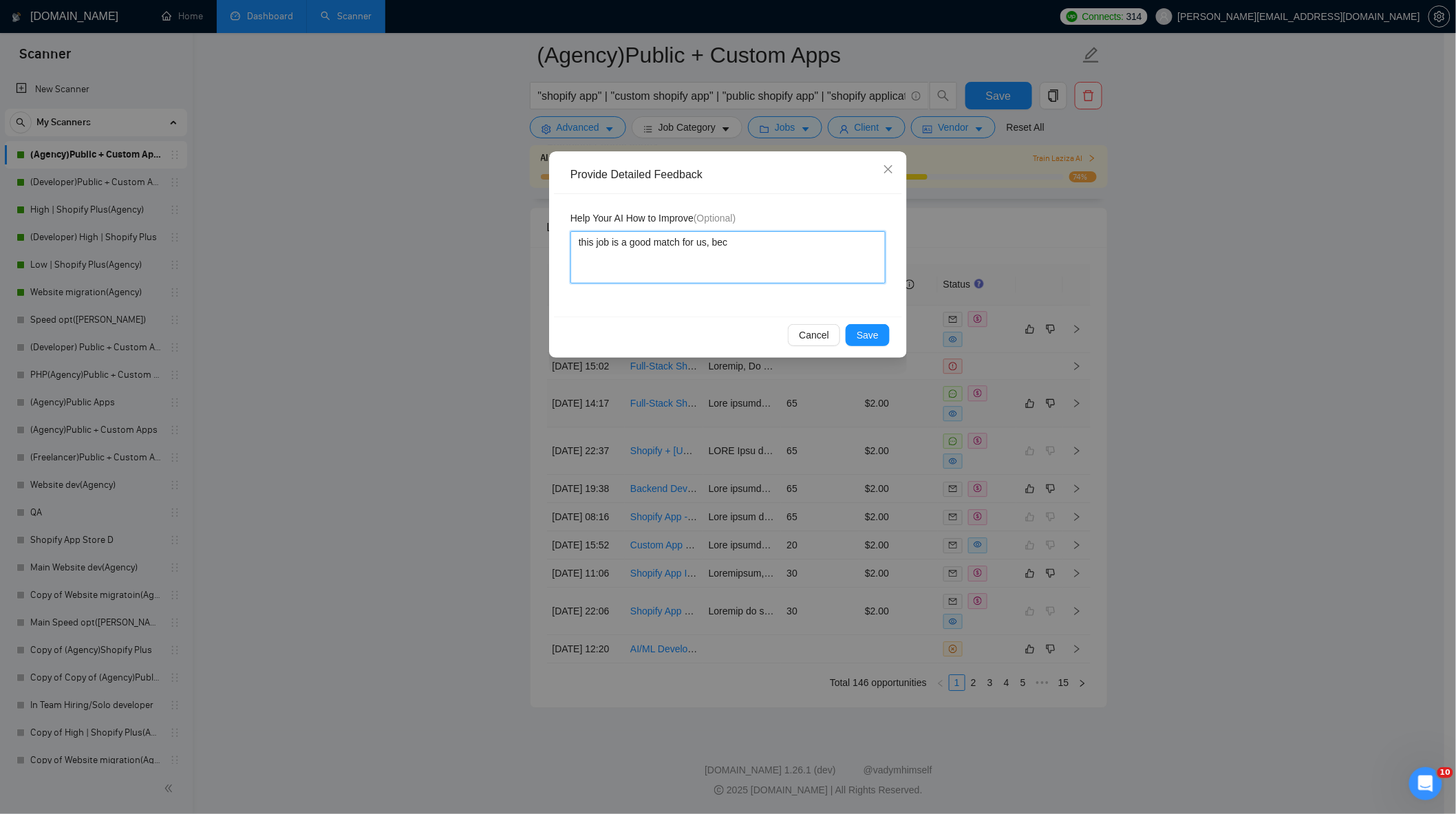
type textarea "this job is a good match for us, beca"
type textarea "this job is a good match for us, becas"
type textarea "this job is a good match for us, beca"
type textarea "this job is a good match for us, [PERSON_NAME]"
type textarea "this job is a good match for us, because"
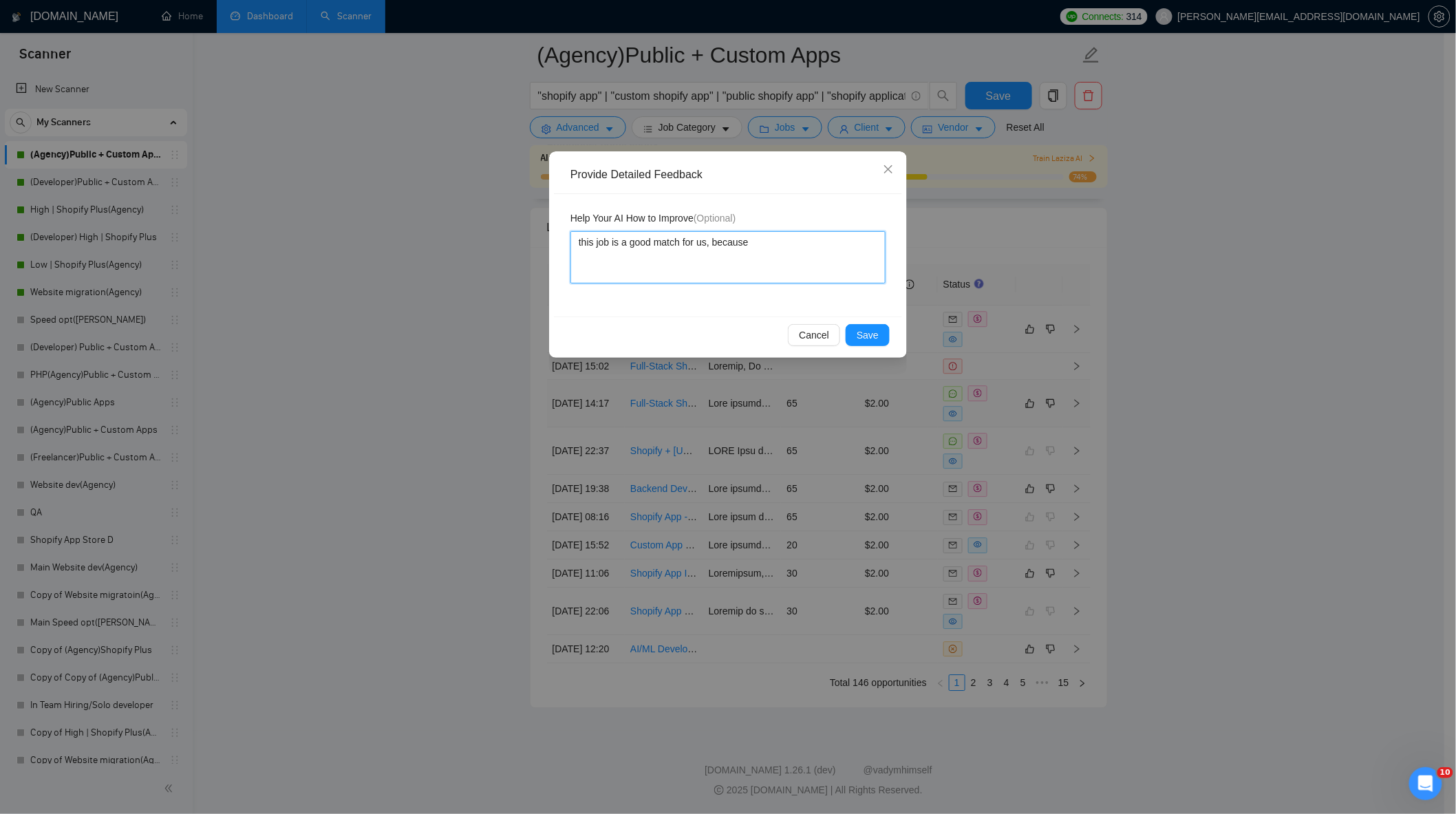
type textarea "this job is a good match for us, because"
type textarea "this job is a good match for us, because o"
type textarea "this job is a good match for us, because"
type textarea "this job is a good match for us, because i"
type textarea "this job is a good match for us, because in"
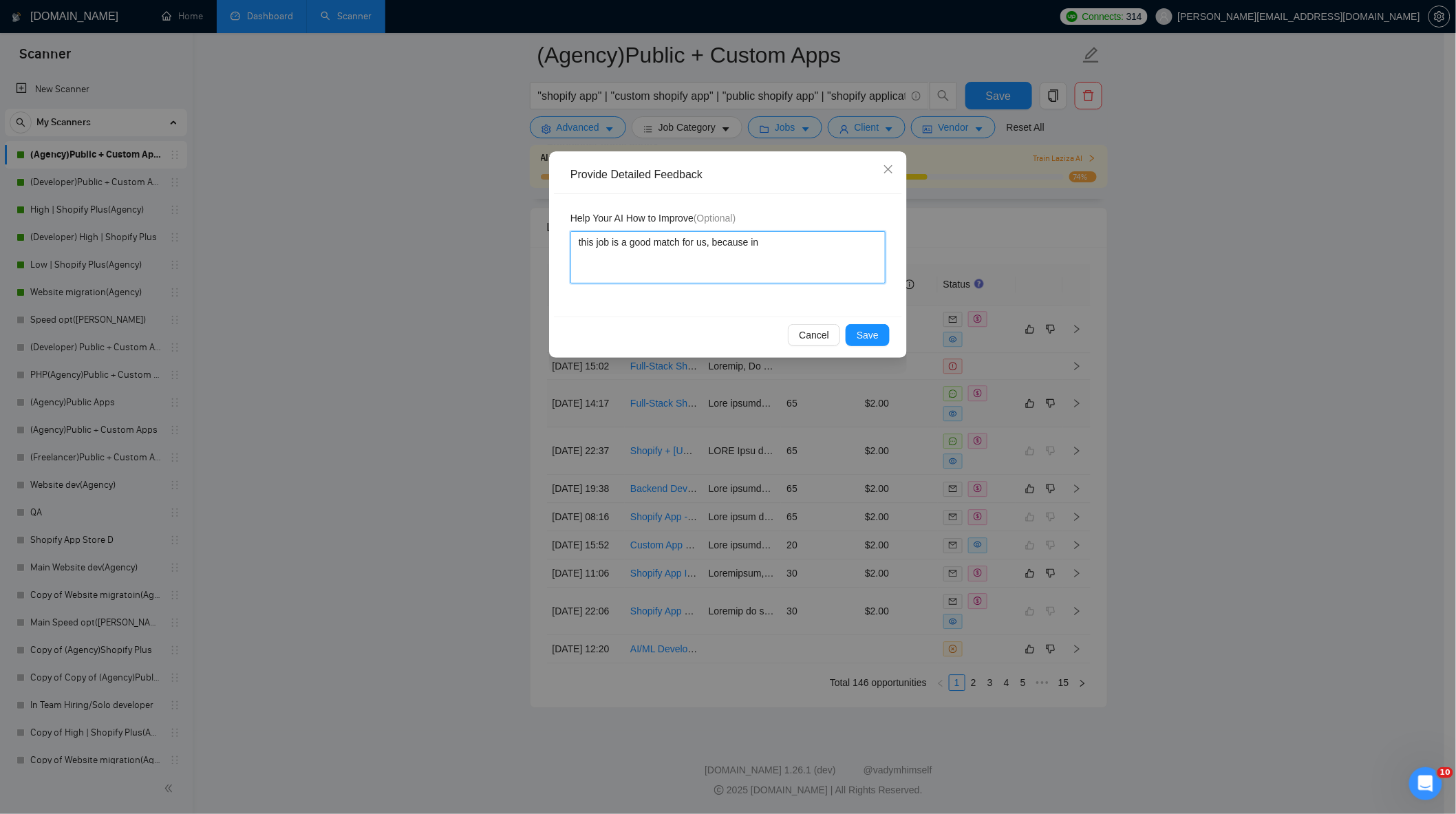
type textarea "this job is a good match for us, because in"
type textarea "this job is a good match for us, because in t"
type textarea "this job is a good match for us, because in th"
type textarea "this job is a good match for us, because in thi"
type textarea "this job is a good match for us, because in this"
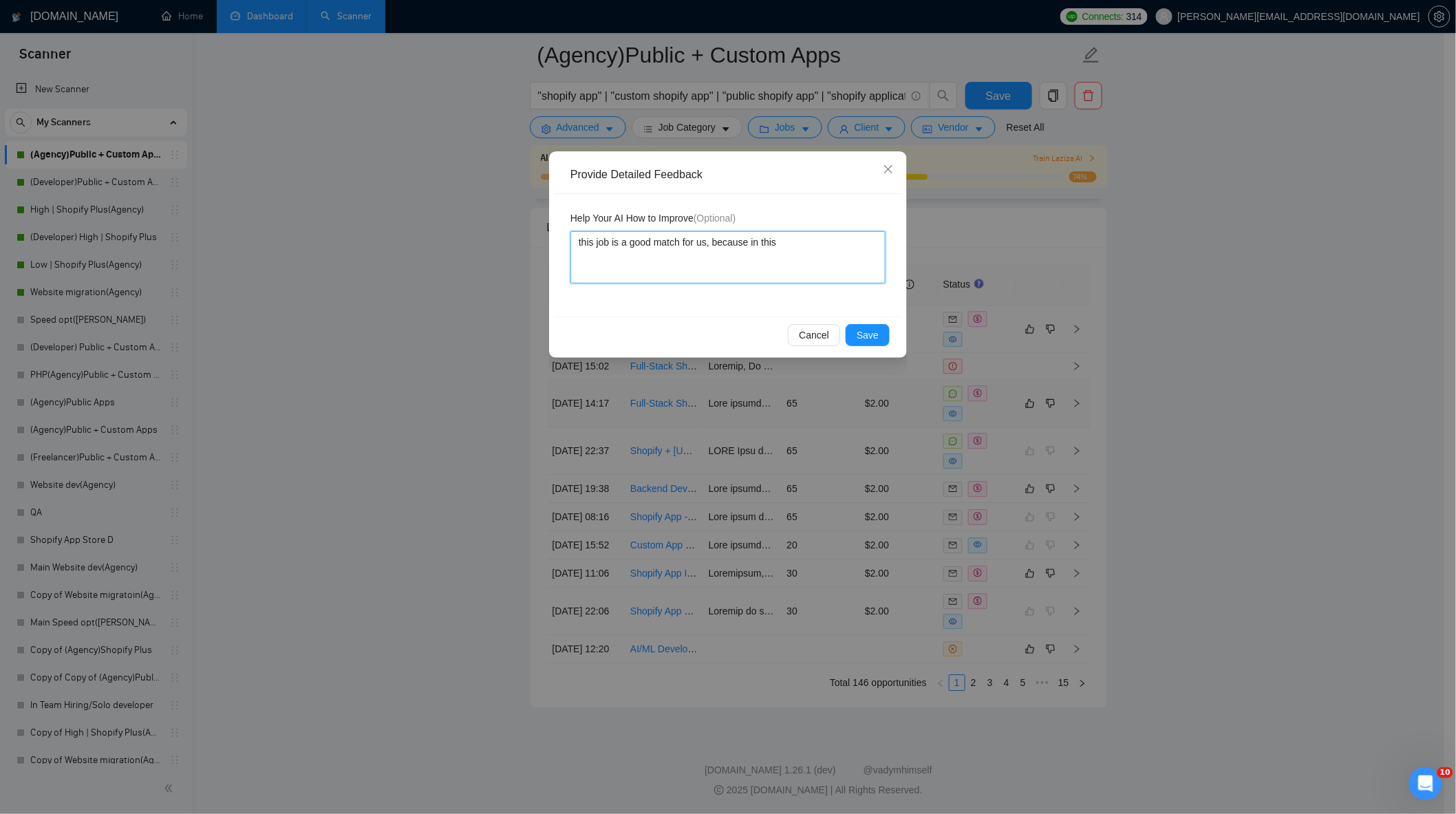
type textarea "this job is a good match for us, because in this"
type textarea "this job is a good match for us, because in this j"
type textarea "this job is a good match for us, because in this jo"
type textarea "this job is a good match for us, because in this job"
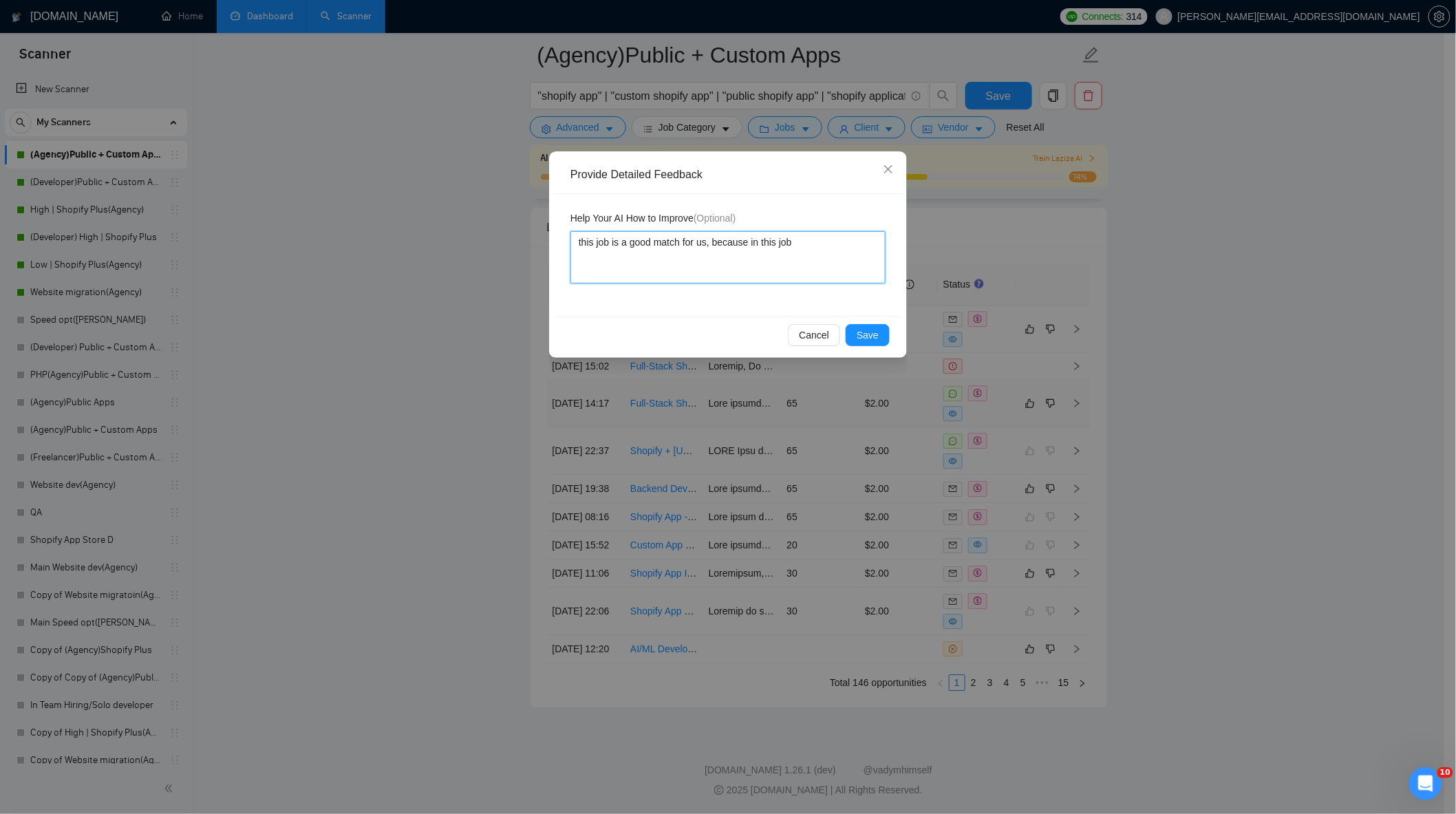
type textarea "this job is a good match for us, because in this job p"
type textarea "this job is a good match for us, because in this job po"
type textarea "this job is a good match for us, because in this job pos"
type textarea "this job is a good match for us, because in this job post"
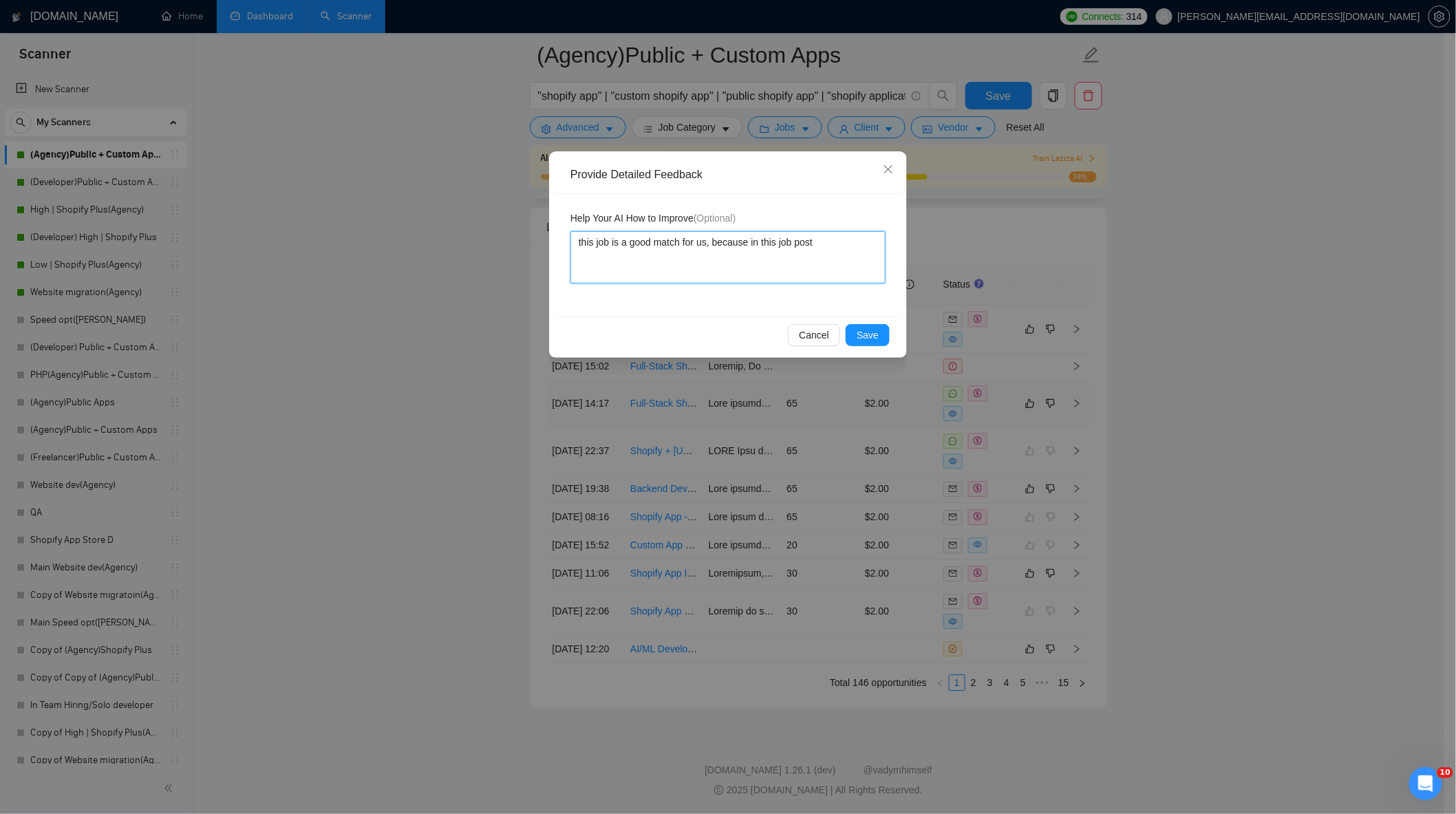
type textarea "this job is a good match for us, because in this job post c"
type textarea "this job is a good match for us, because in this job post cl"
type textarea "this job is a good match for us, because in this job post clie"
type textarea "this job is a good match for us, because in this job post clien"
type textarea "this job is a good match for us, because in this job post client"
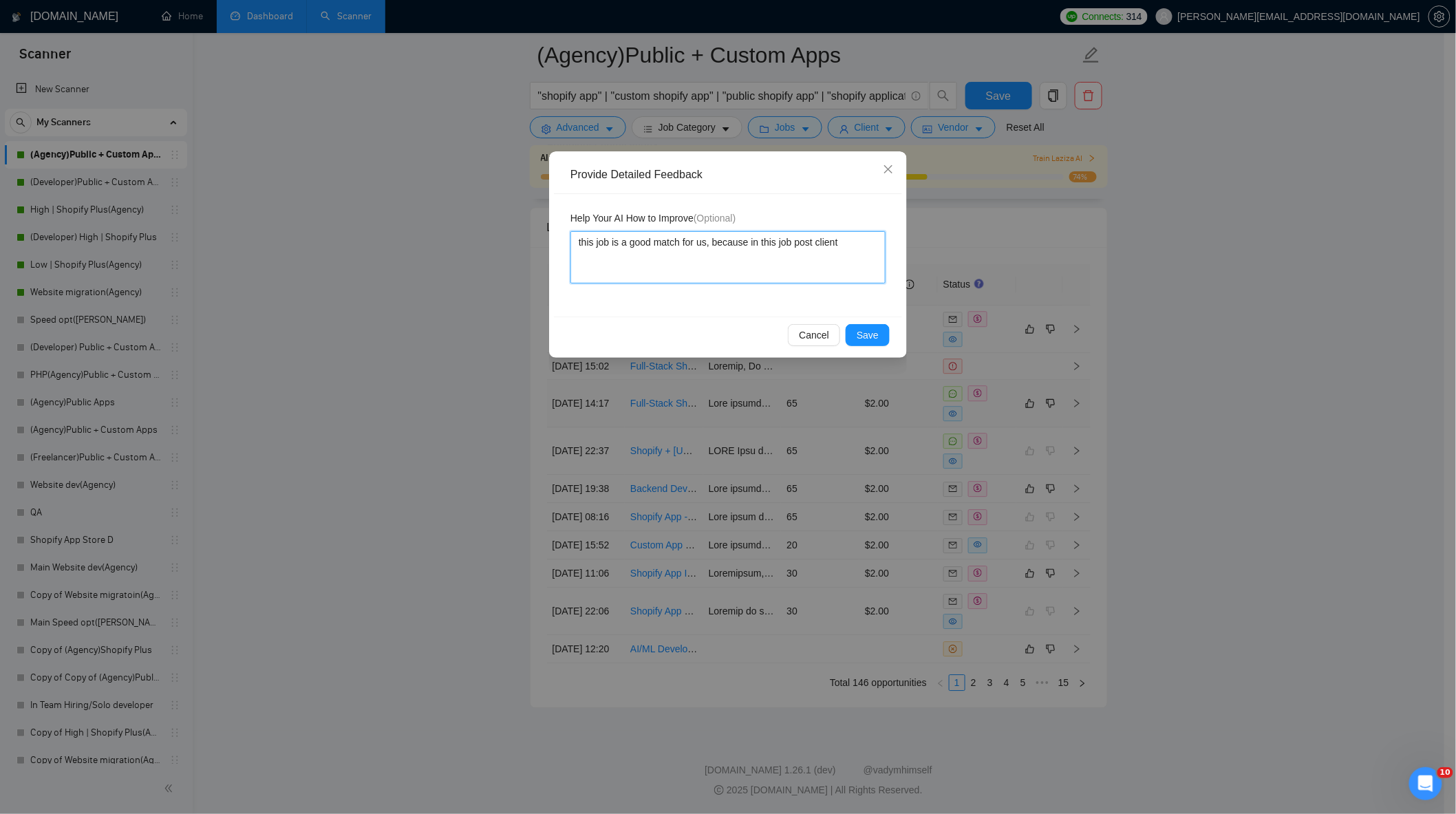
type textarea "this job is a good match for us, because in this job post client"
type textarea "this job is a good match for us, because in this job post client n"
type textarea "this job is a good match for us, because in this job post client ne"
type textarea "this job is a good match for us, because in this job post client nee"
type textarea "this job is a good match for us, because in this job post client need"
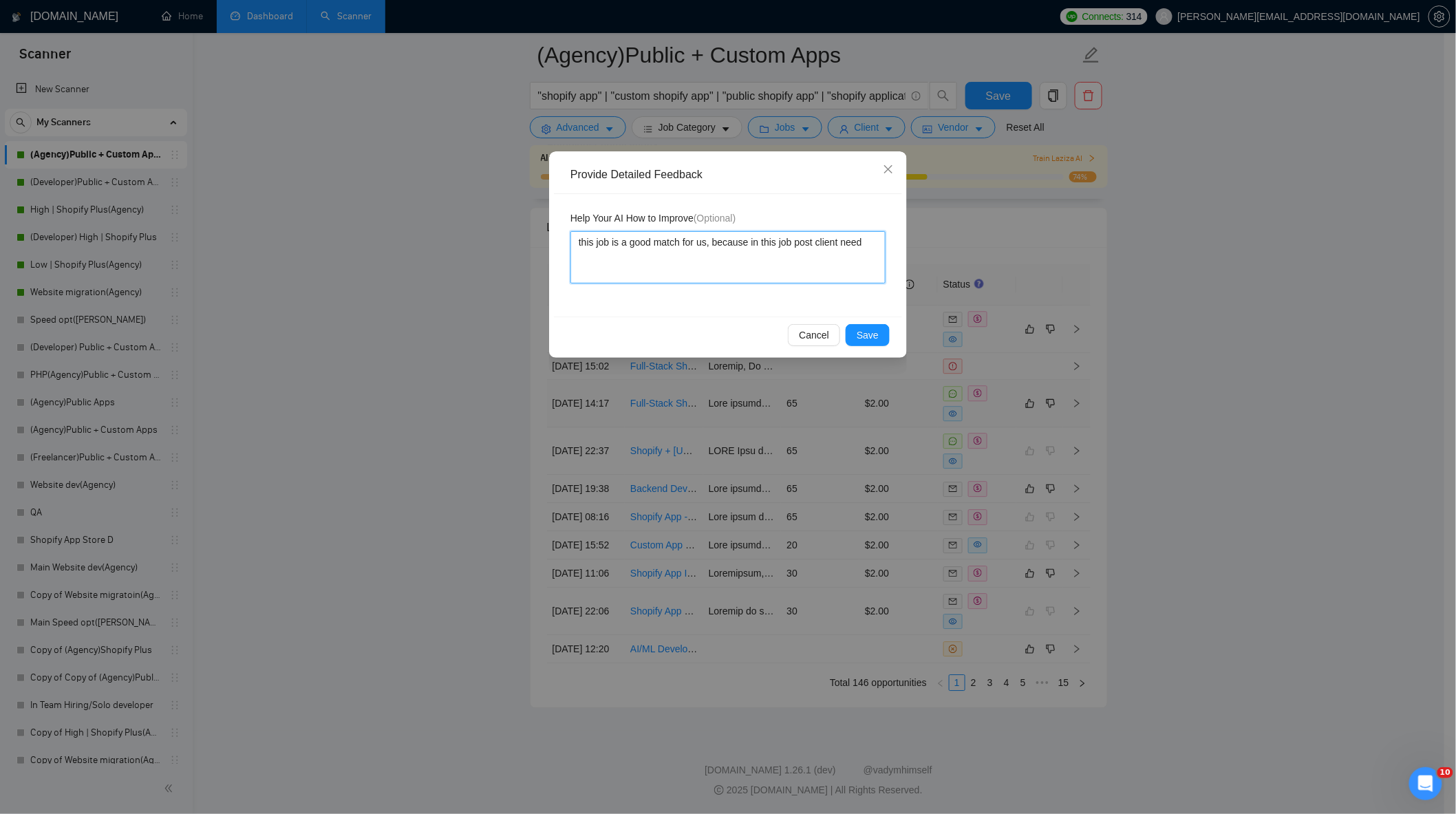
type textarea "this job is a good match for us, because in this job post client needs"
type textarea "this job is a good match for us, because in this job post client needs b"
type textarea "this job is a good match for us, because in this job post client needs bu"
type textarea "this job is a good match for us, because in this job post client needs [PERSON_…"
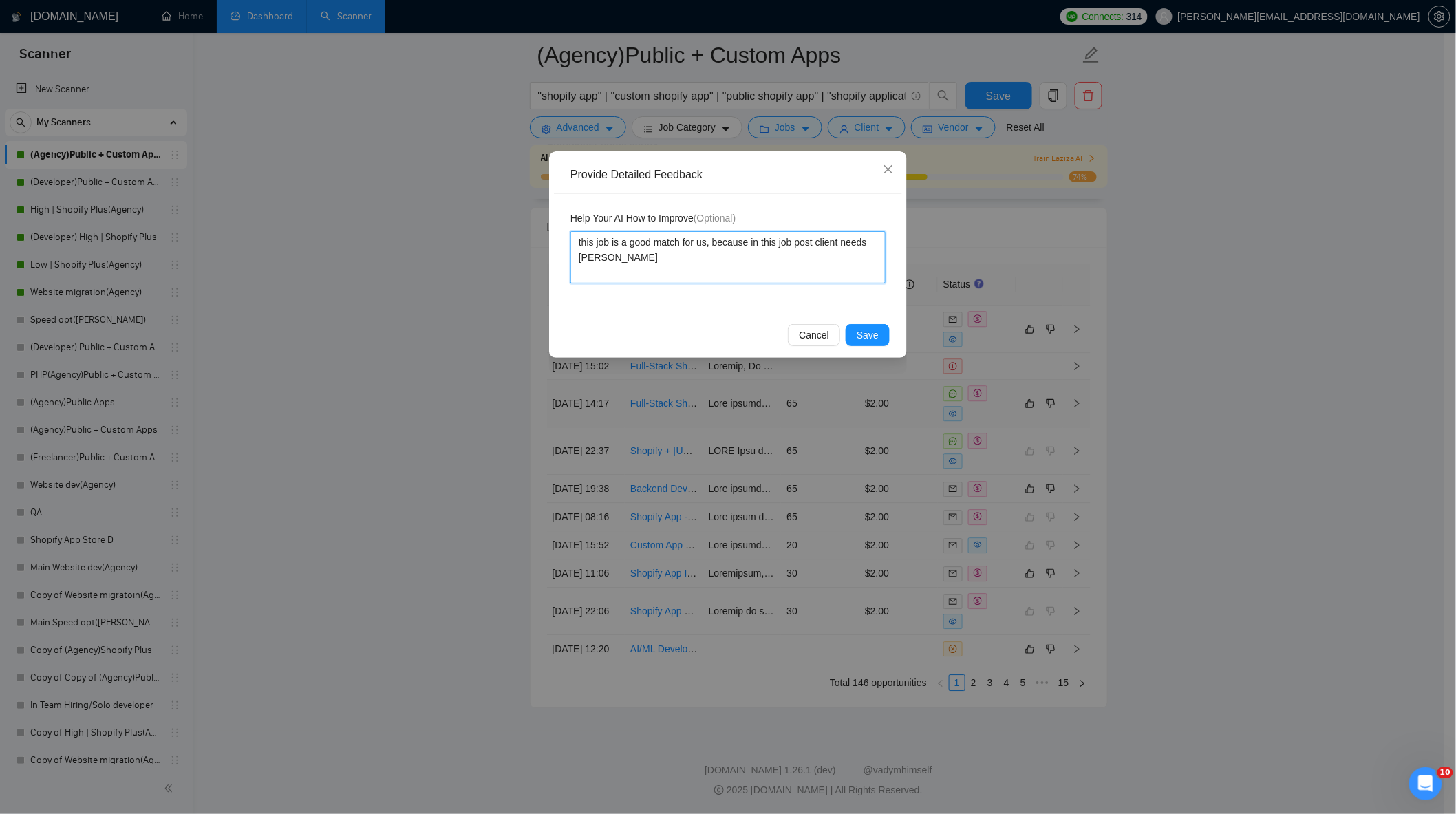
type textarea "this job is a good match for us, because in this job post client needs buil"
type textarea "this job is a good match for us, because in this job post client needs build"
type textarea "this job is a good match for us, because in this job post client needs build S"
type textarea "this job is a good match for us, because in this job post client needs build Sh"
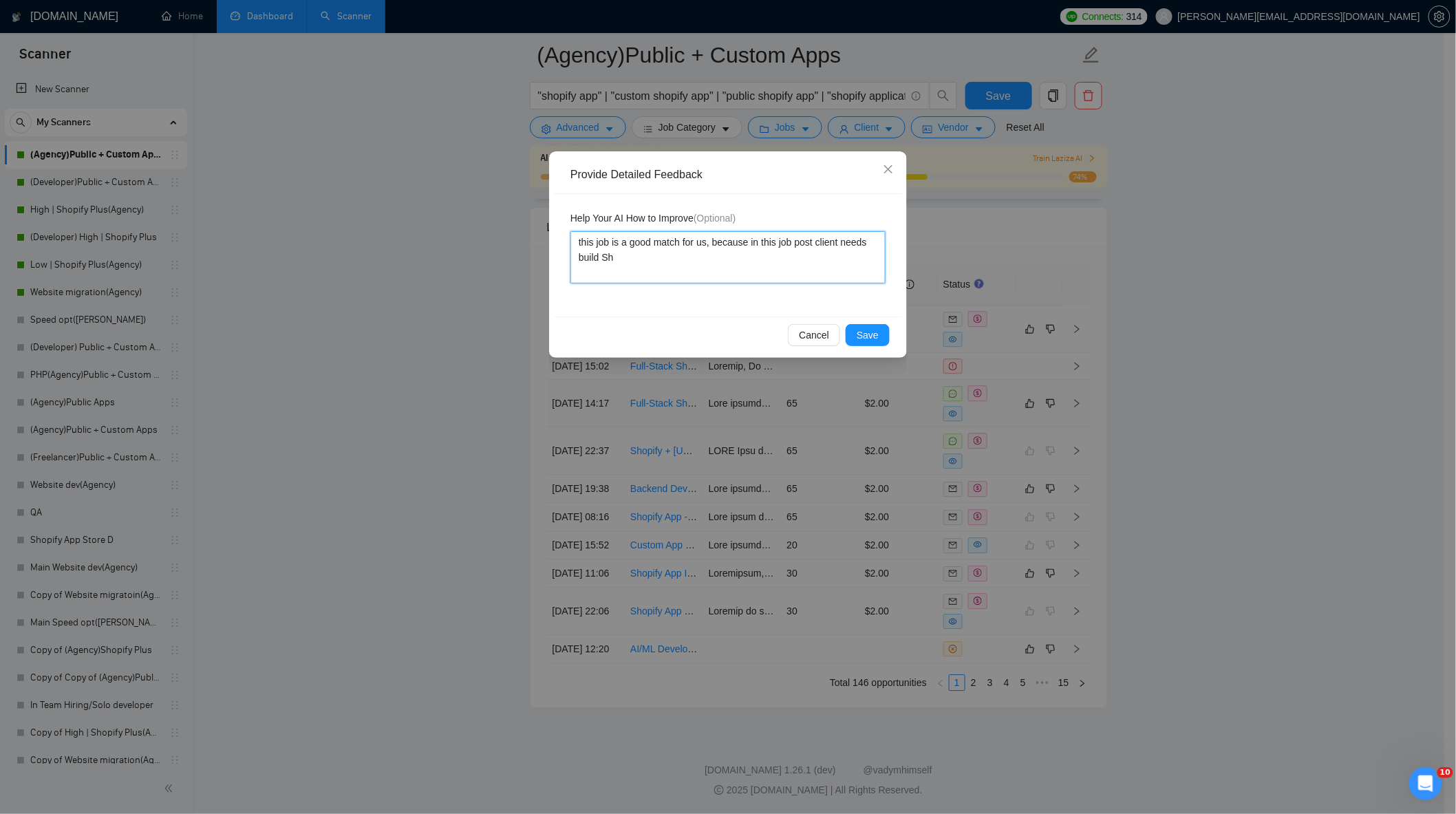
type textarea "this job is a good match for us, because in this job post client needs build Sho"
type textarea "this job is a good match for us, because in this job post client needs build Sh…"
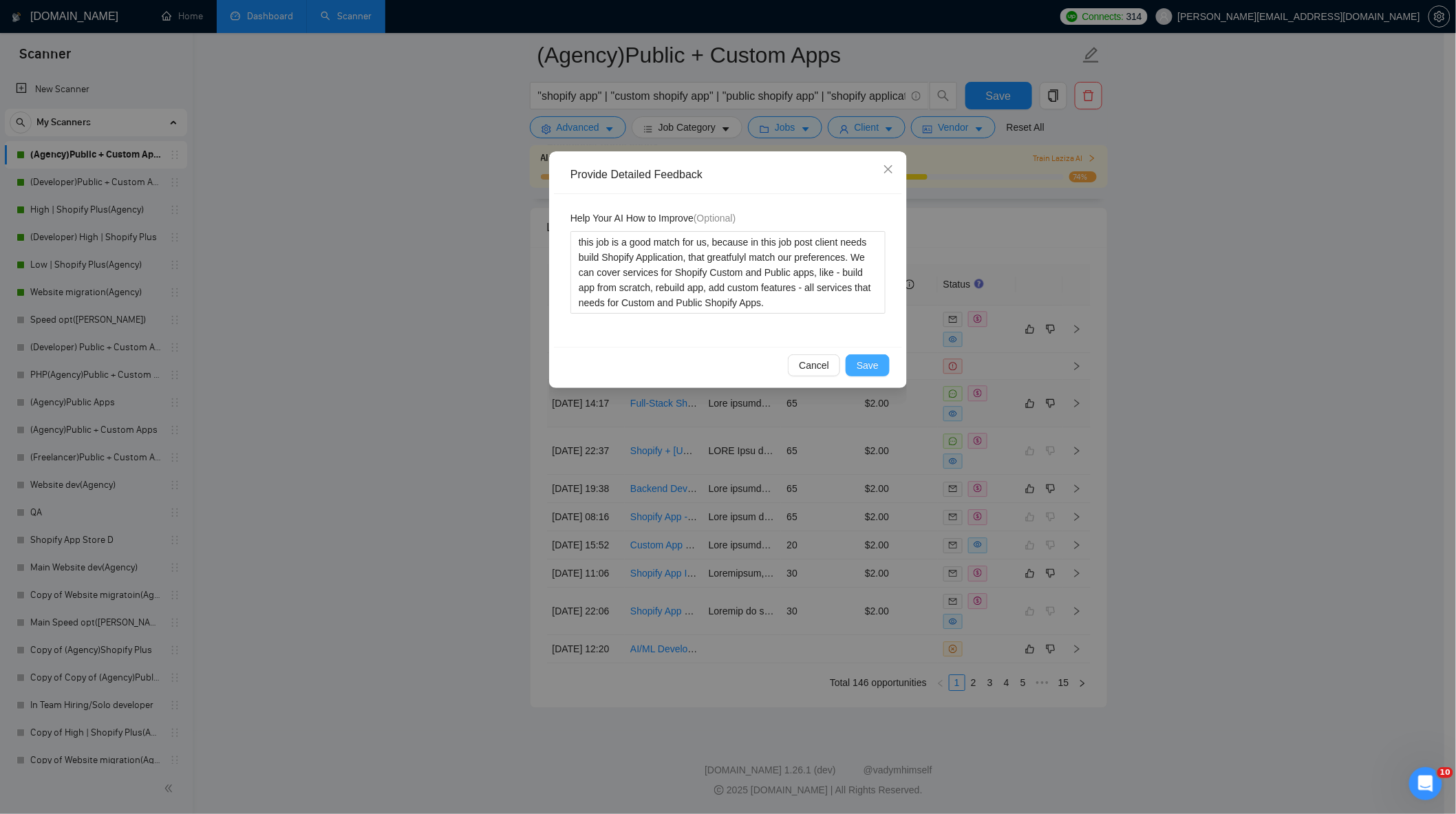
click at [867, 369] on span "Save" at bounding box center [867, 365] width 22 height 15
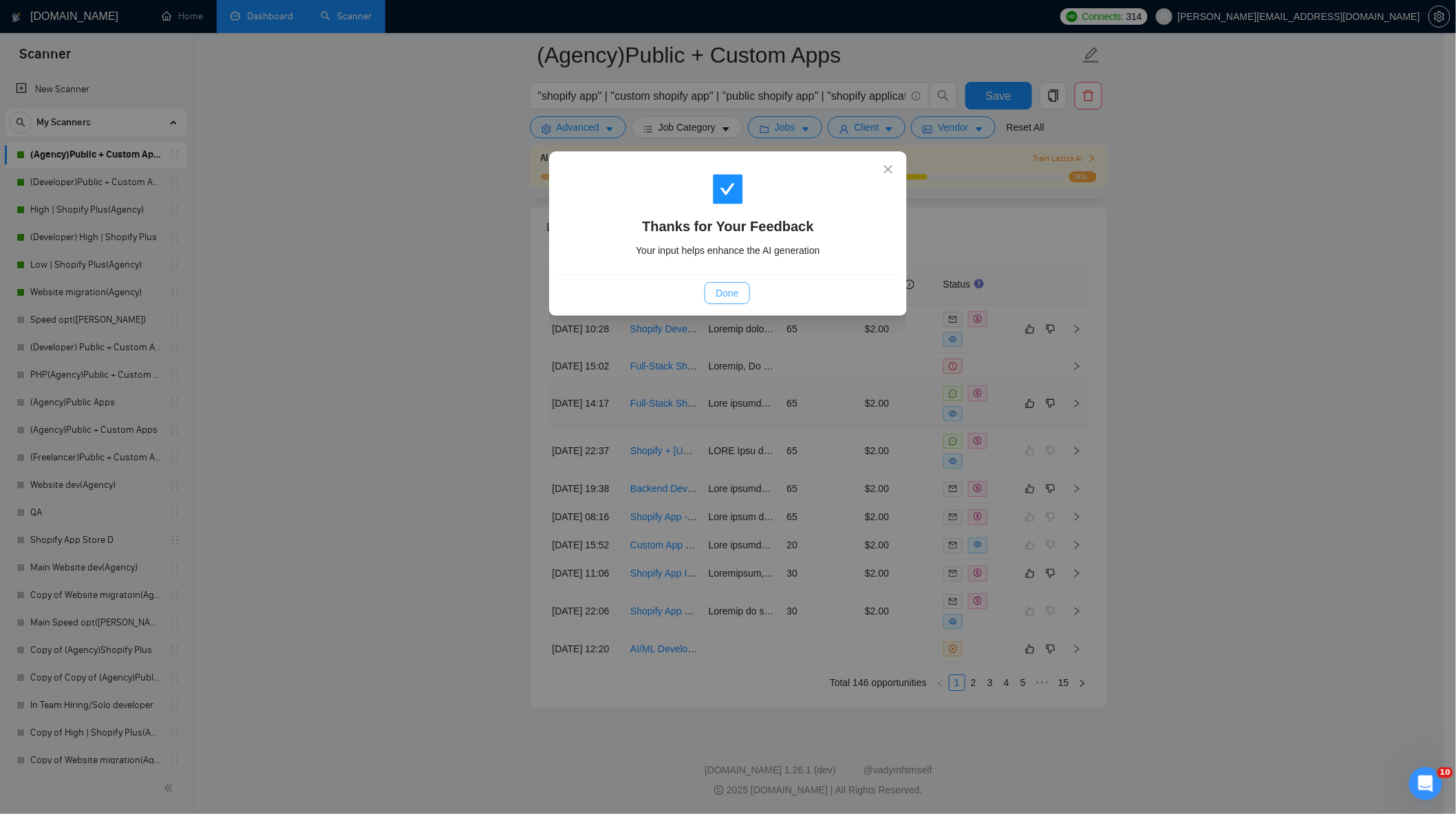
click at [737, 285] on span "Done" at bounding box center [727, 292] width 23 height 15
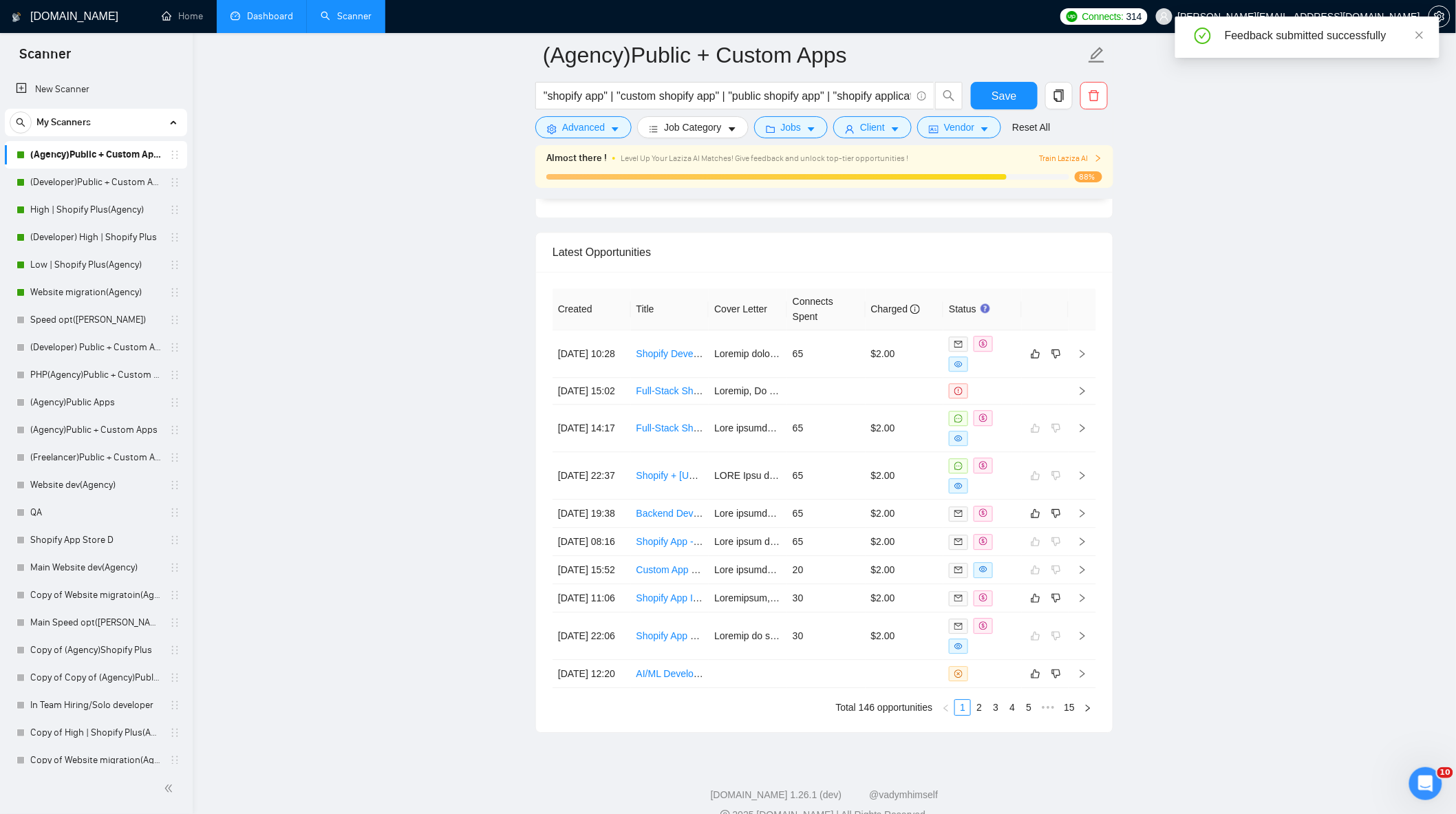
scroll to position [3609, 0]
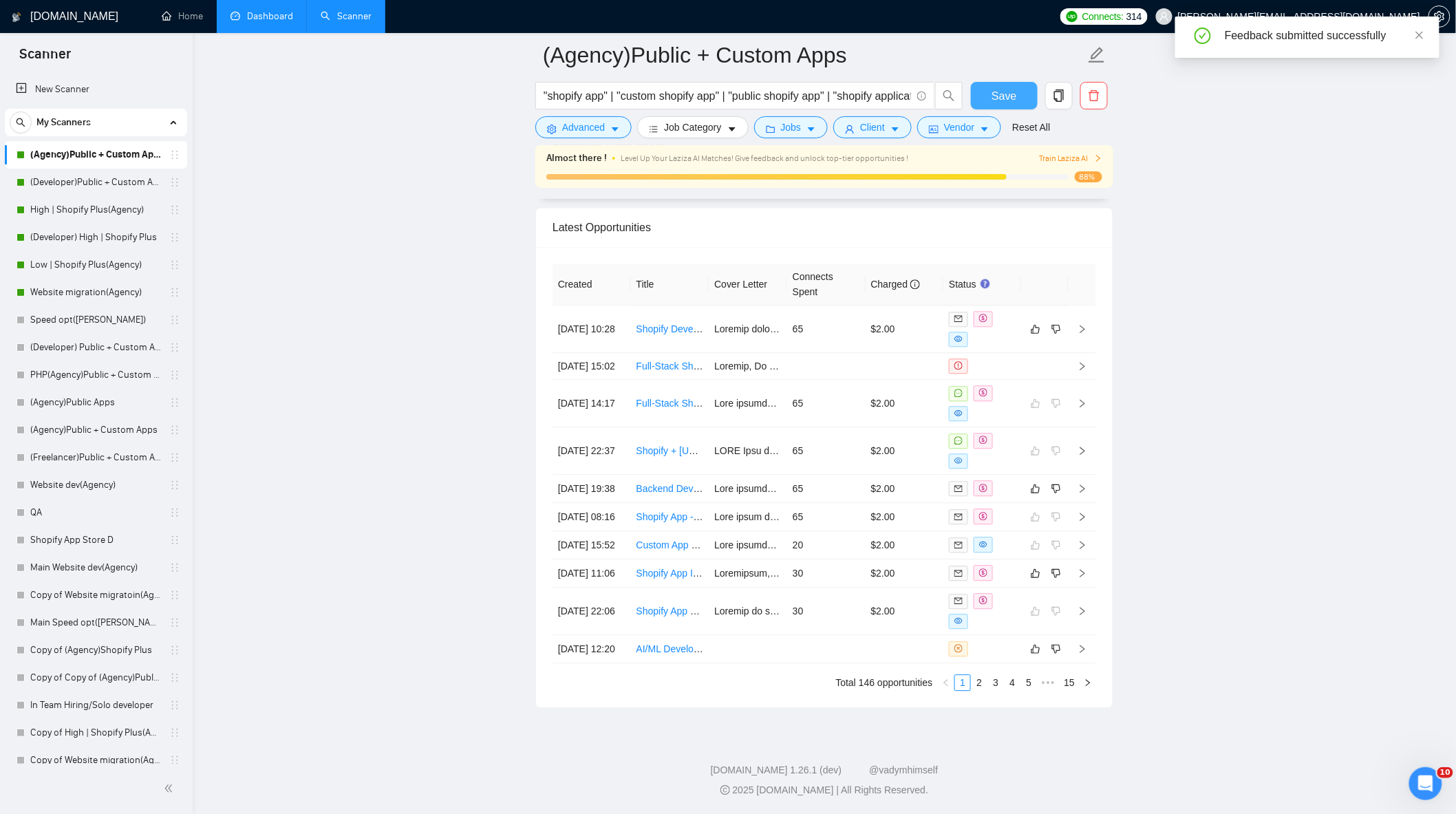
click at [1005, 93] on span "Save" at bounding box center [1004, 96] width 24 height 17
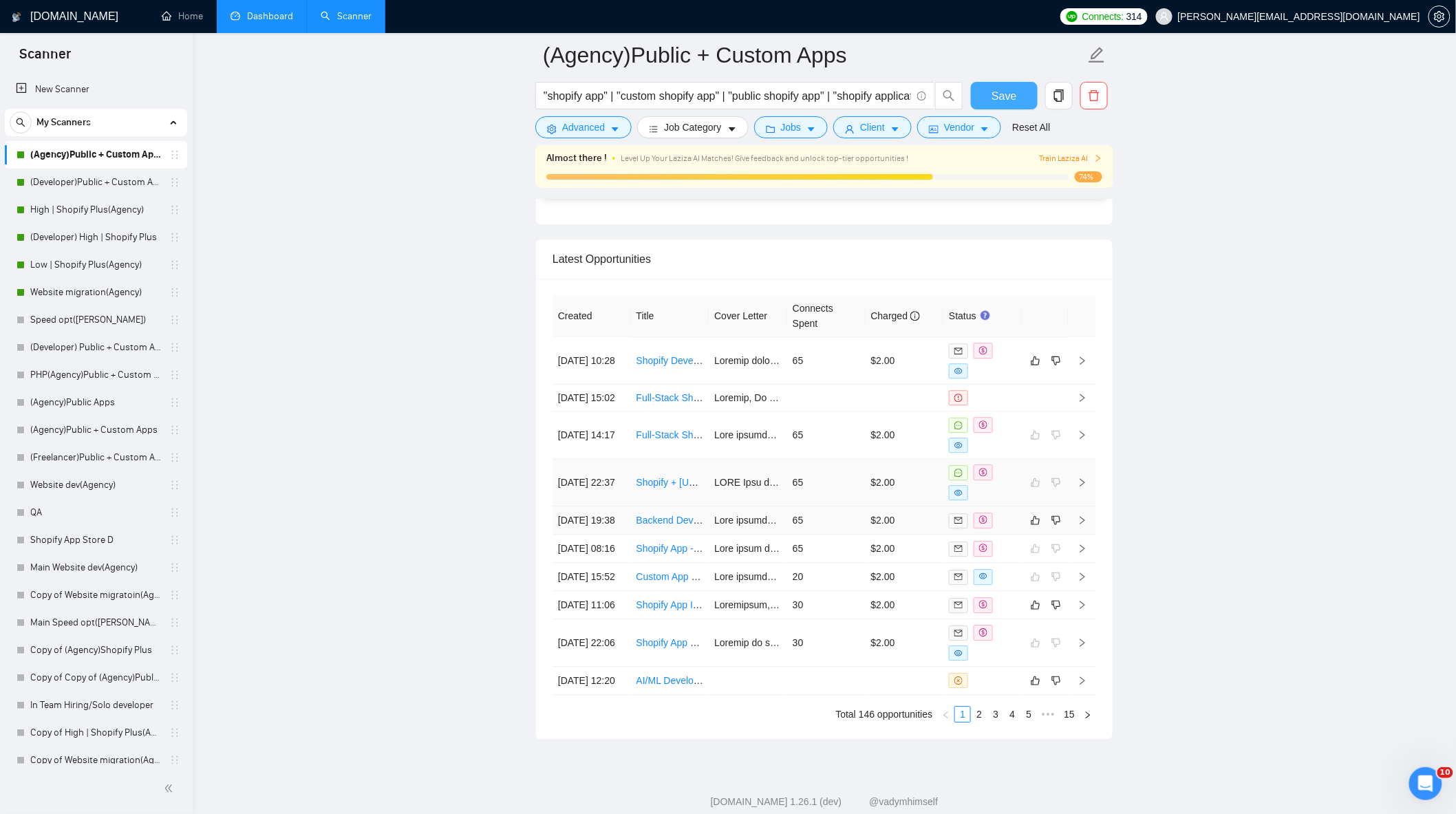
scroll to position [3554, 0]
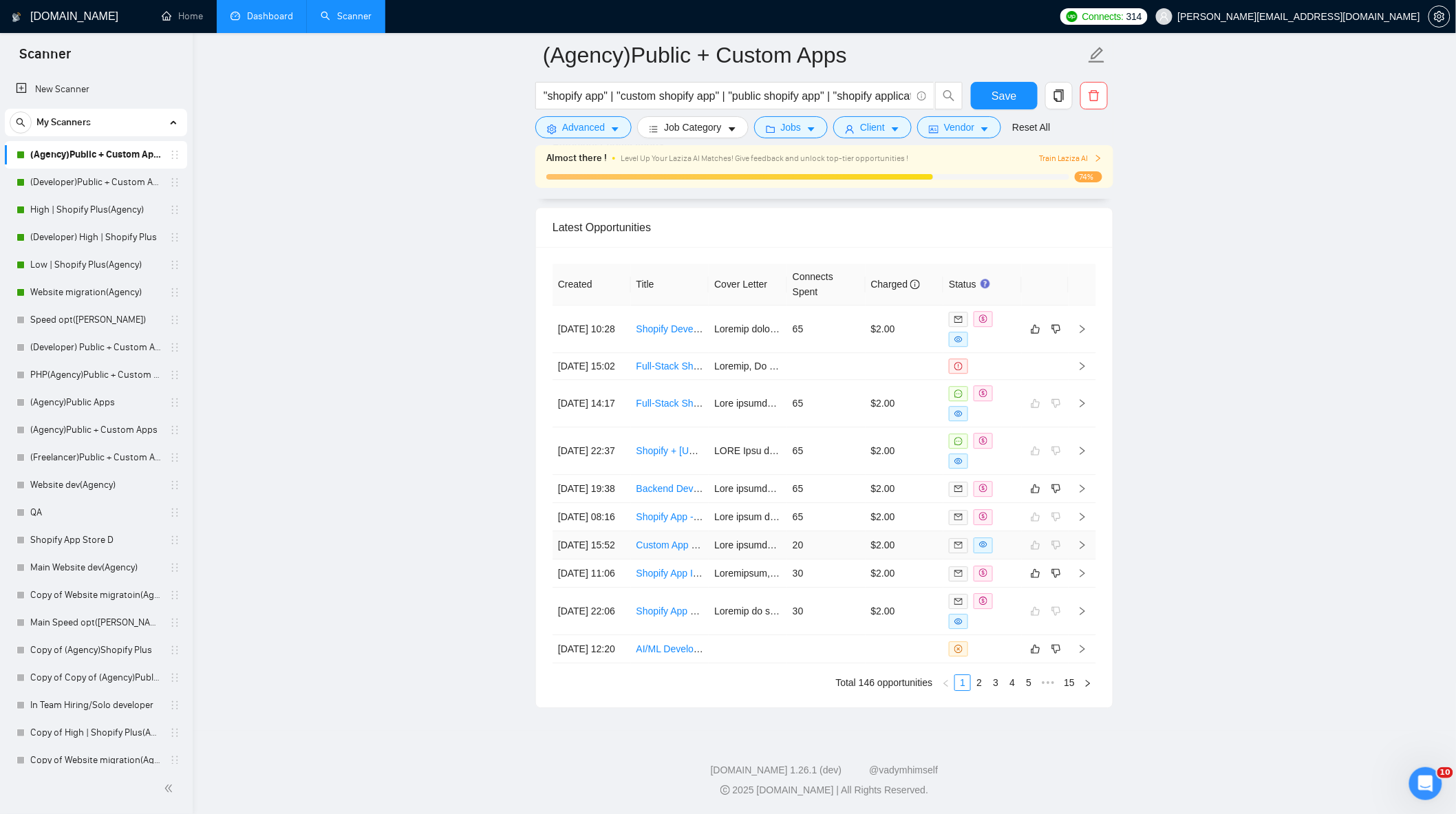
click at [841, 559] on td "20" at bounding box center [826, 545] width 79 height 28
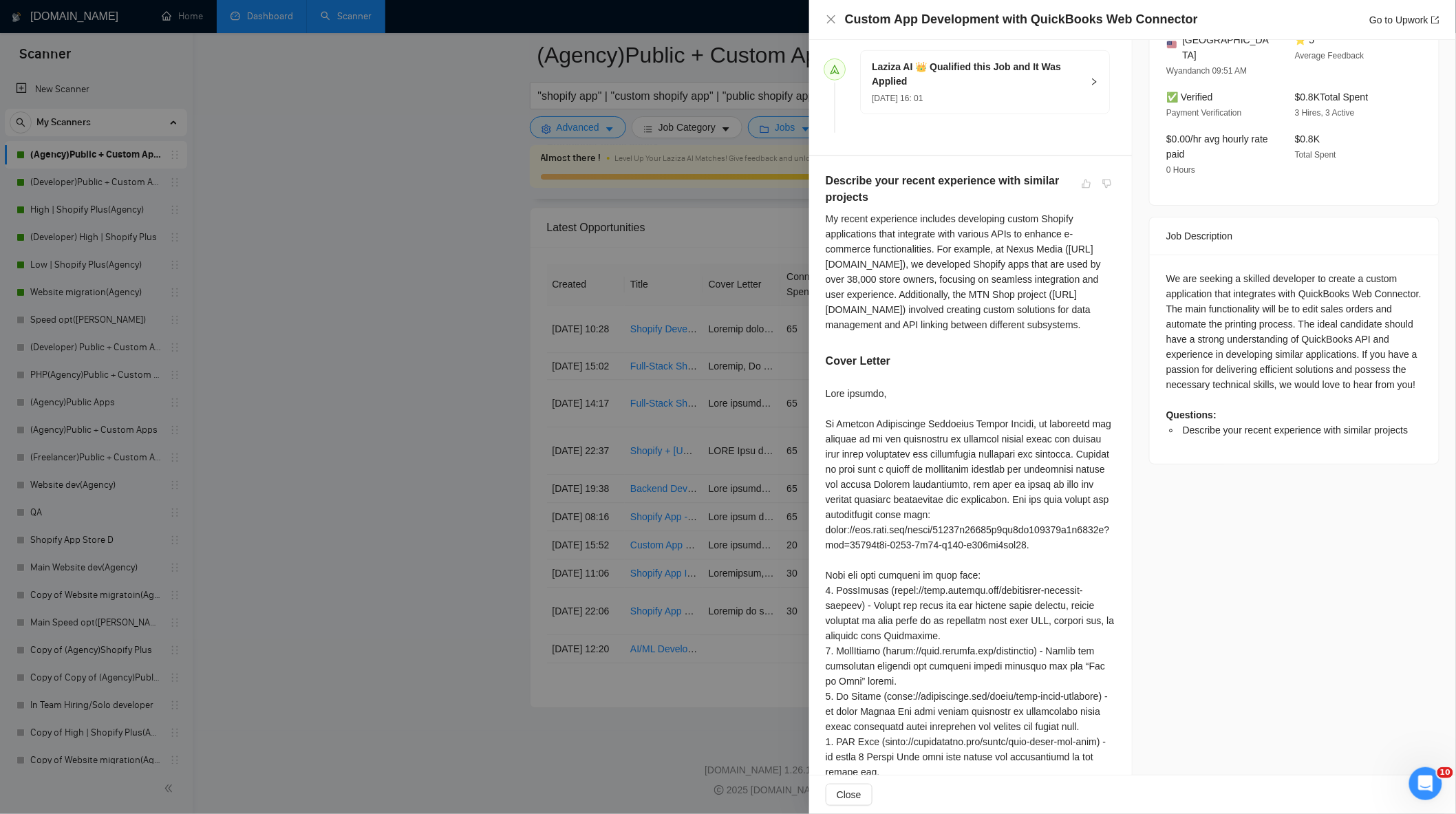
click at [780, 545] on div at bounding box center [728, 407] width 1456 height 814
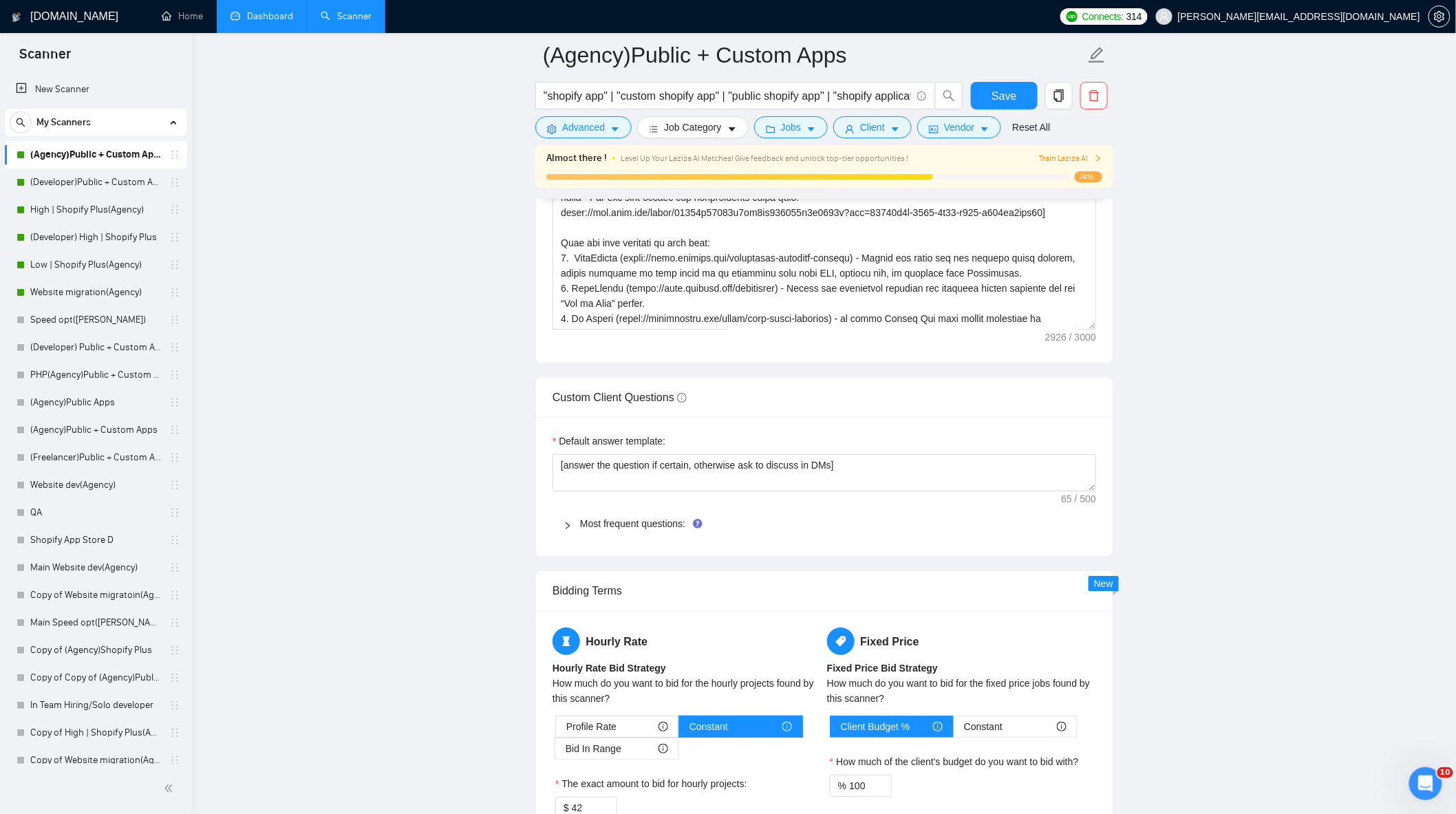
scroll to position [1567, 0]
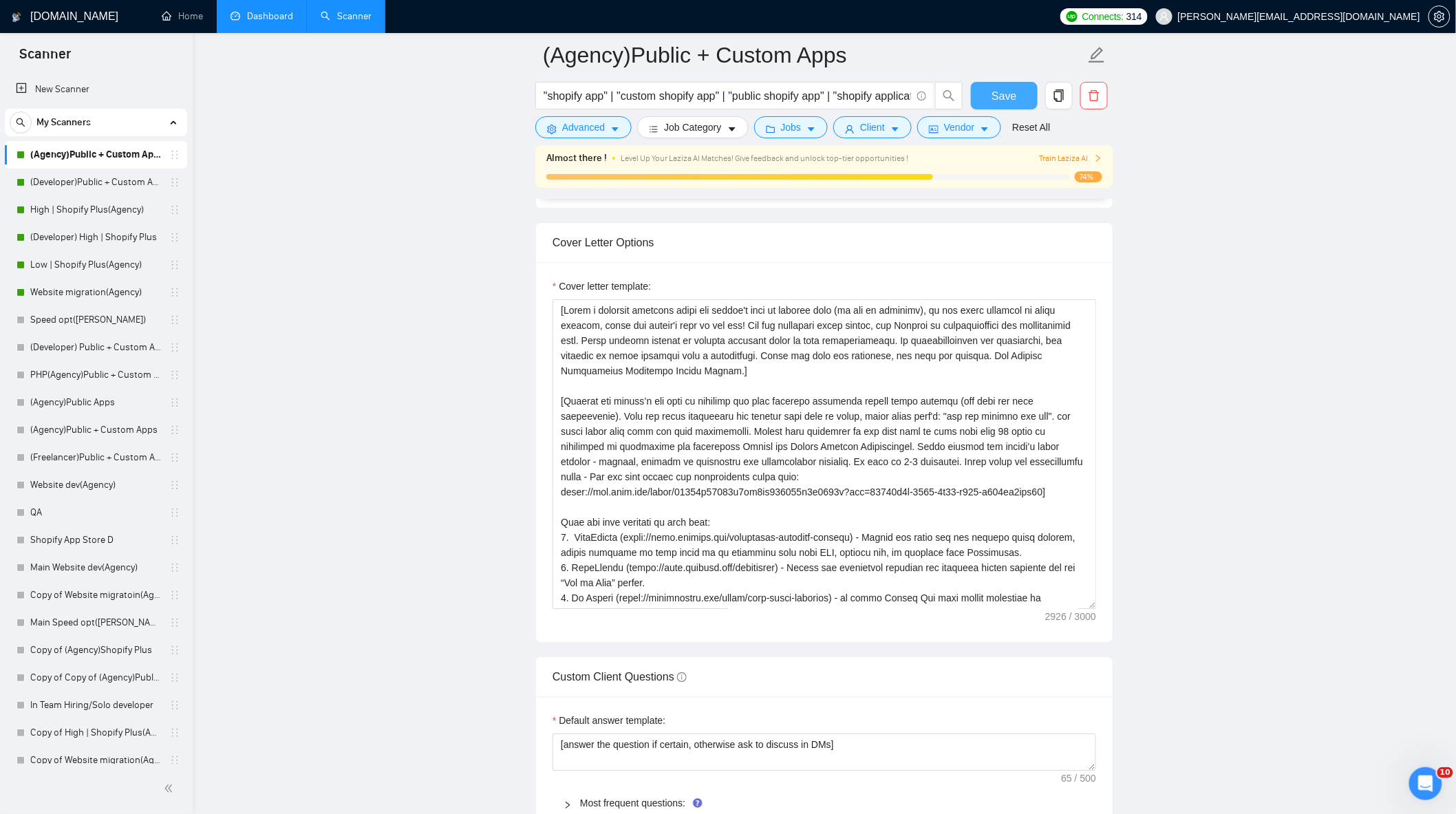
click at [1025, 95] on button "Save" at bounding box center [1004, 96] width 67 height 27
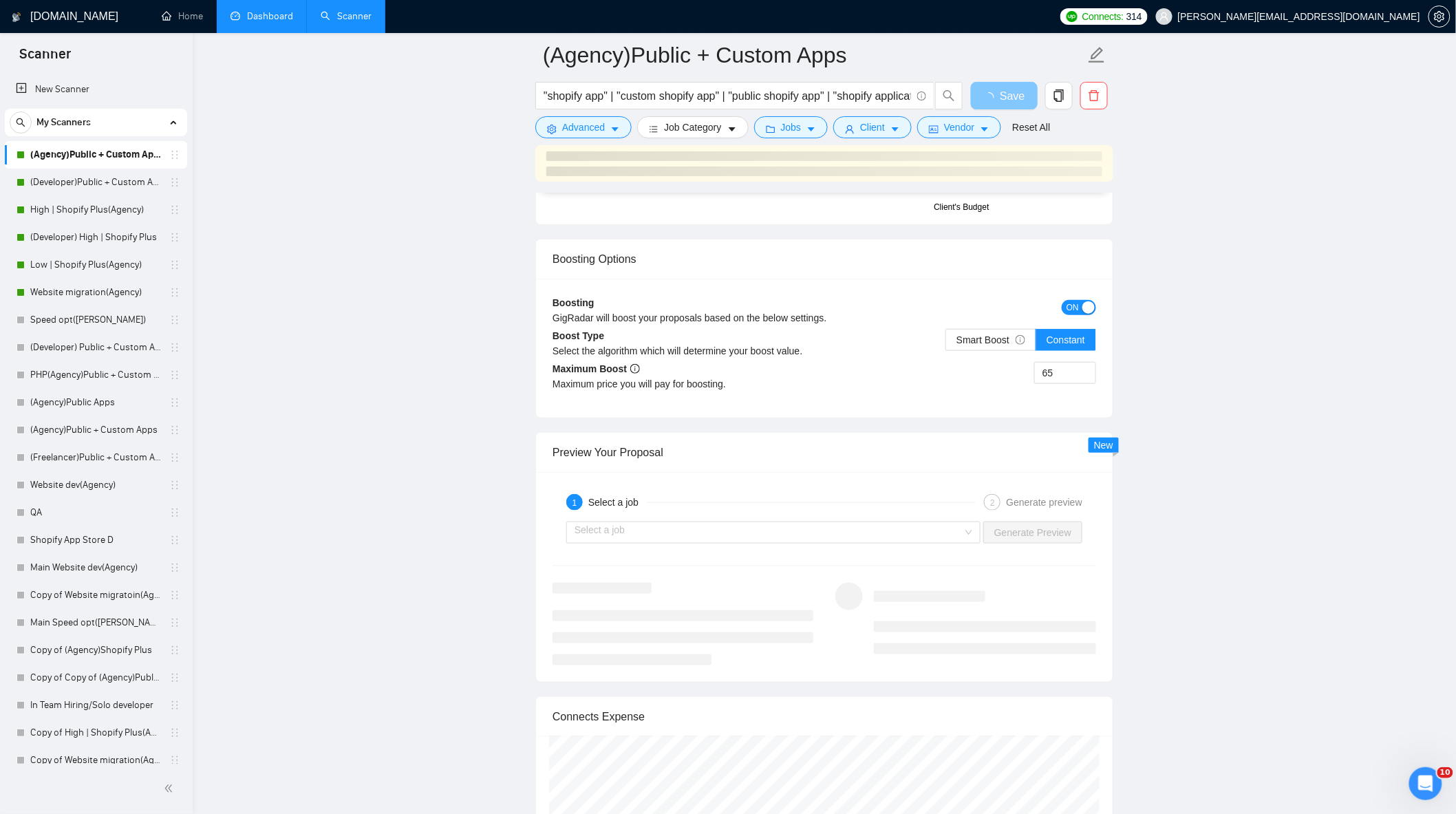
scroll to position [3096, 0]
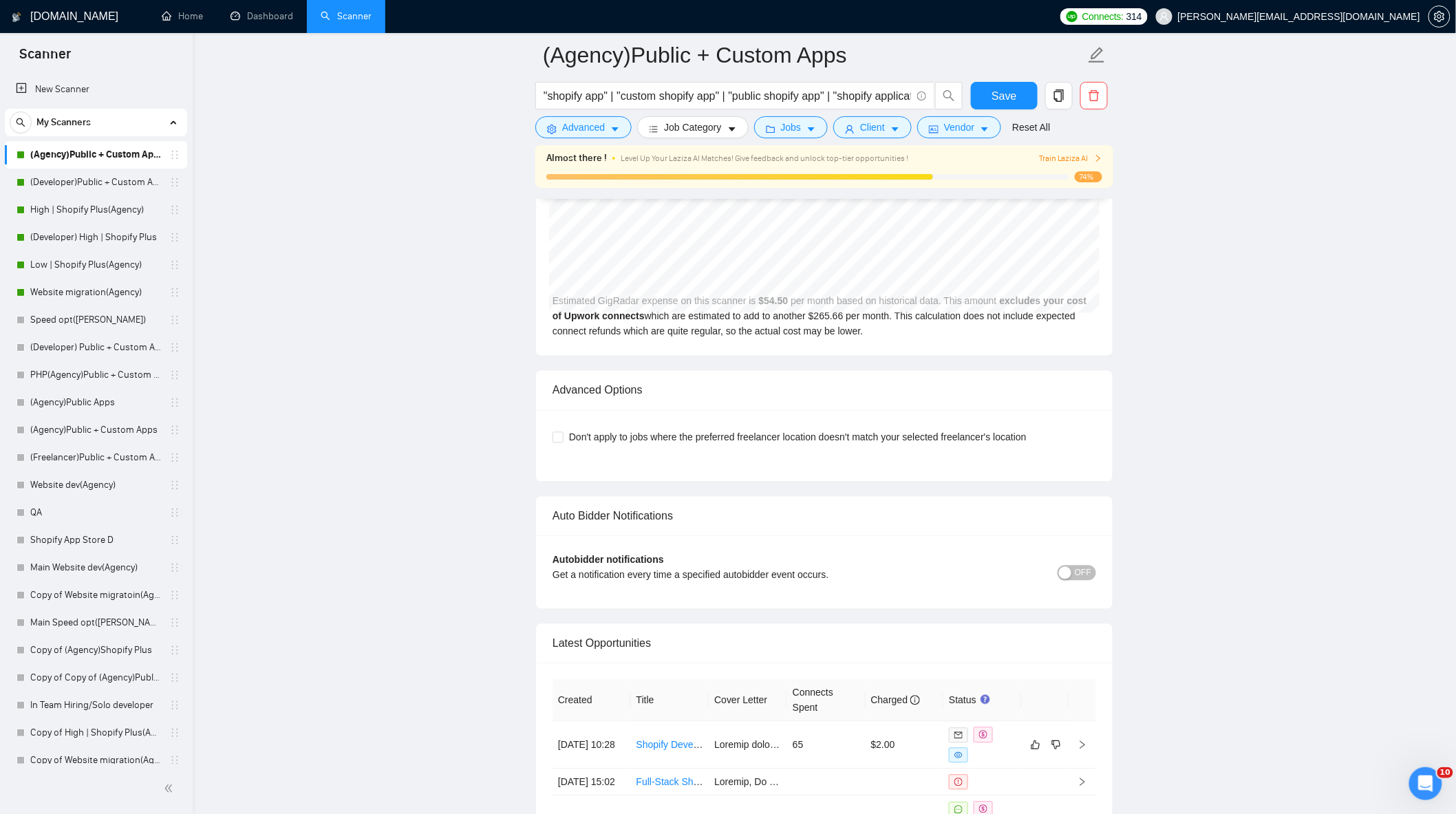
click at [1087, 159] on span "Train Laziza AI" at bounding box center [1071, 158] width 63 height 13
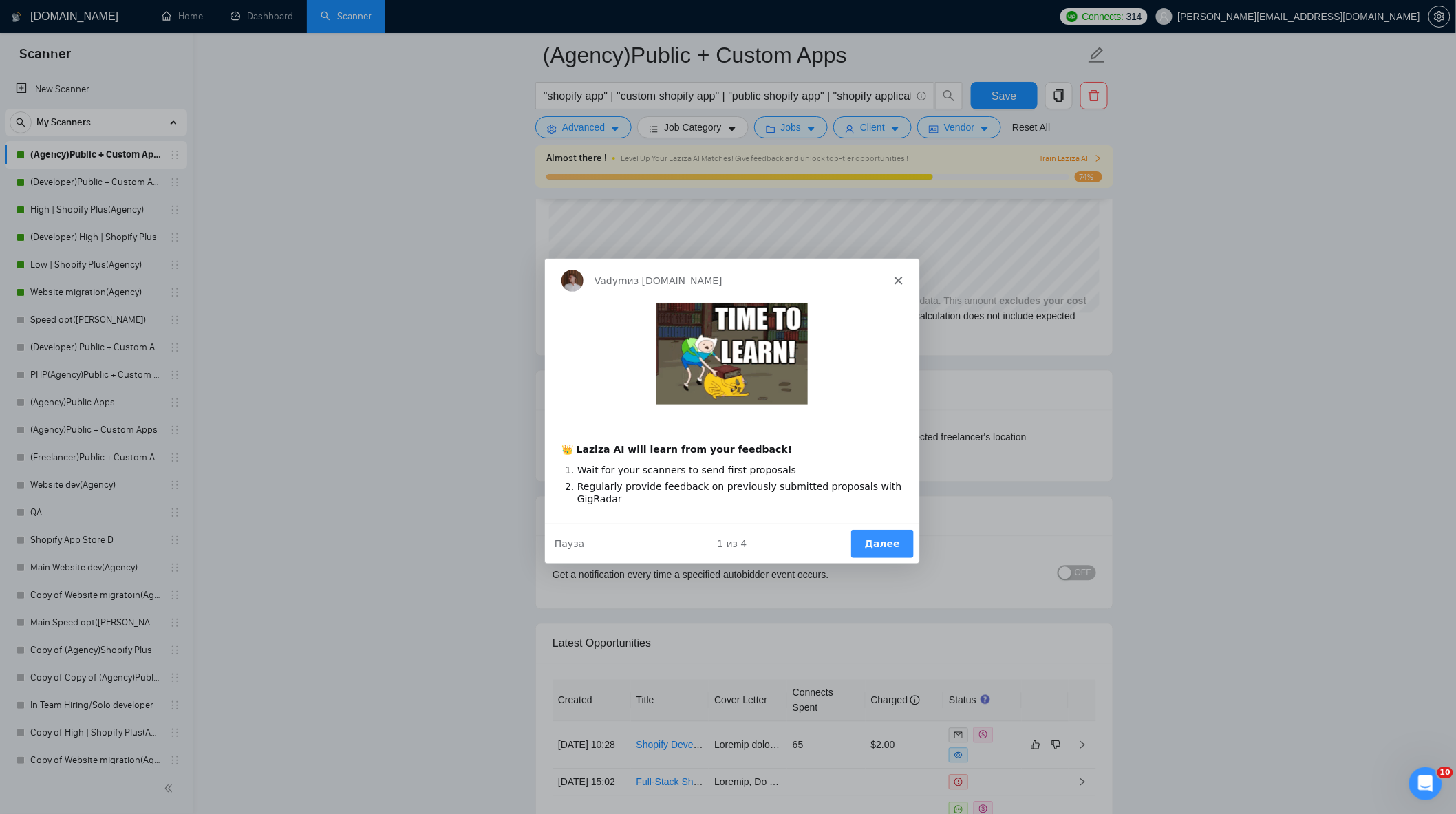
click at [863, 536] on button "Далее" at bounding box center [880, 542] width 63 height 28
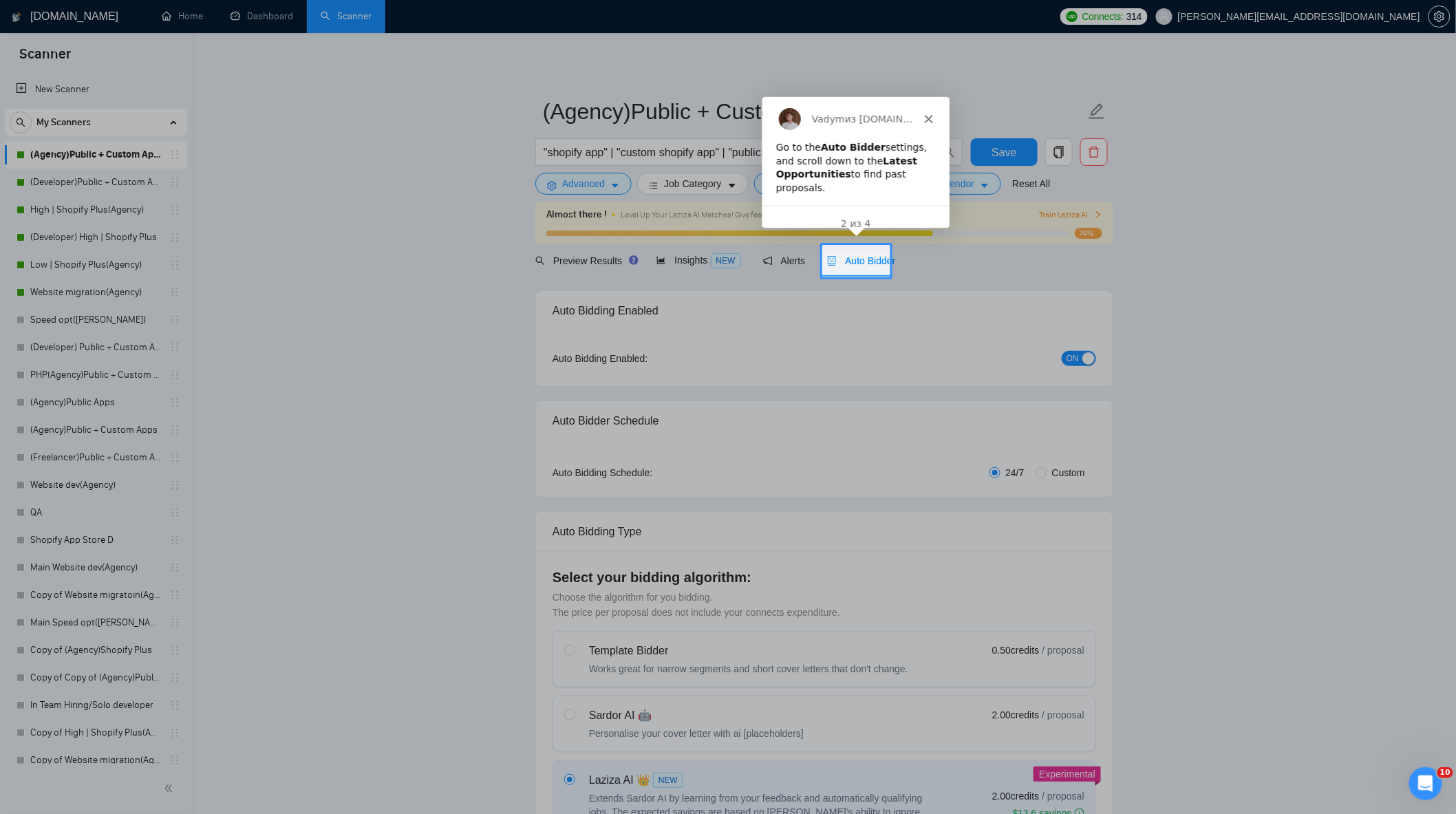
click at [924, 115] on icon "Закрыть" at bounding box center [927, 118] width 8 height 8
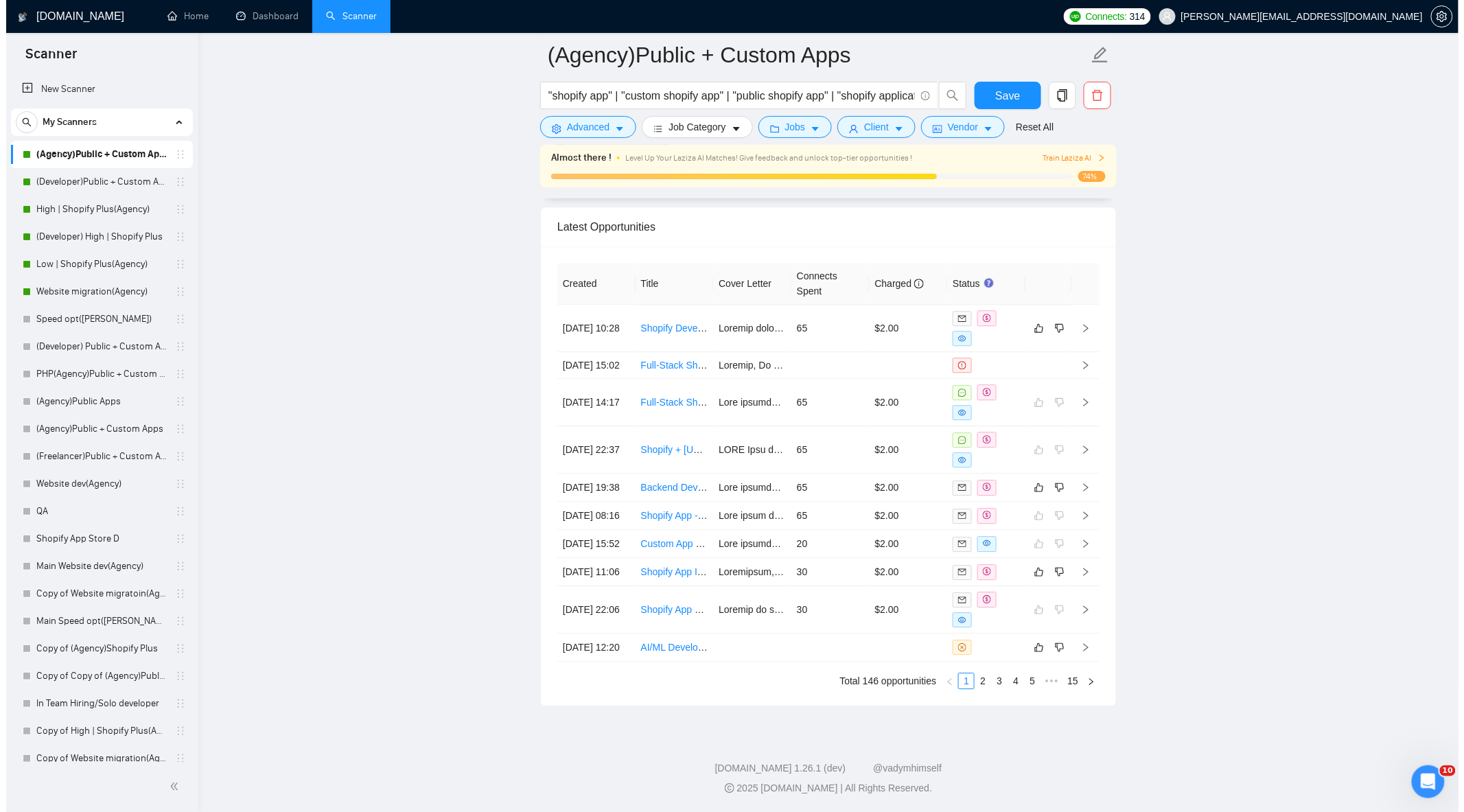
scroll to position [3600, 0]
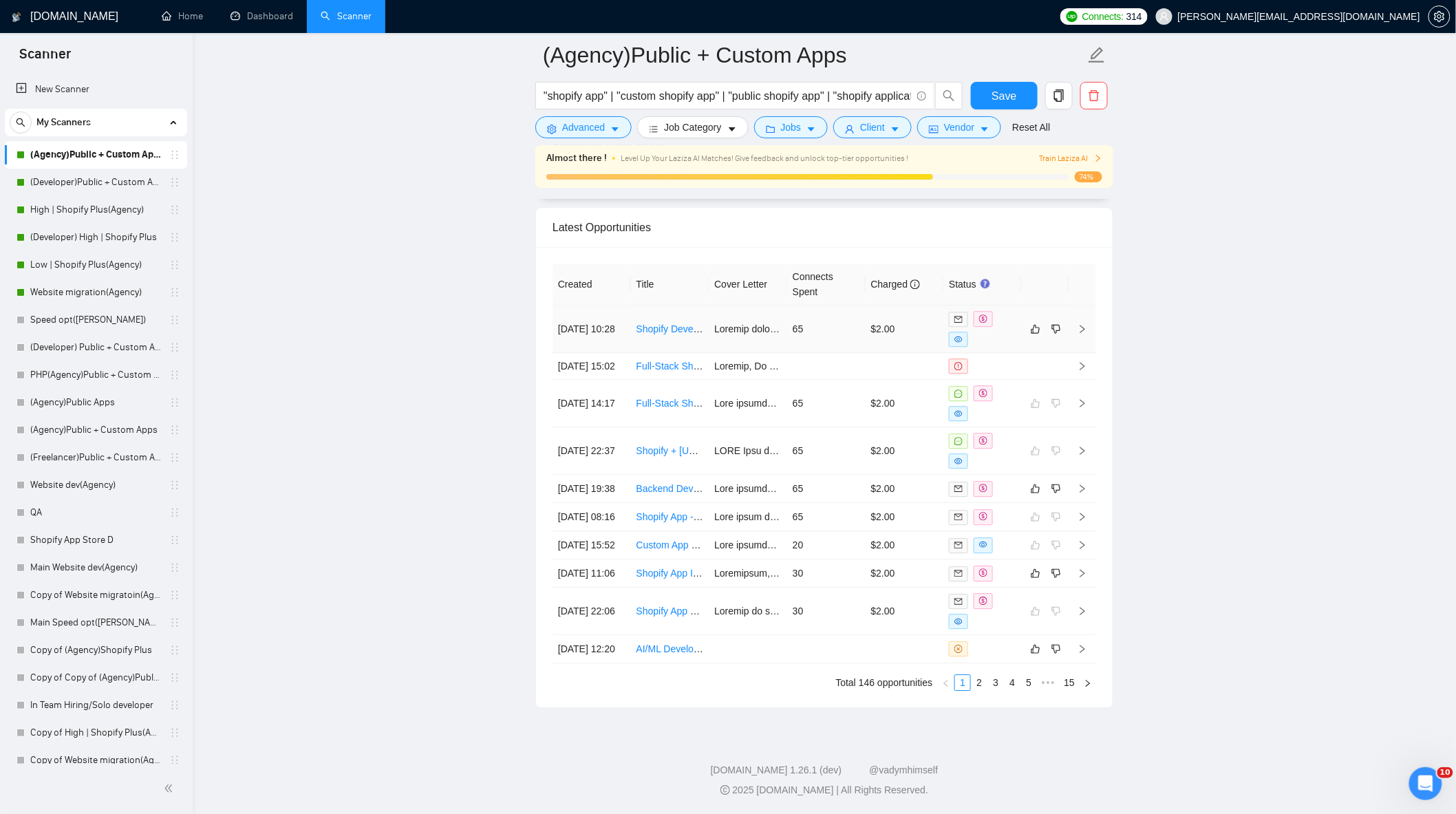
click at [823, 305] on td "65" at bounding box center [826, 329] width 79 height 48
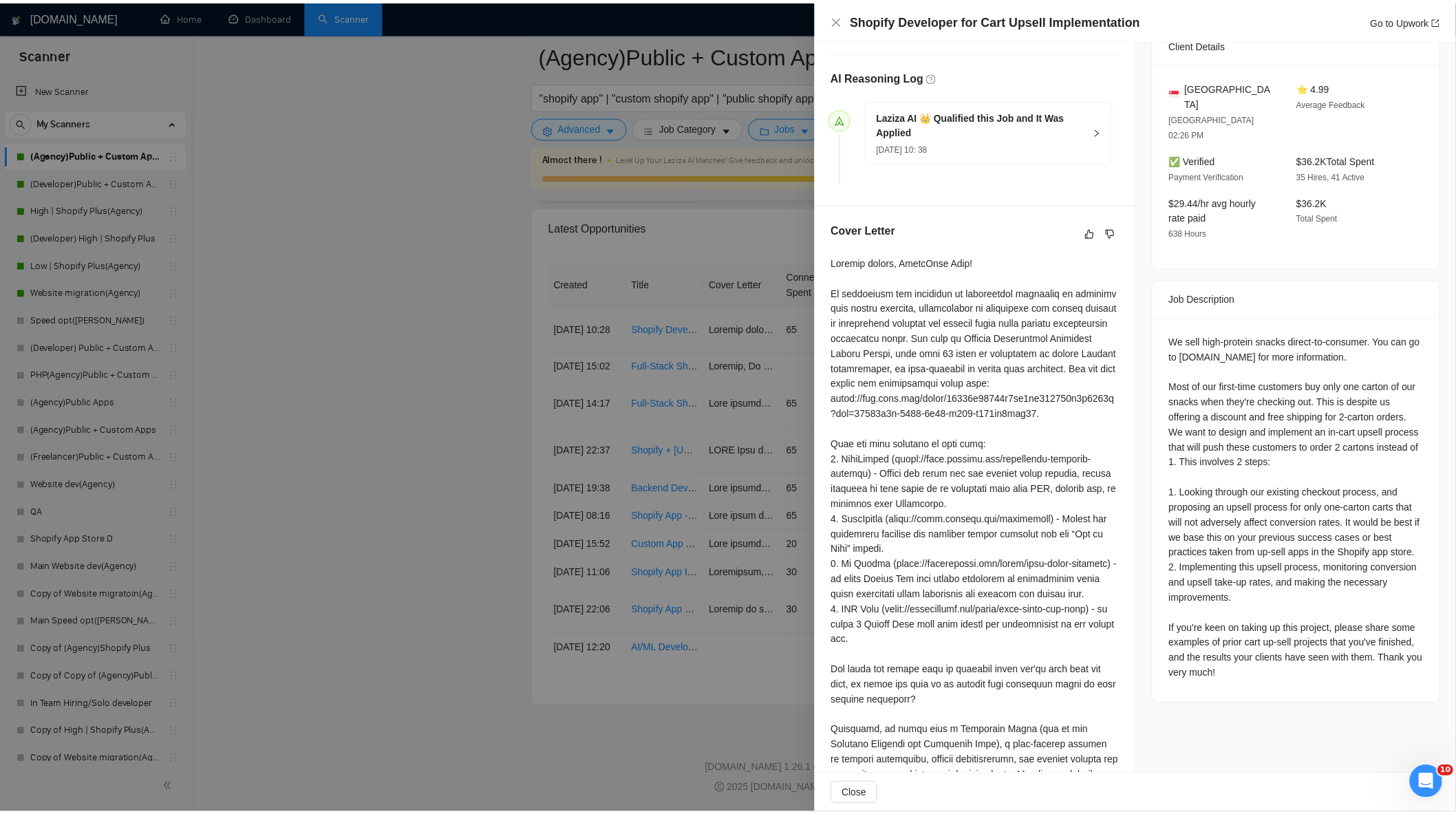
scroll to position [382, 0]
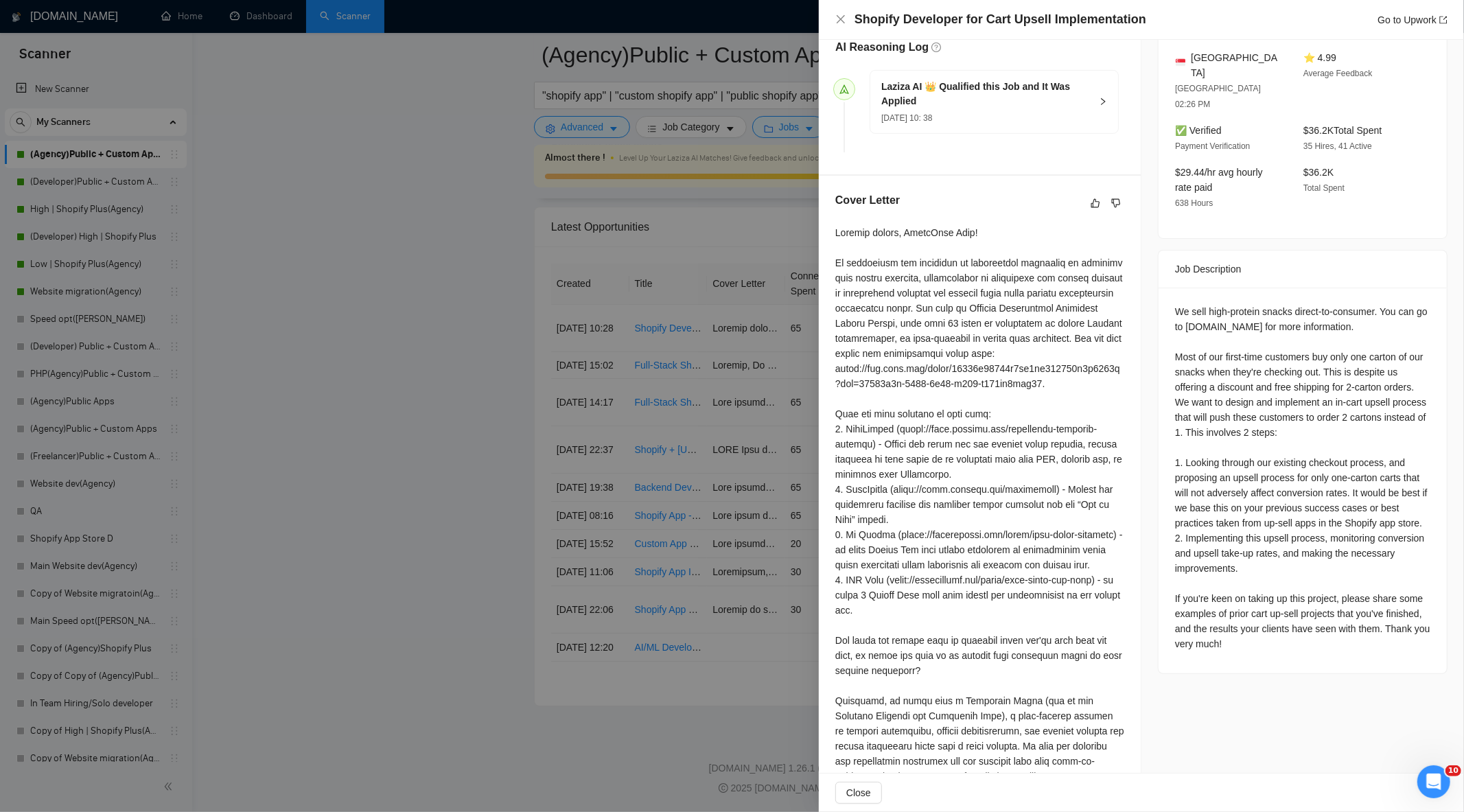
click at [620, 271] on div at bounding box center [732, 406] width 1464 height 812
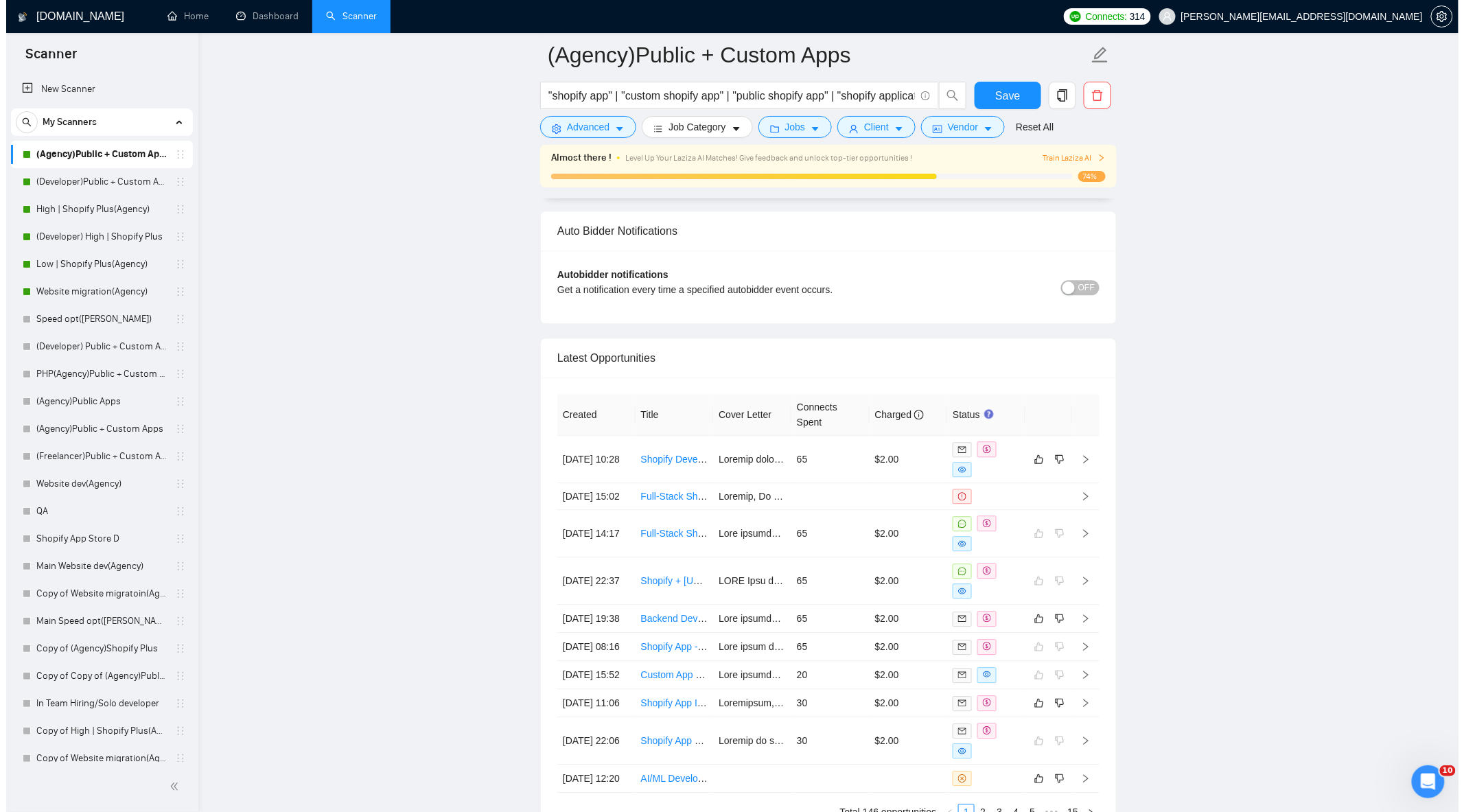
scroll to position [3372, 0]
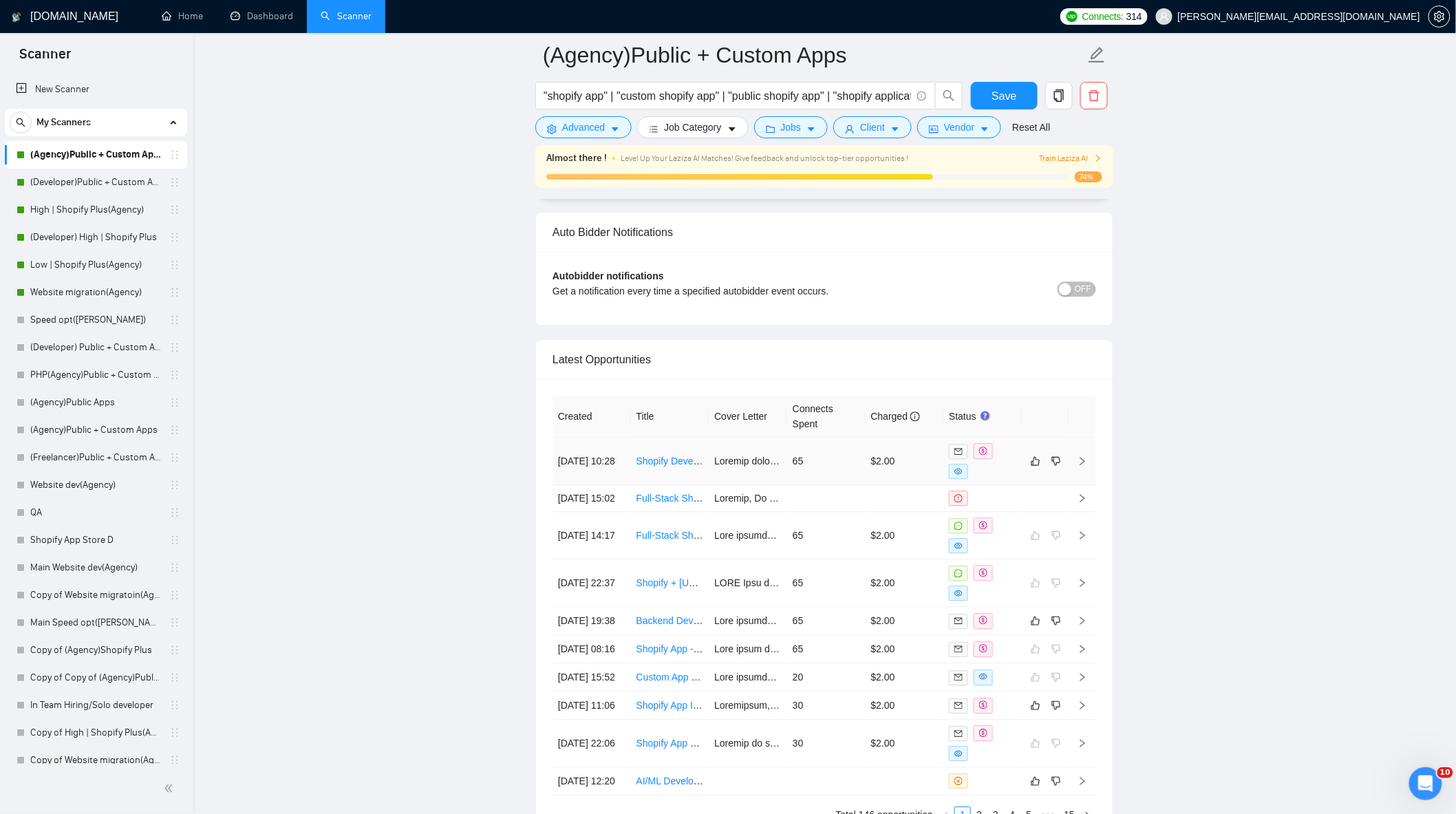
click at [848, 470] on td "65" at bounding box center [826, 461] width 79 height 48
